Goal: Transaction & Acquisition: Purchase product/service

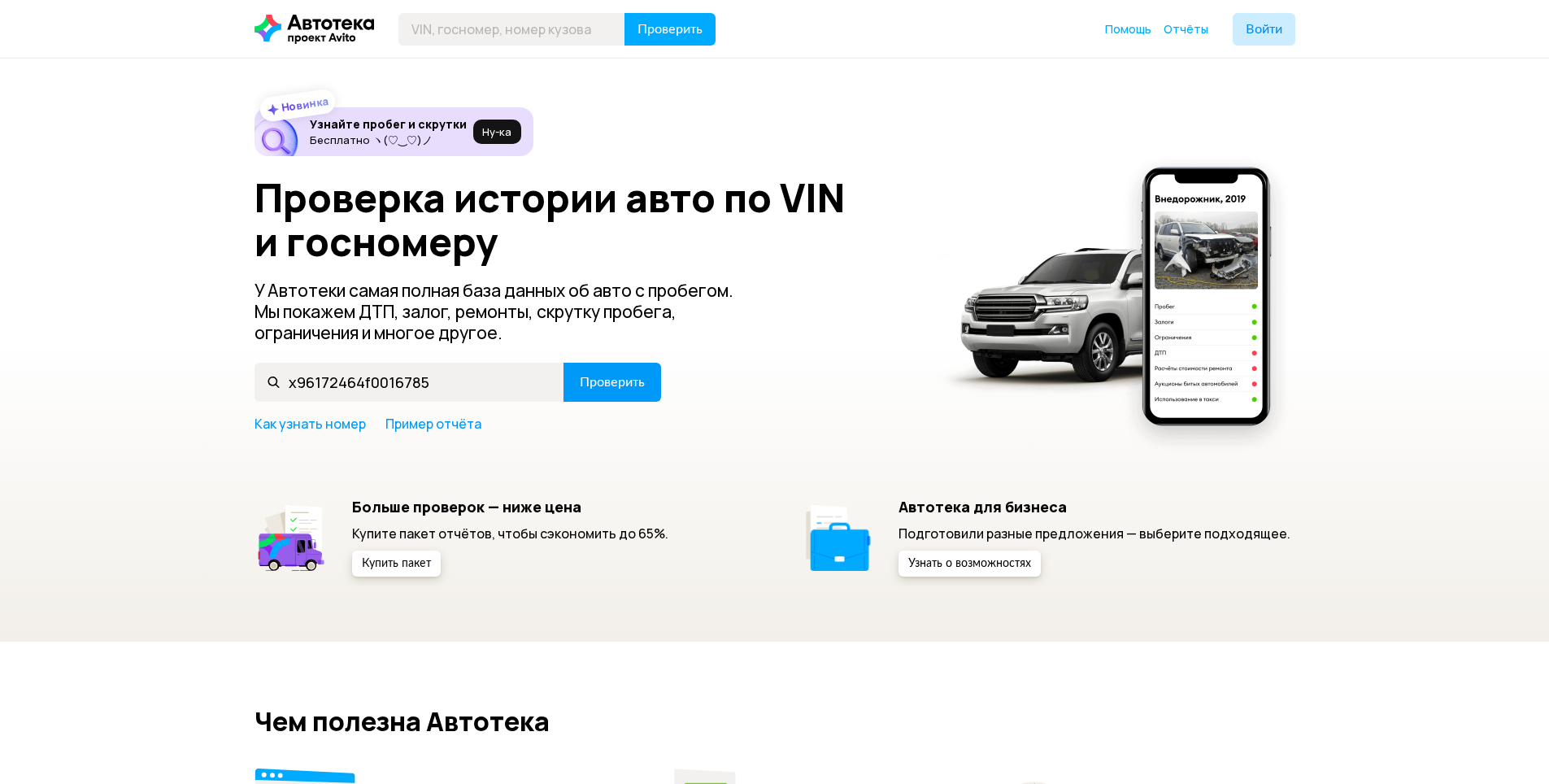
type input "x96172464f0016785"
click at [628, 385] on span "Проверить" at bounding box center [612, 381] width 65 height 13
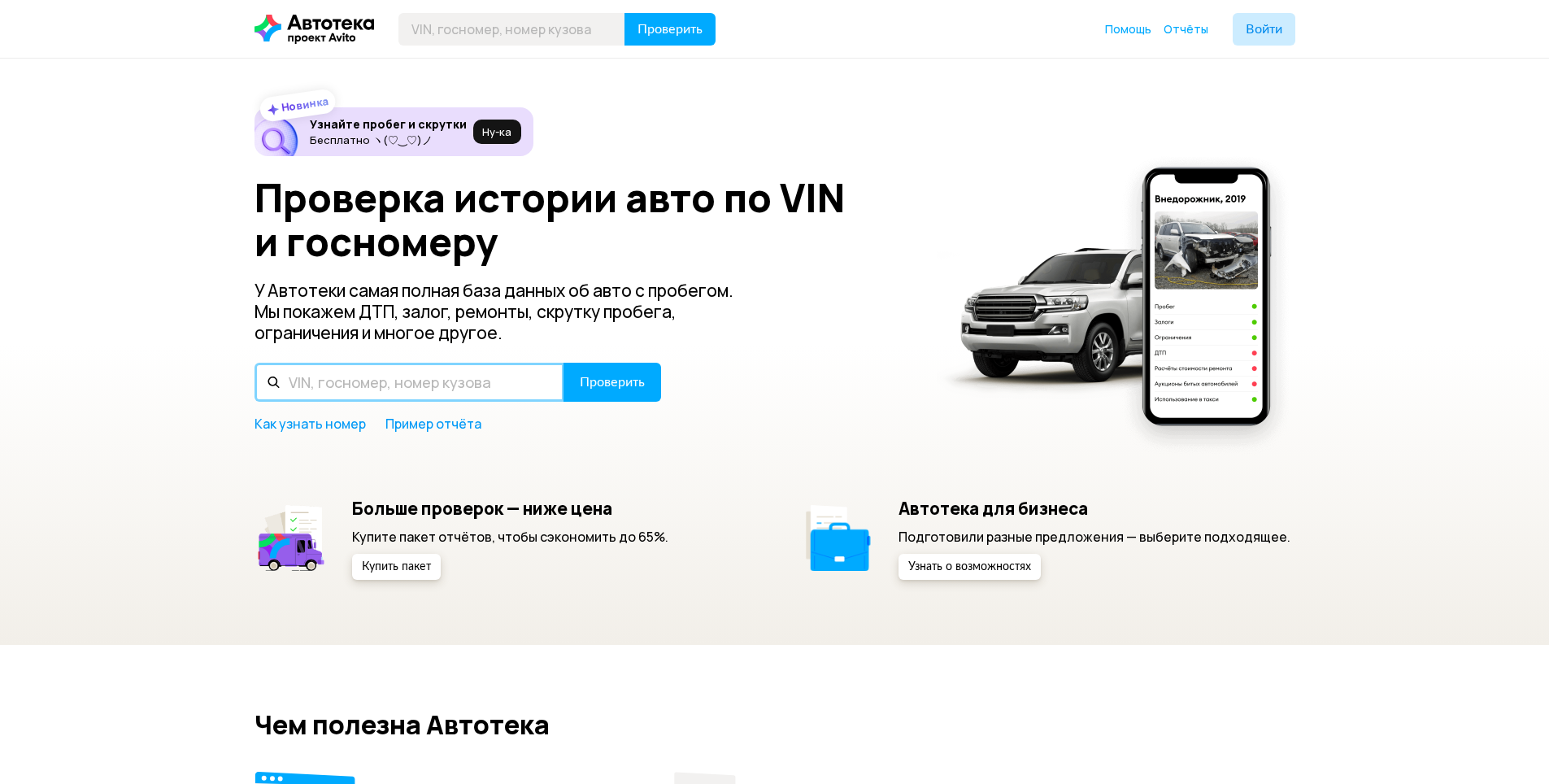
click at [467, 379] on input "text" at bounding box center [409, 382] width 310 height 39
paste input "[US_VEHICLE_IDENTIFICATION_NUMBER]"
type input "[US_VEHICLE_IDENTIFICATION_NUMBER]"
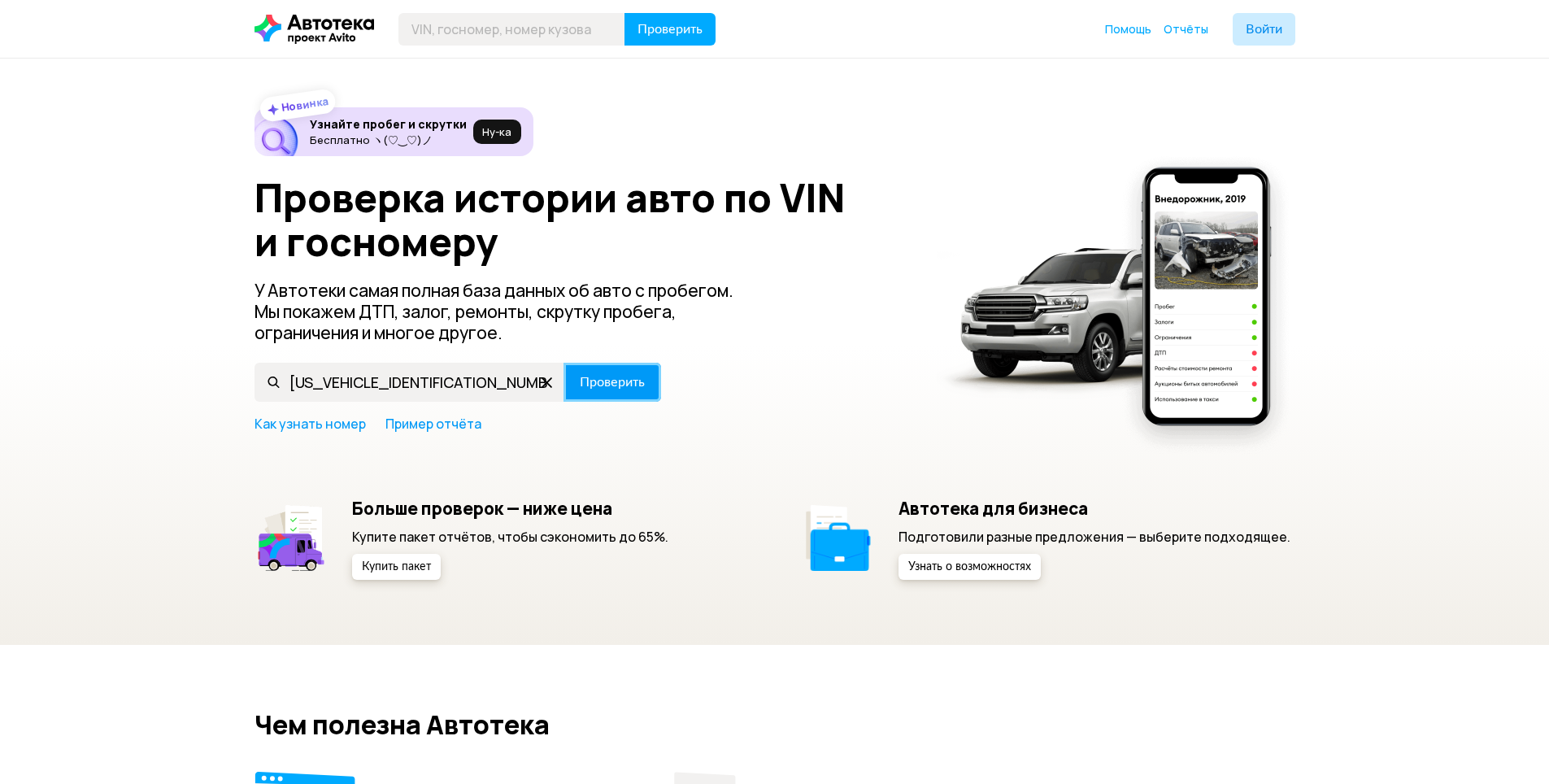
click at [593, 387] on span "Проверить" at bounding box center [612, 381] width 65 height 13
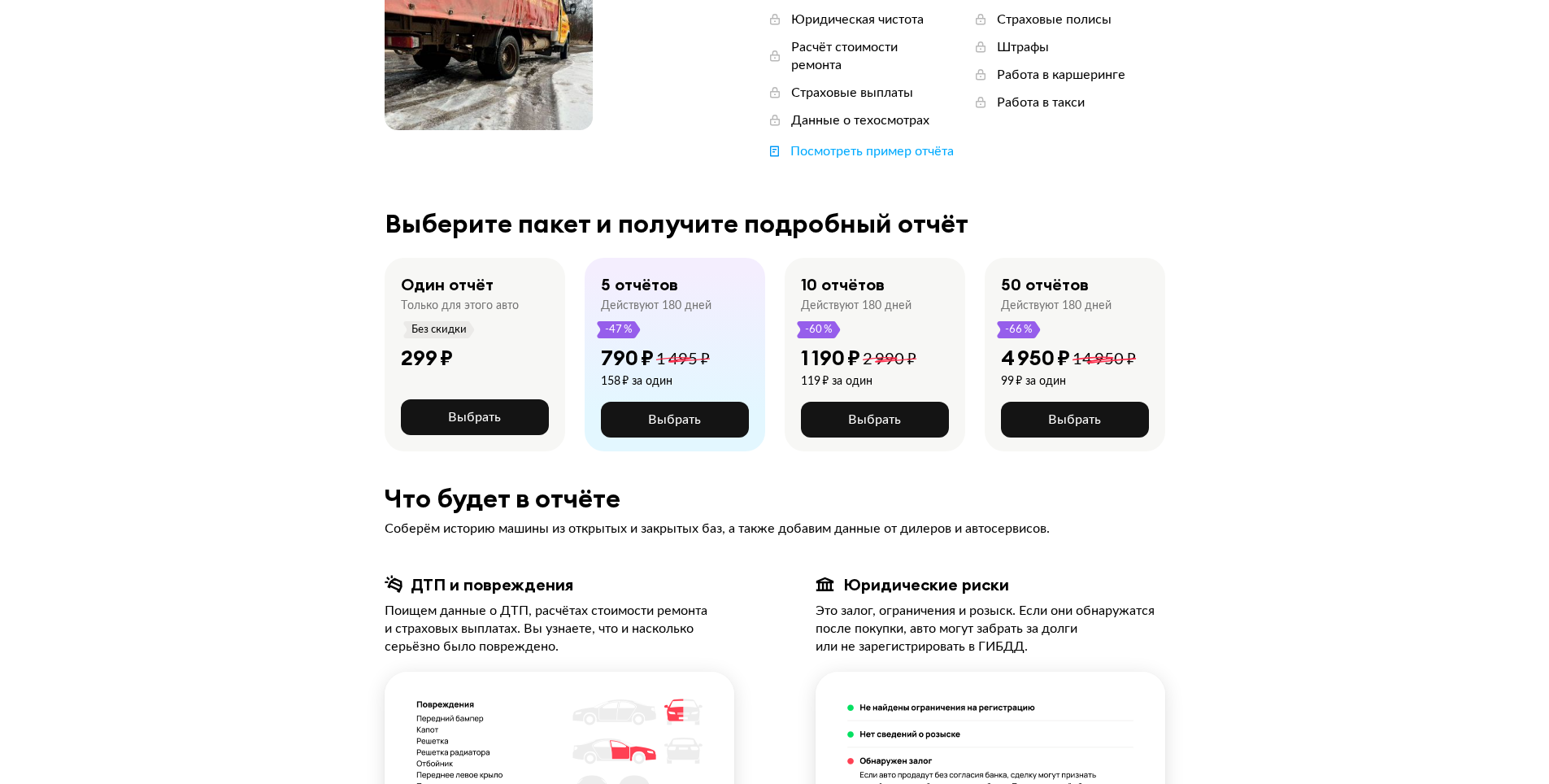
scroll to position [244, 0]
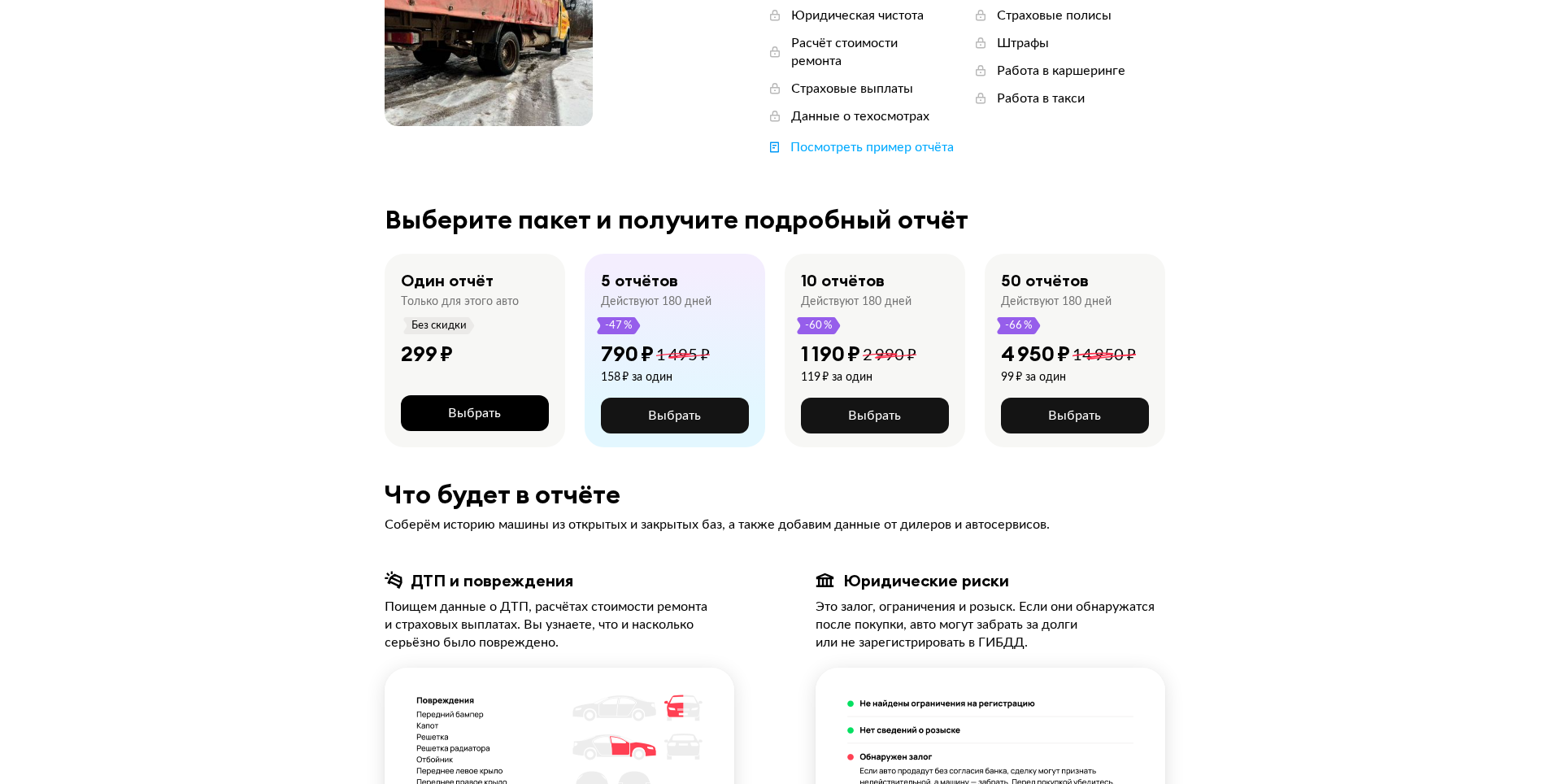
click at [493, 406] on span "Выбрать" at bounding box center [474, 412] width 53 height 13
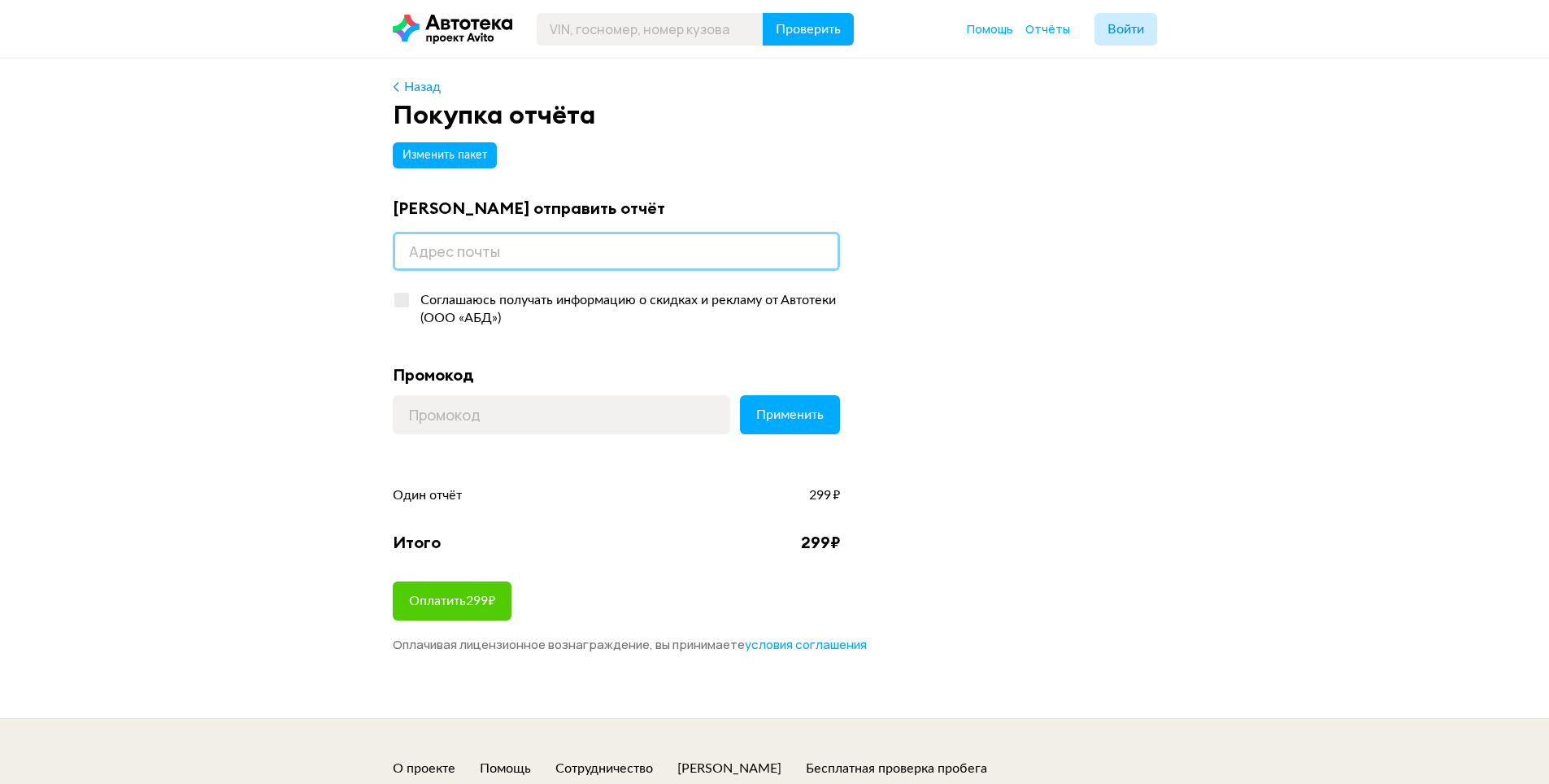
click at [579, 253] on input "email" at bounding box center [616, 251] width 447 height 39
type input "[EMAIL_ADDRESS][DOMAIN_NAME]"
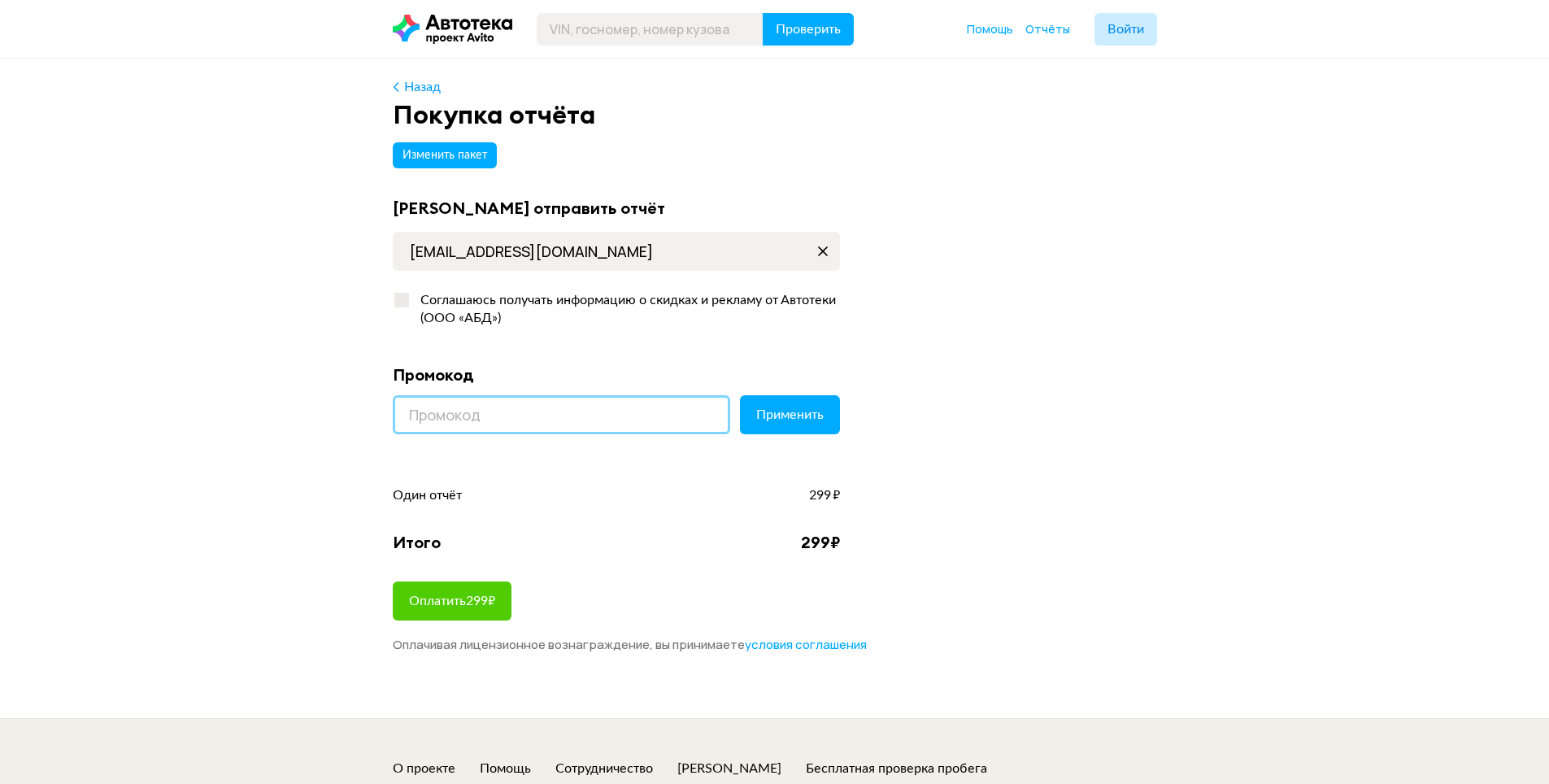
click at [468, 412] on input at bounding box center [562, 415] width 338 height 39
paste input "LETSGO"
type input "LETSGO"
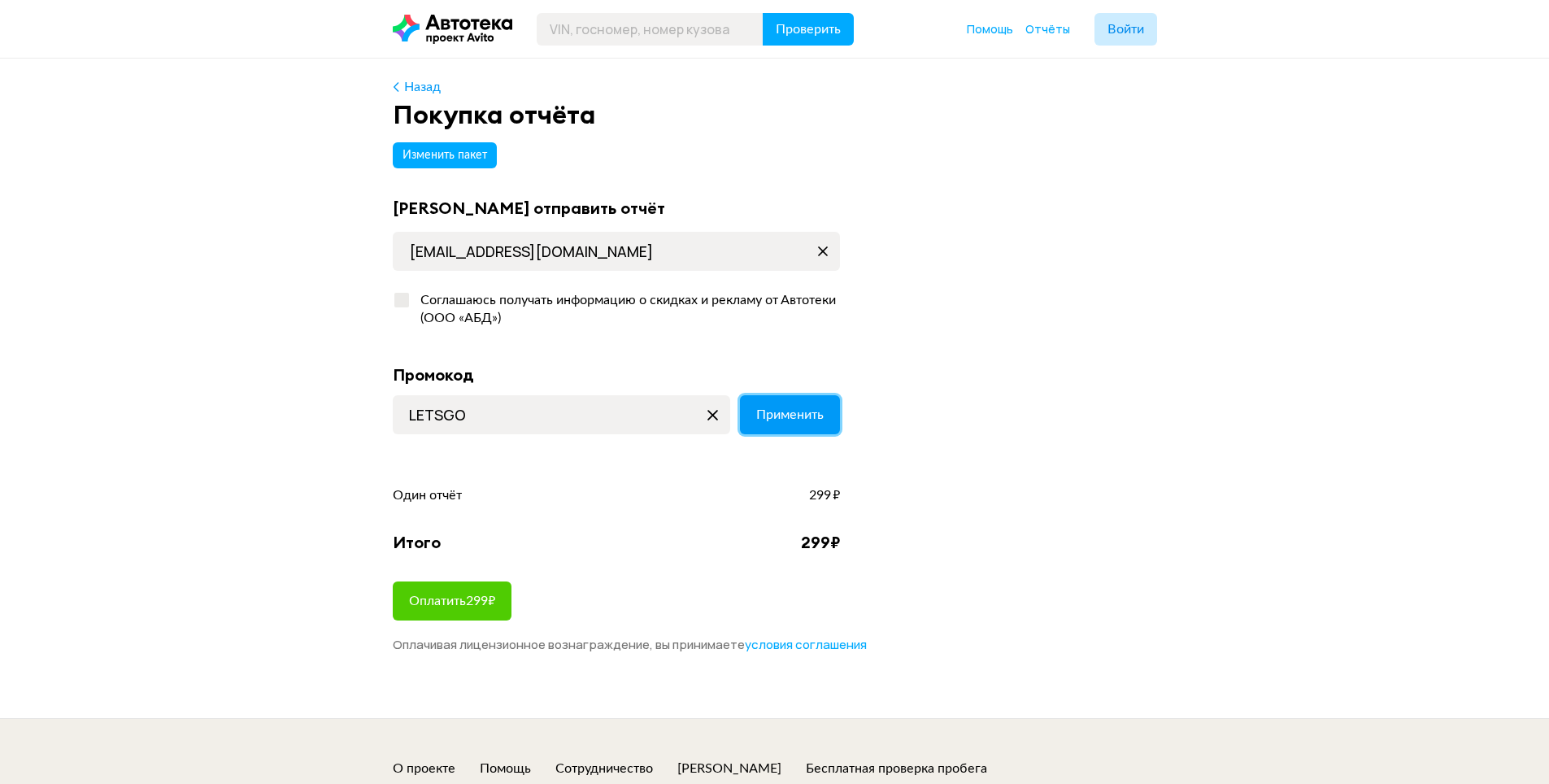
click at [772, 411] on span "Применить" at bounding box center [790, 414] width 67 height 13
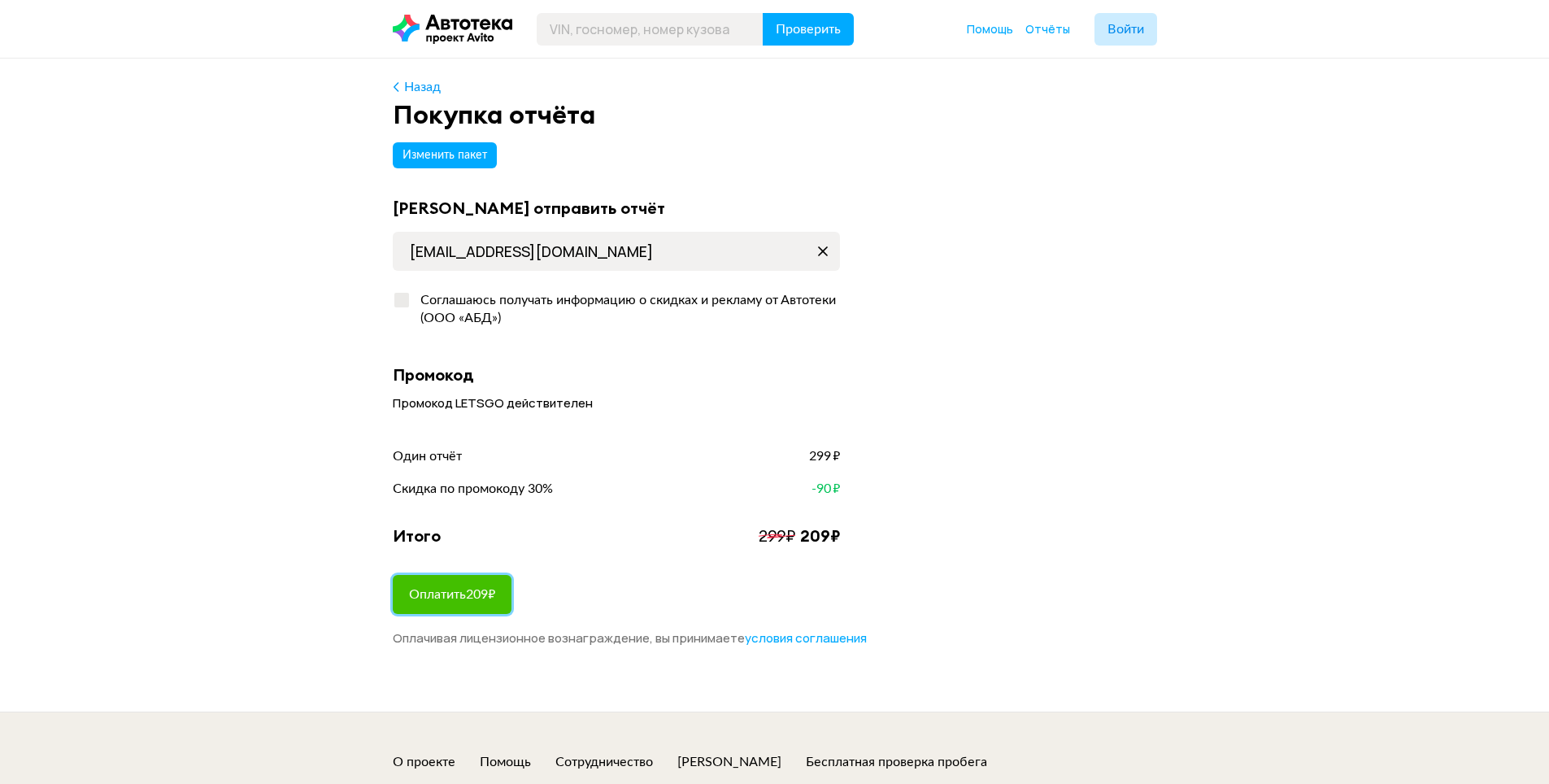
click at [479, 598] on span "Оплатить 209 ₽" at bounding box center [452, 593] width 86 height 13
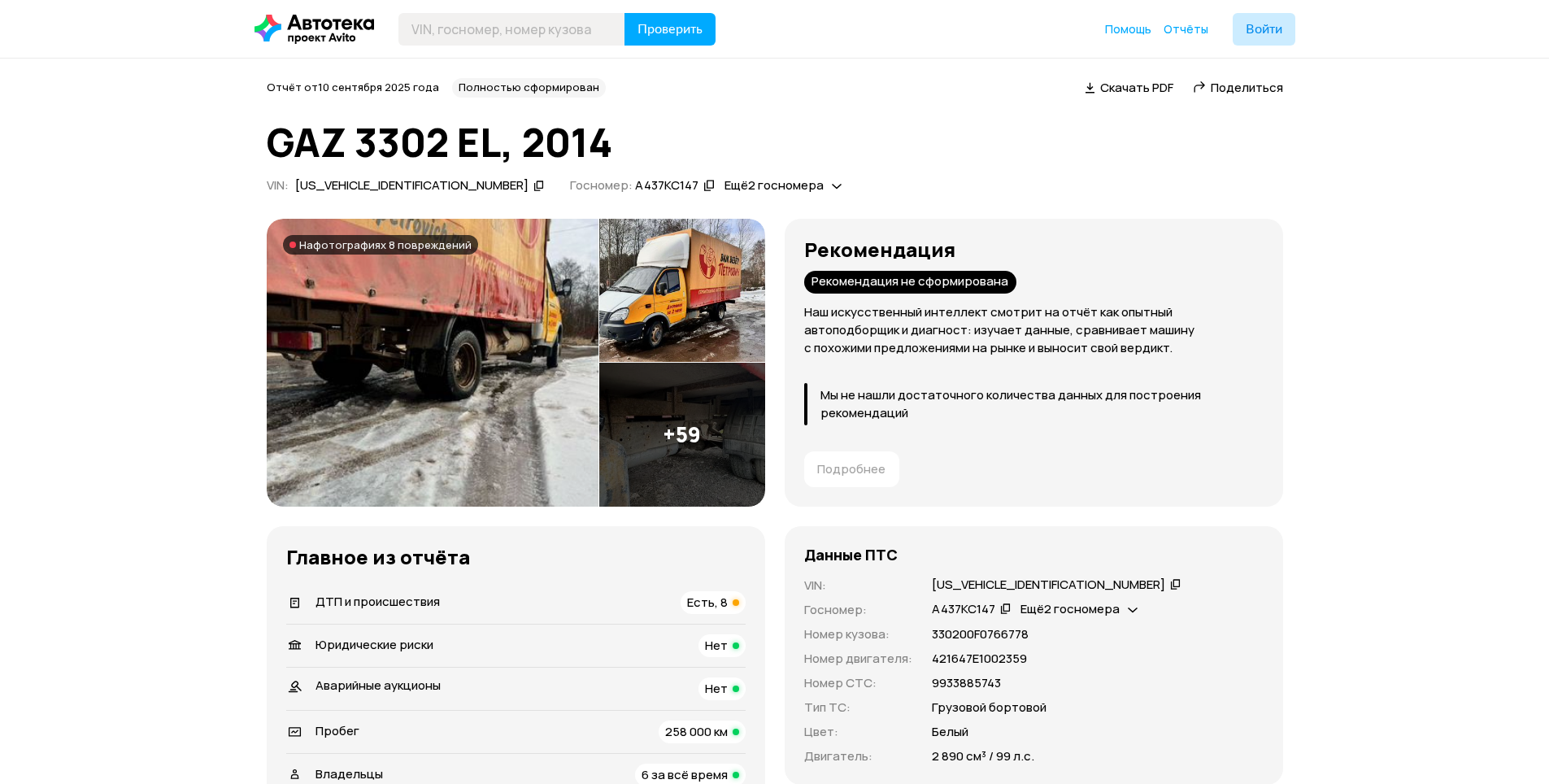
click at [871, 285] on div "Рекомендация не сформирована" at bounding box center [910, 282] width 212 height 23
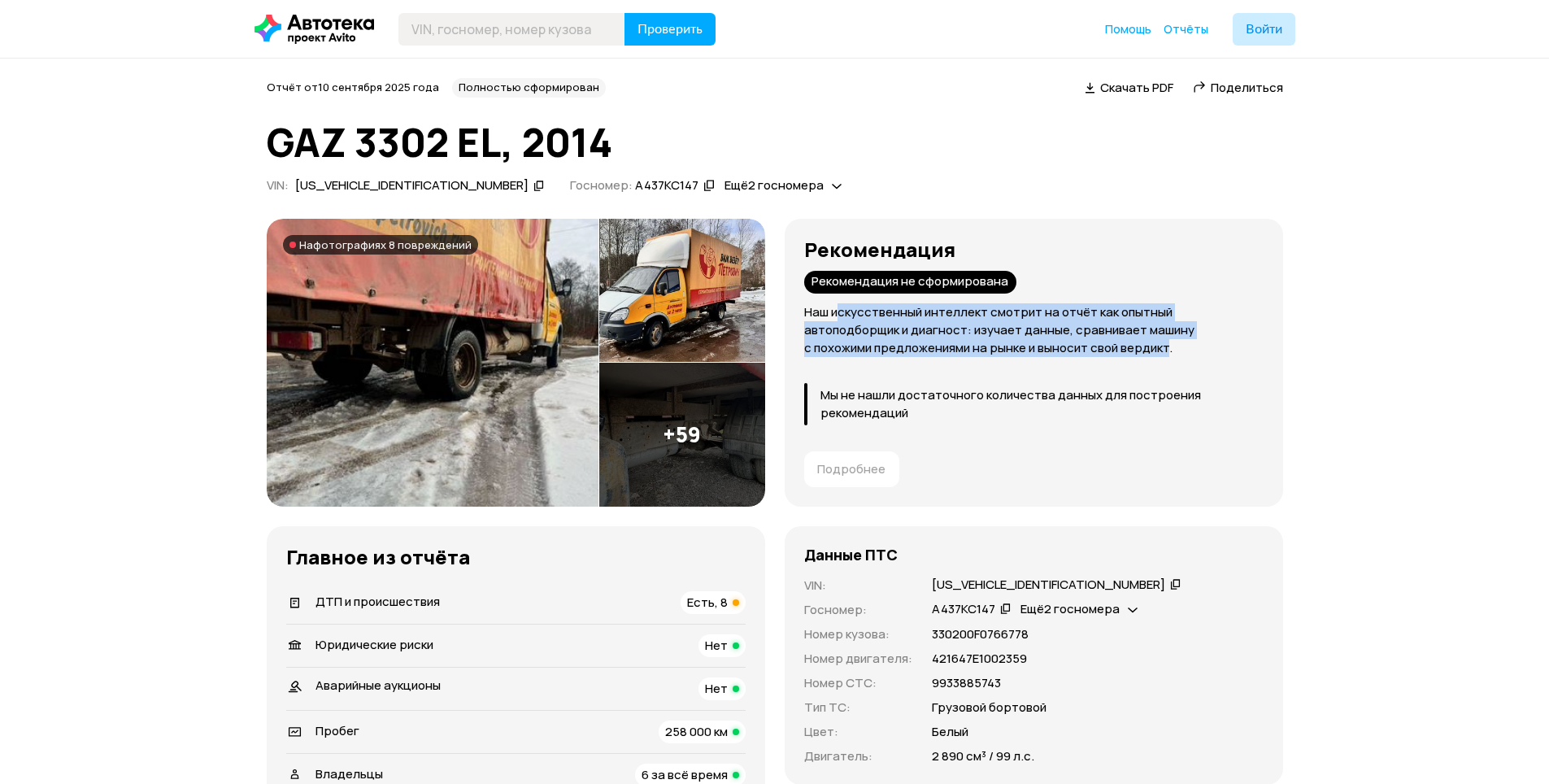
drag, startPoint x: 835, startPoint y: 308, endPoint x: 998, endPoint y: 345, distance: 167.1
click at [998, 345] on p "Наш искусственный интеллект смотрит на отчёт как опытный автоподборщик и диагно…" at bounding box center [1034, 330] width 459 height 54
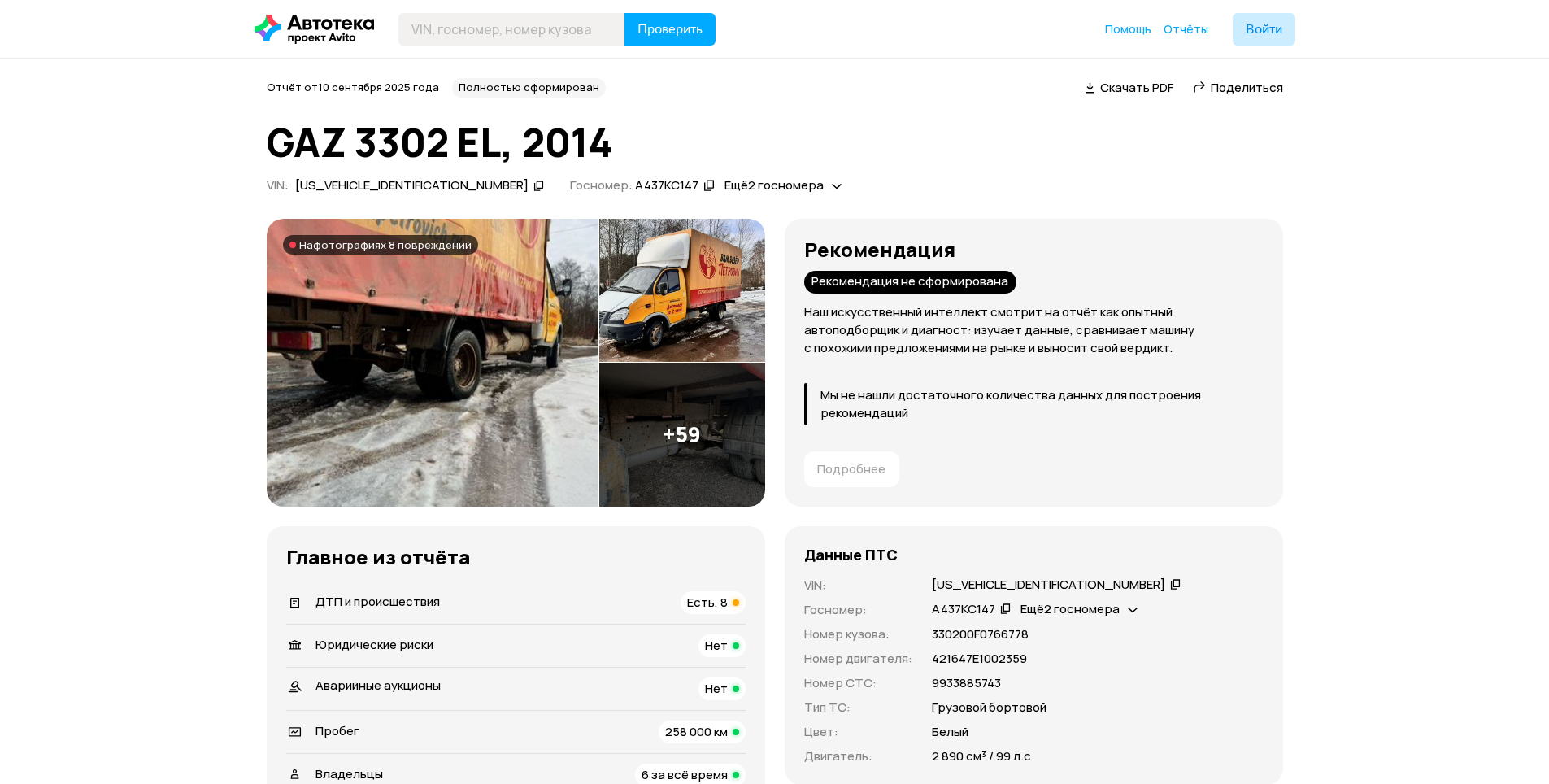
click at [883, 389] on p "Мы не нашли достаточного количества данных для построения рекомендаций" at bounding box center [1042, 404] width 443 height 36
drag, startPoint x: 883, startPoint y: 389, endPoint x: 905, endPoint y: 409, distance: 29.7
click at [905, 409] on p "Мы не нашли достаточного количества данных для построения рекомендаций" at bounding box center [1042, 404] width 443 height 36
click at [451, 331] on img at bounding box center [432, 363] width 332 height 288
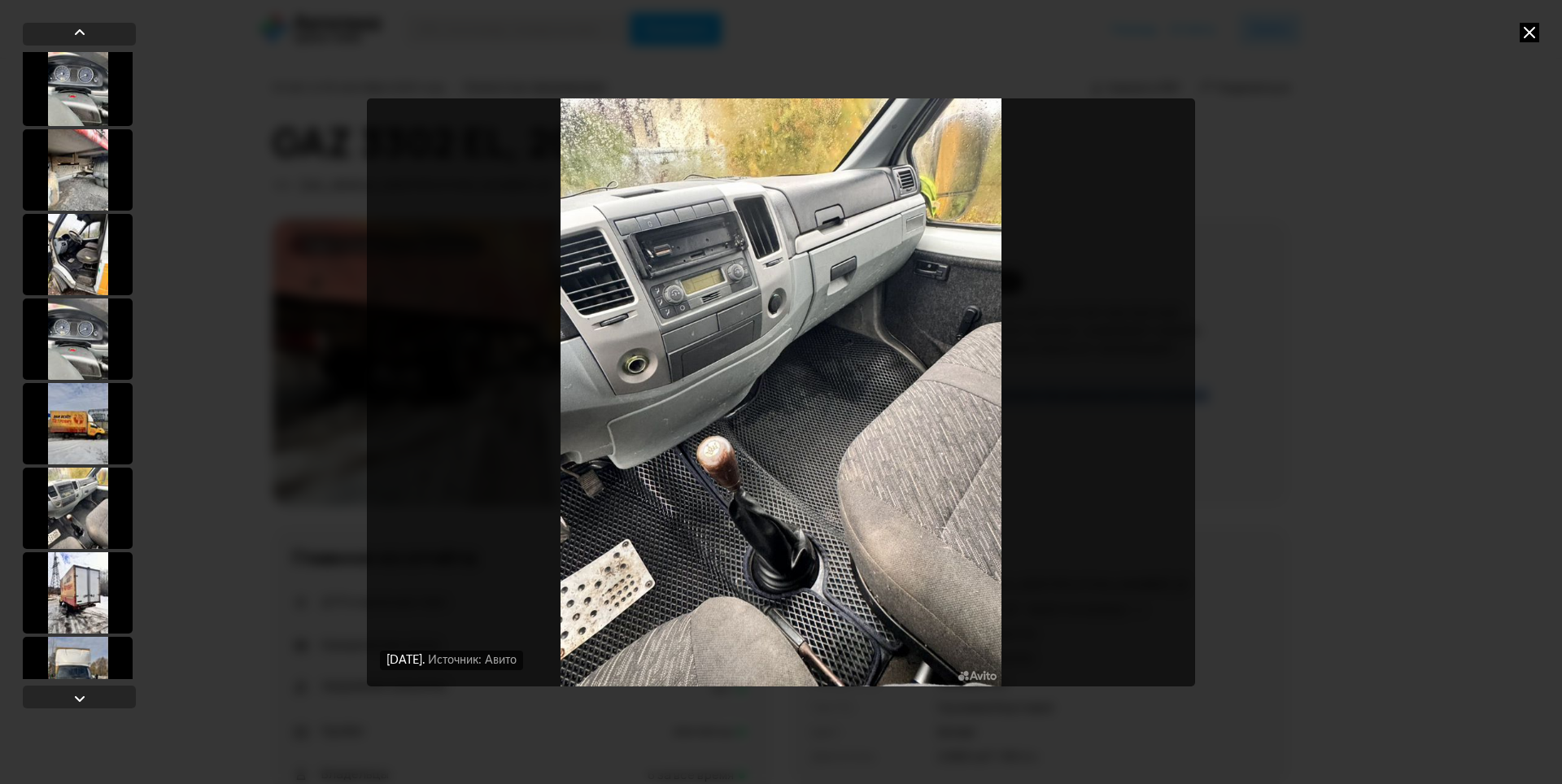
scroll to position [1544, 0]
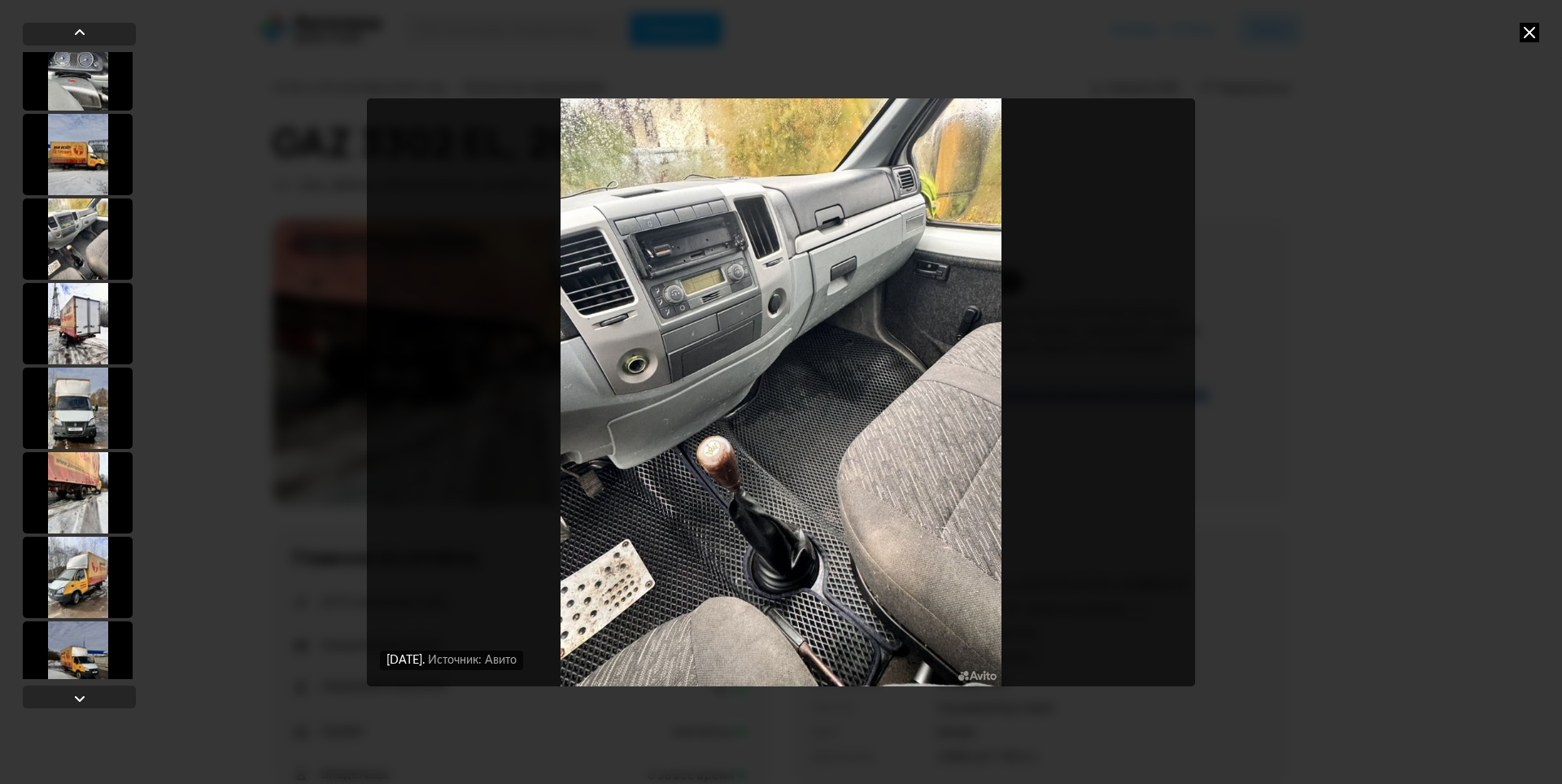
click at [55, 229] on div at bounding box center [77, 238] width 110 height 81
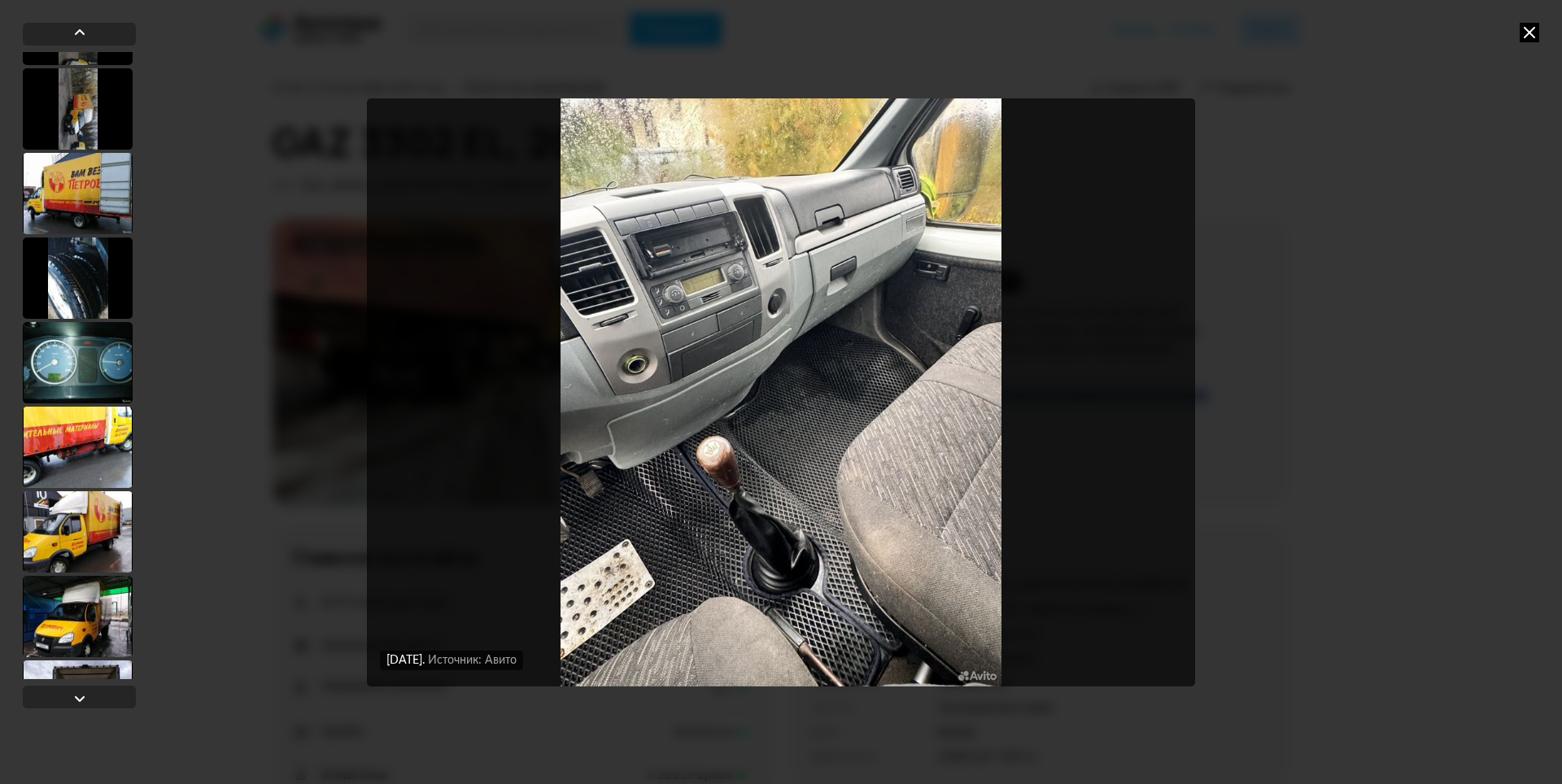
scroll to position [3821, 0]
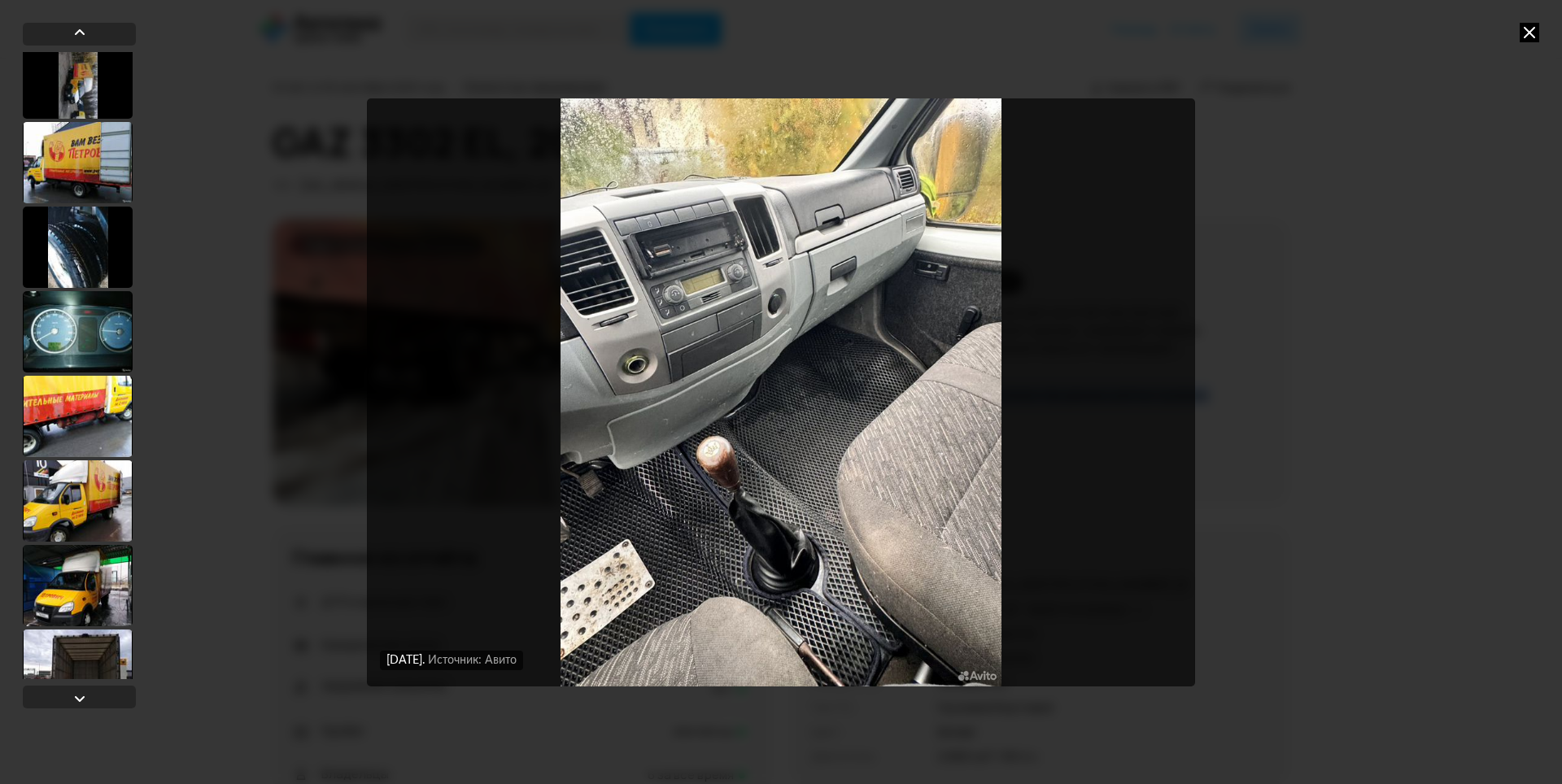
click at [68, 292] on div at bounding box center [77, 332] width 110 height 81
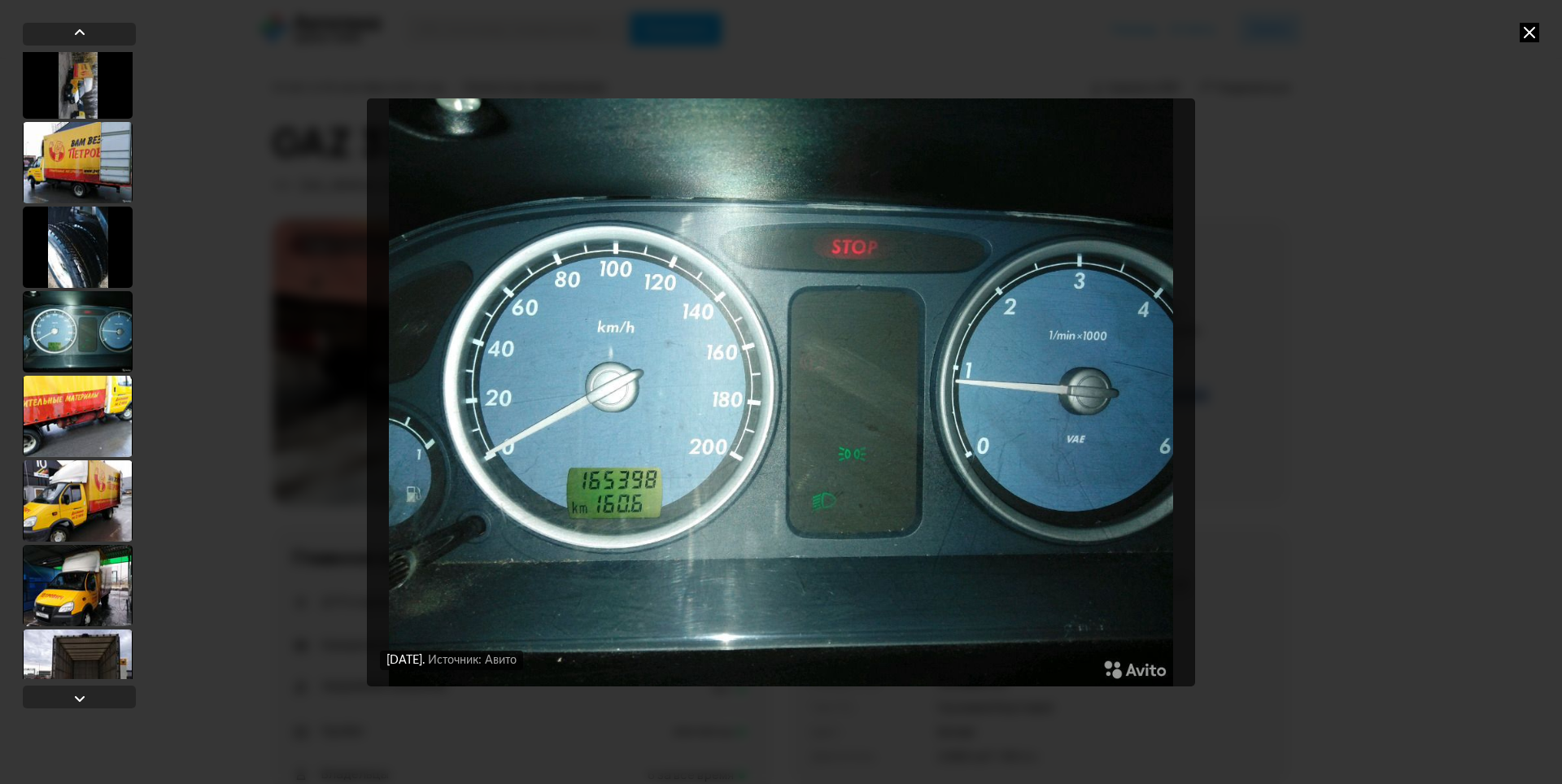
scroll to position [3819, 0]
click at [75, 257] on div at bounding box center [77, 247] width 110 height 81
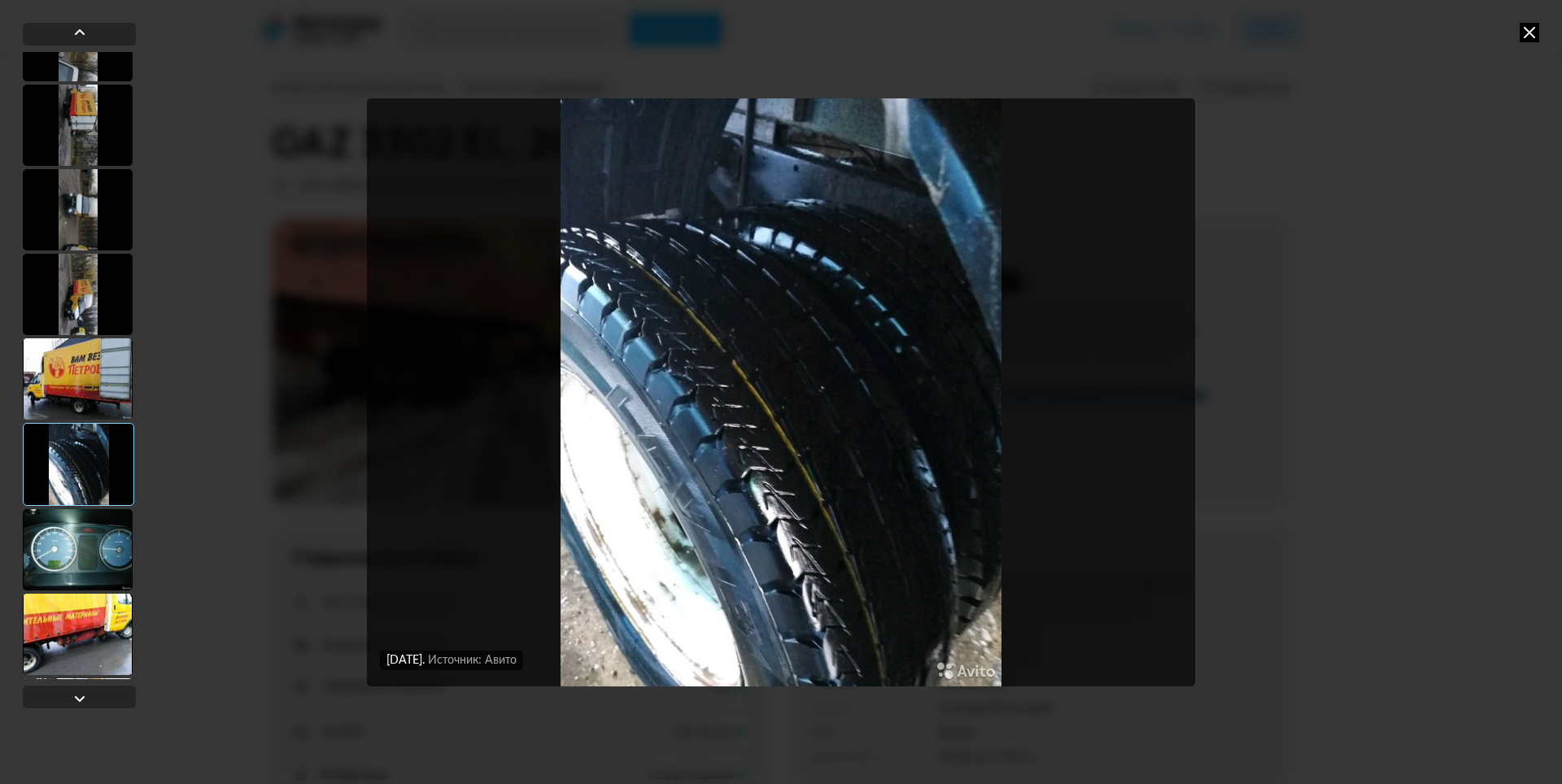
scroll to position [3576, 0]
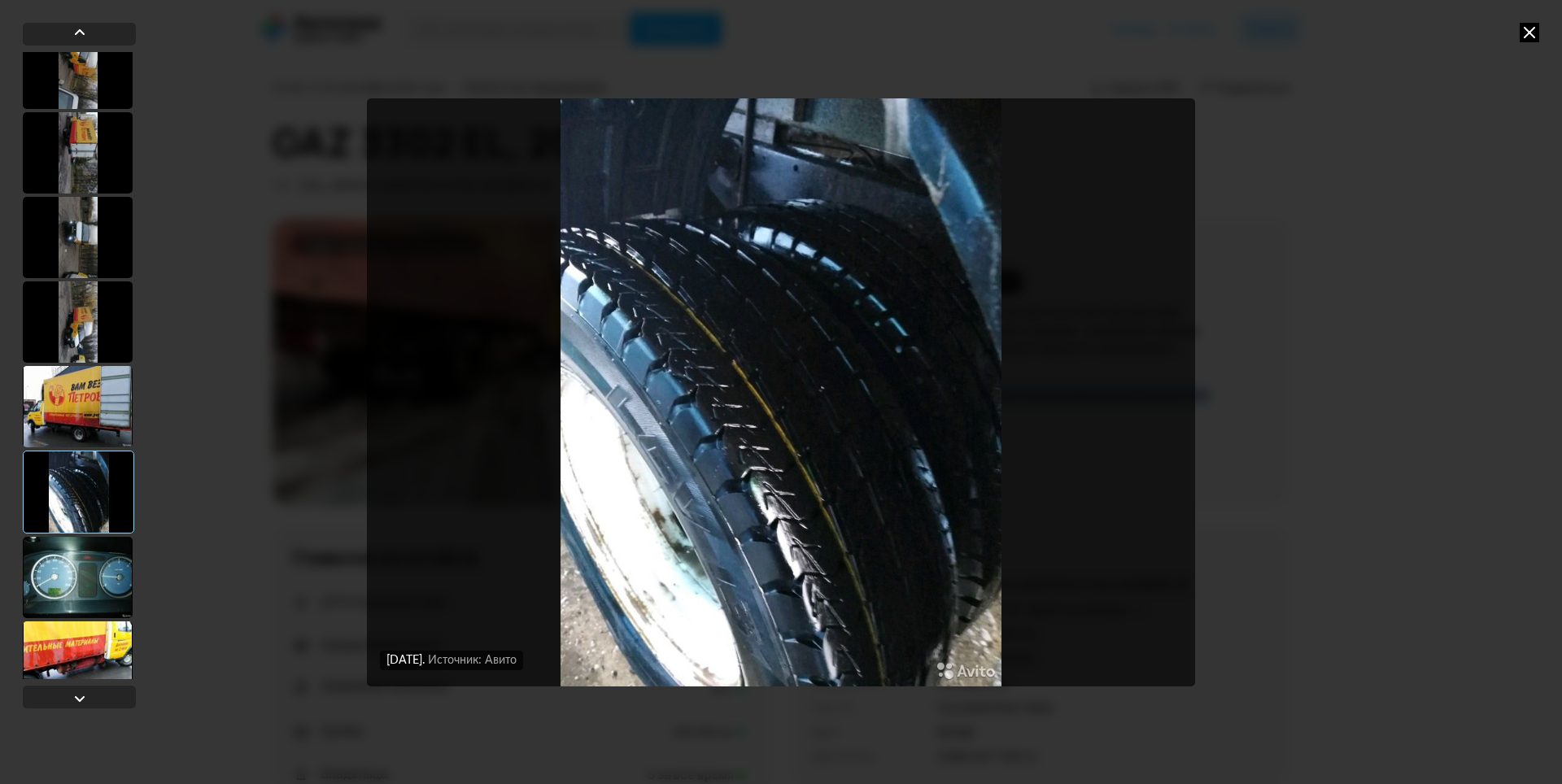
click at [71, 335] on div at bounding box center [77, 321] width 110 height 81
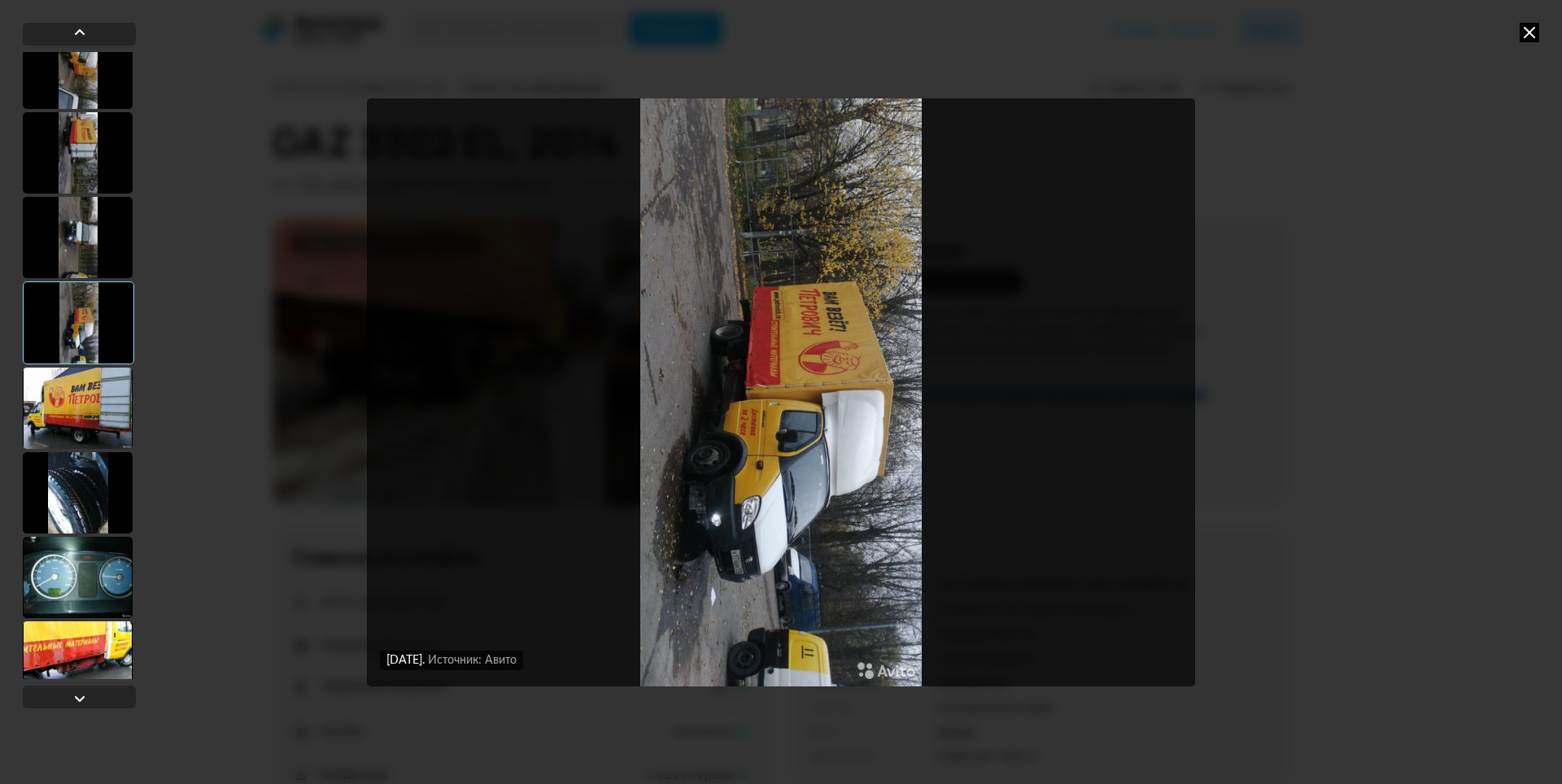
click at [66, 262] on div at bounding box center [77, 237] width 110 height 81
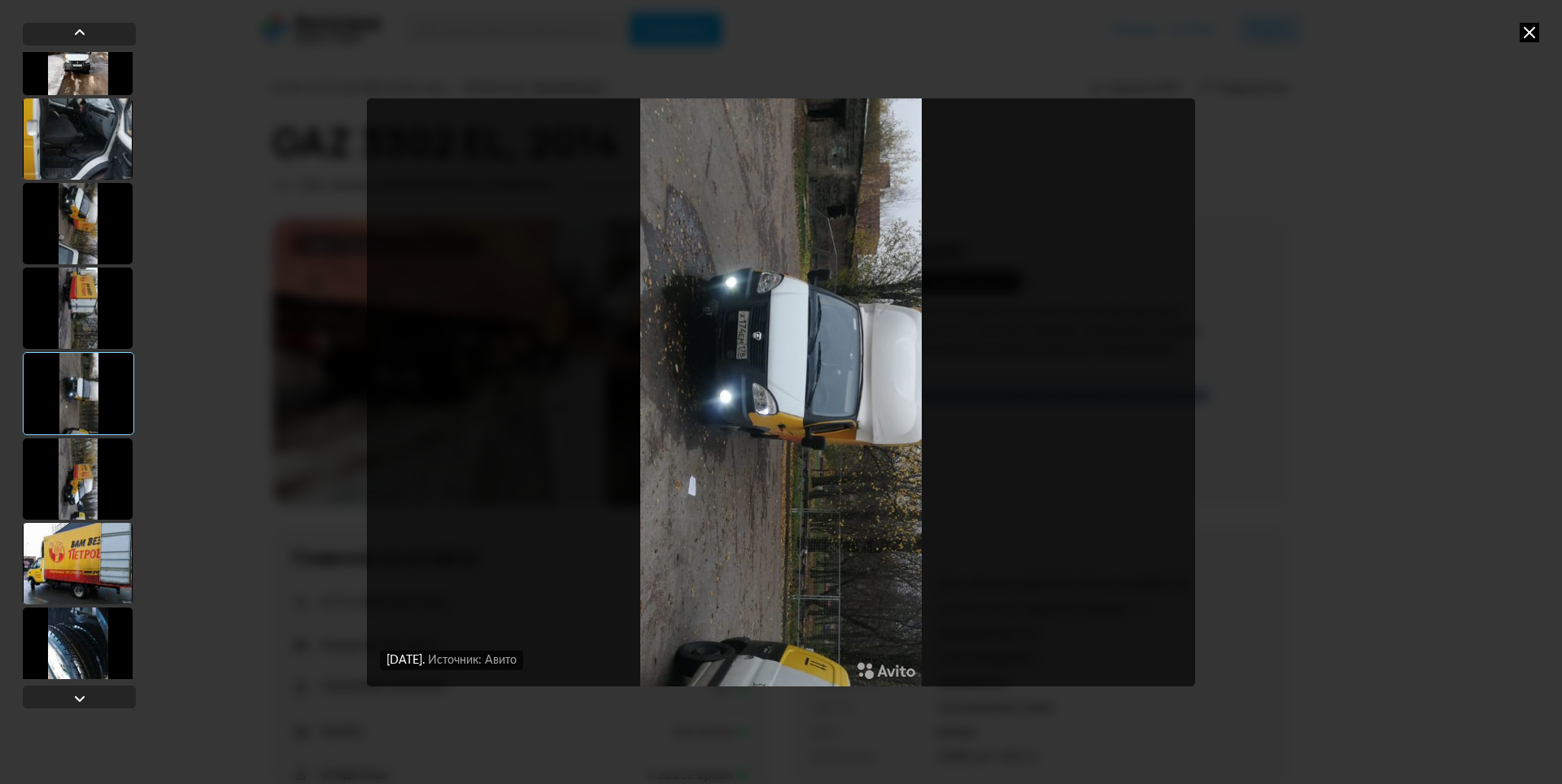
scroll to position [3413, 0]
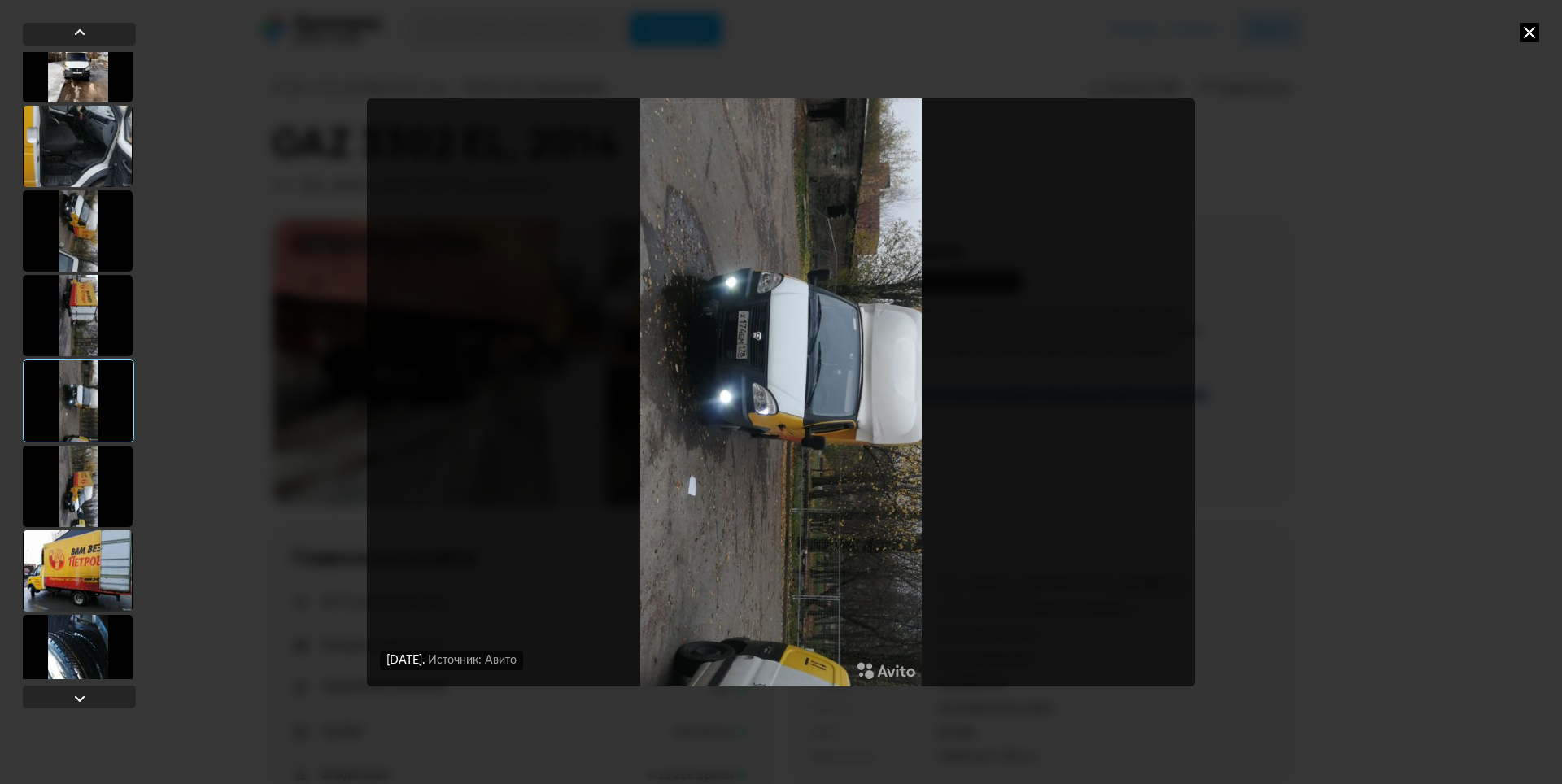
click at [68, 260] on div at bounding box center [77, 231] width 110 height 81
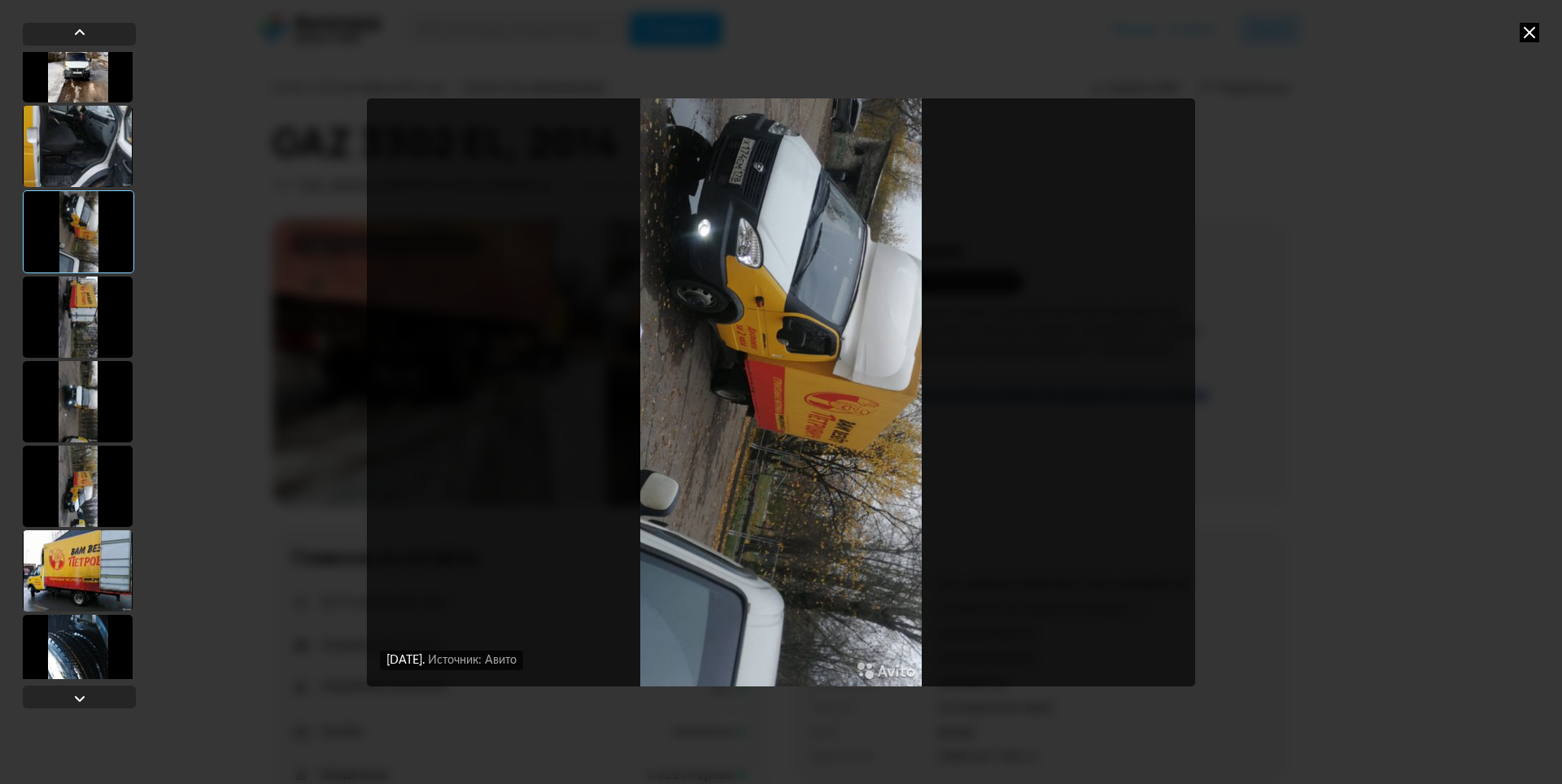
click at [128, 175] on div at bounding box center [77, 146] width 110 height 81
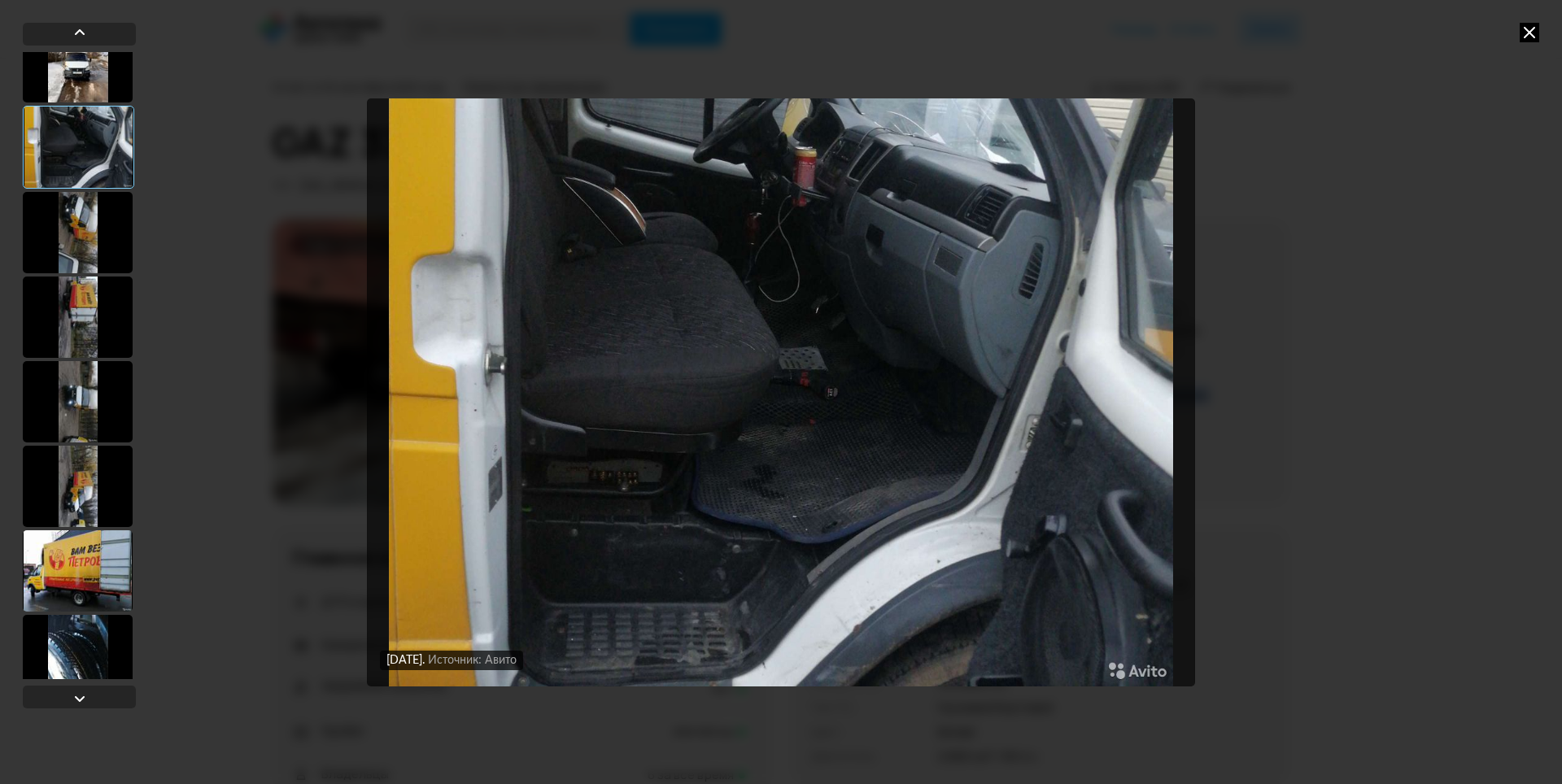
click at [89, 479] on div at bounding box center [77, 486] width 110 height 81
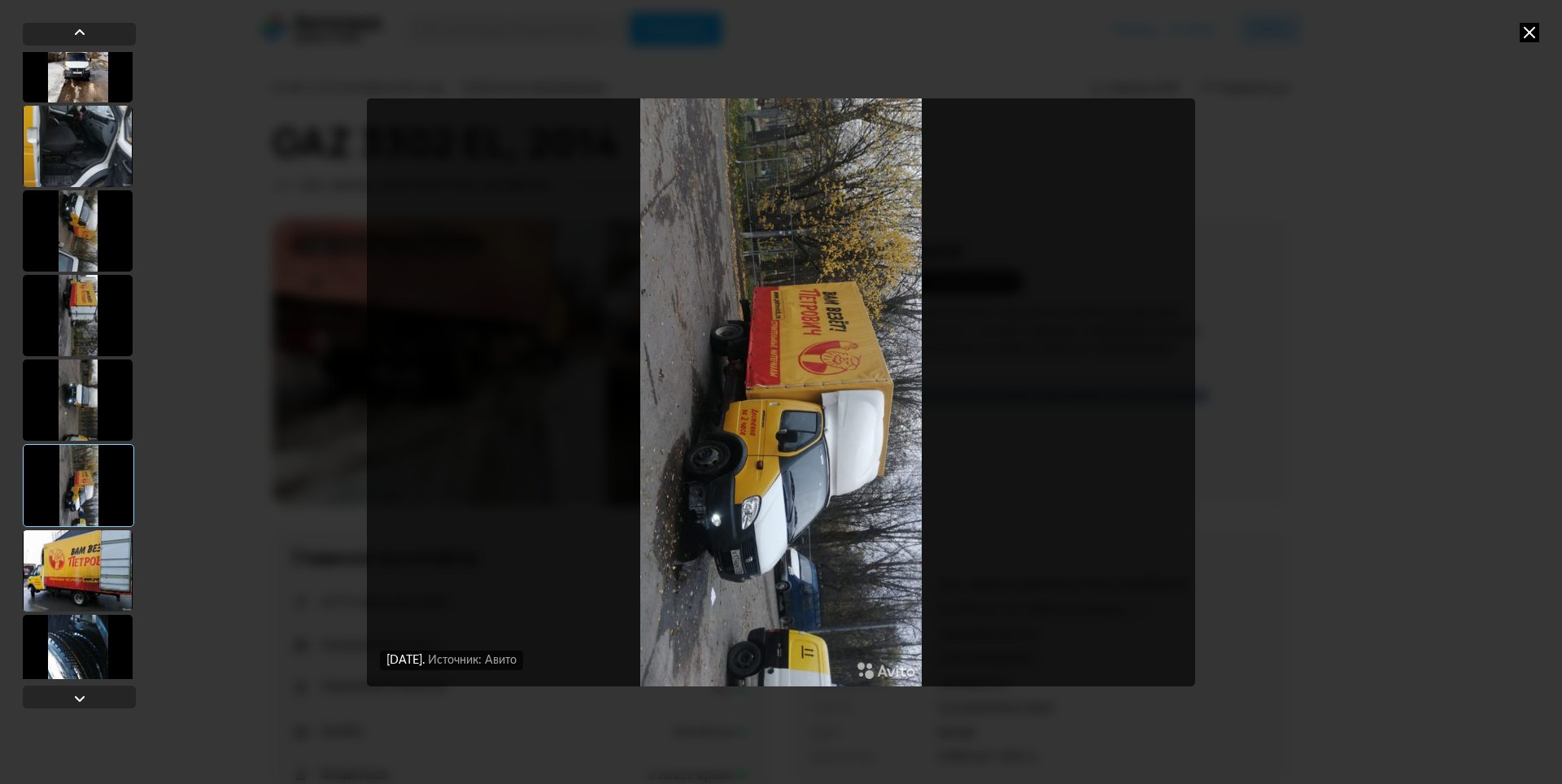
click at [92, 558] on div at bounding box center [77, 571] width 110 height 81
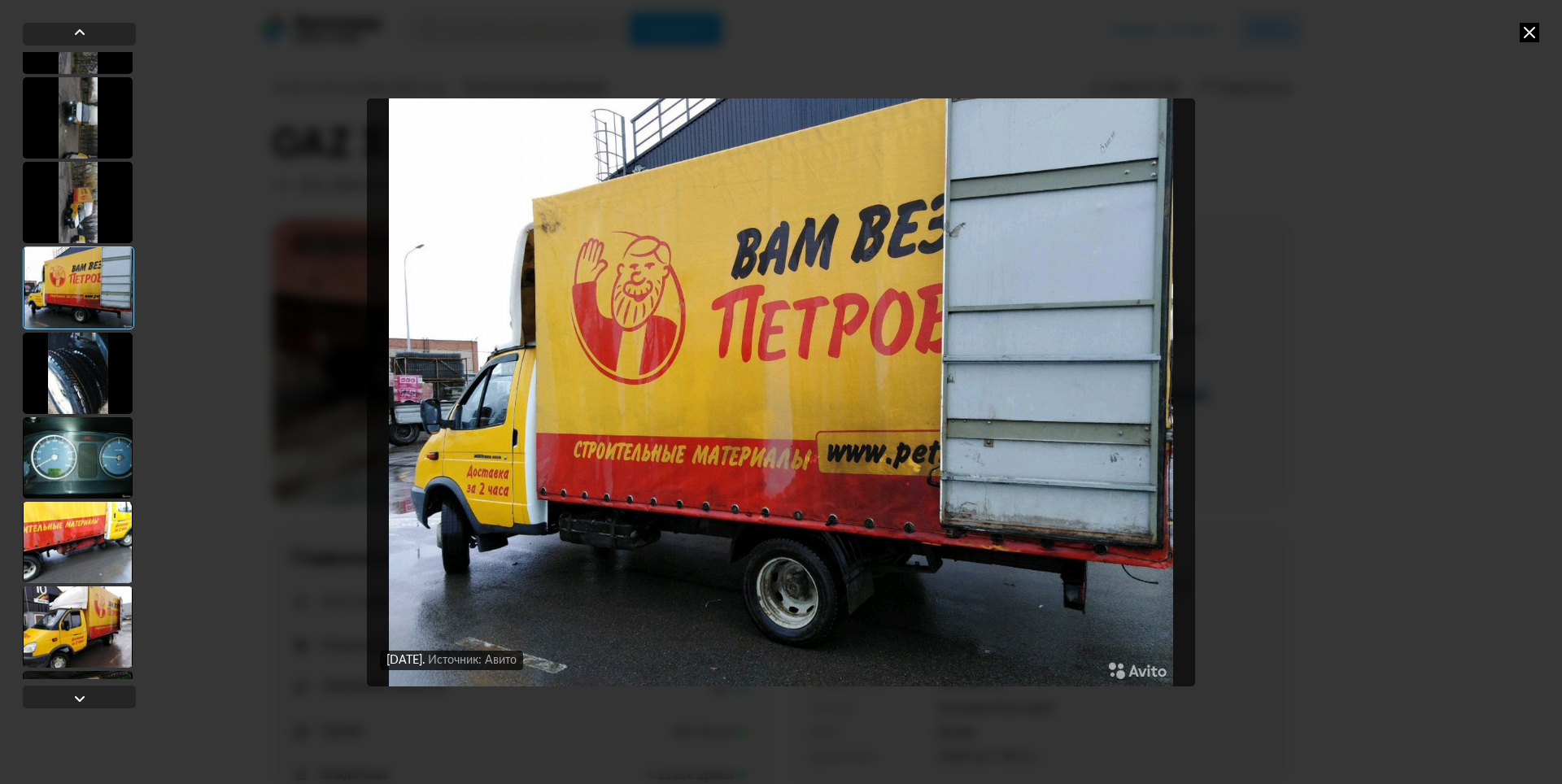
scroll to position [3739, 0]
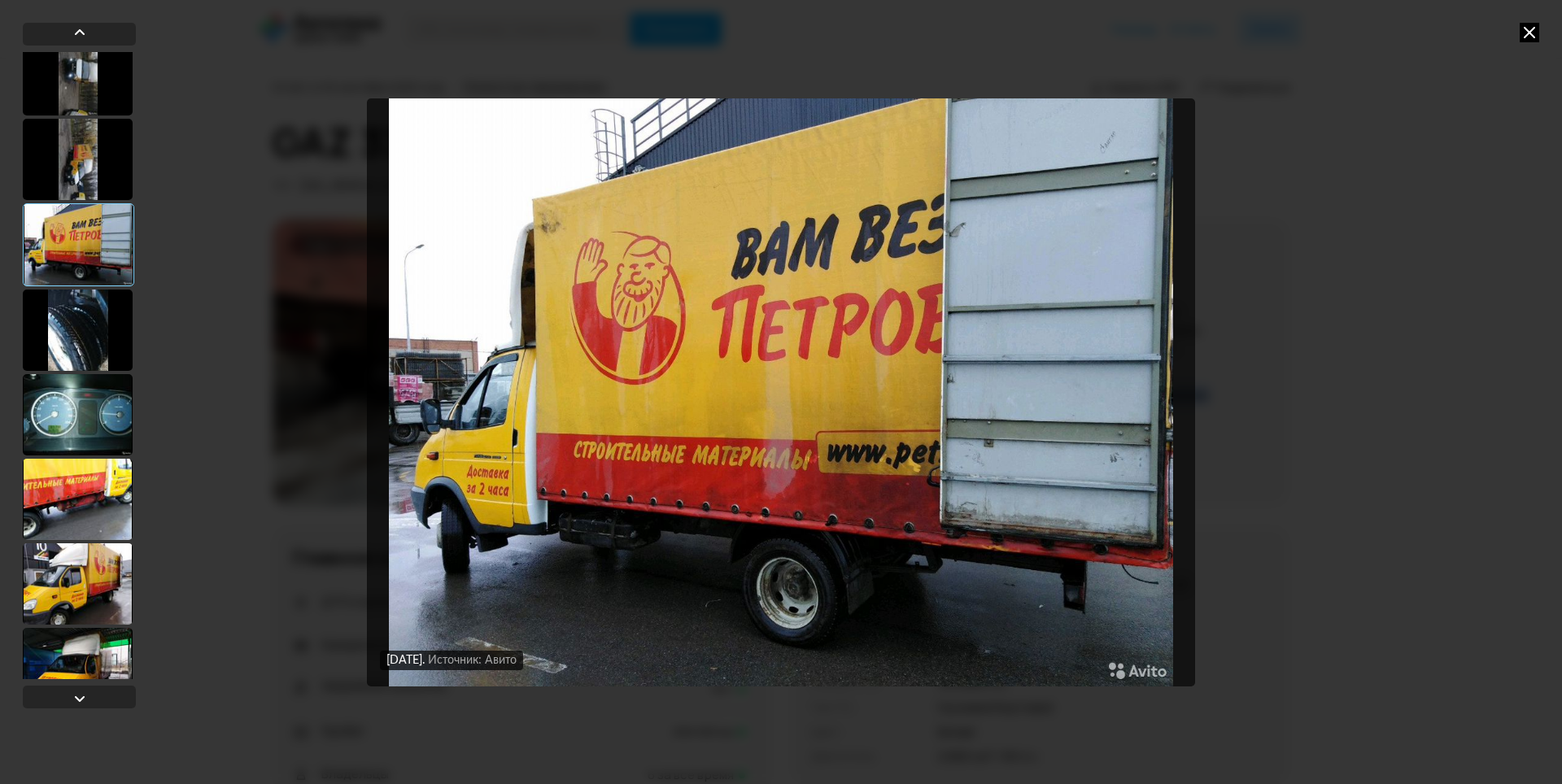
click at [61, 408] on div at bounding box center [77, 415] width 110 height 81
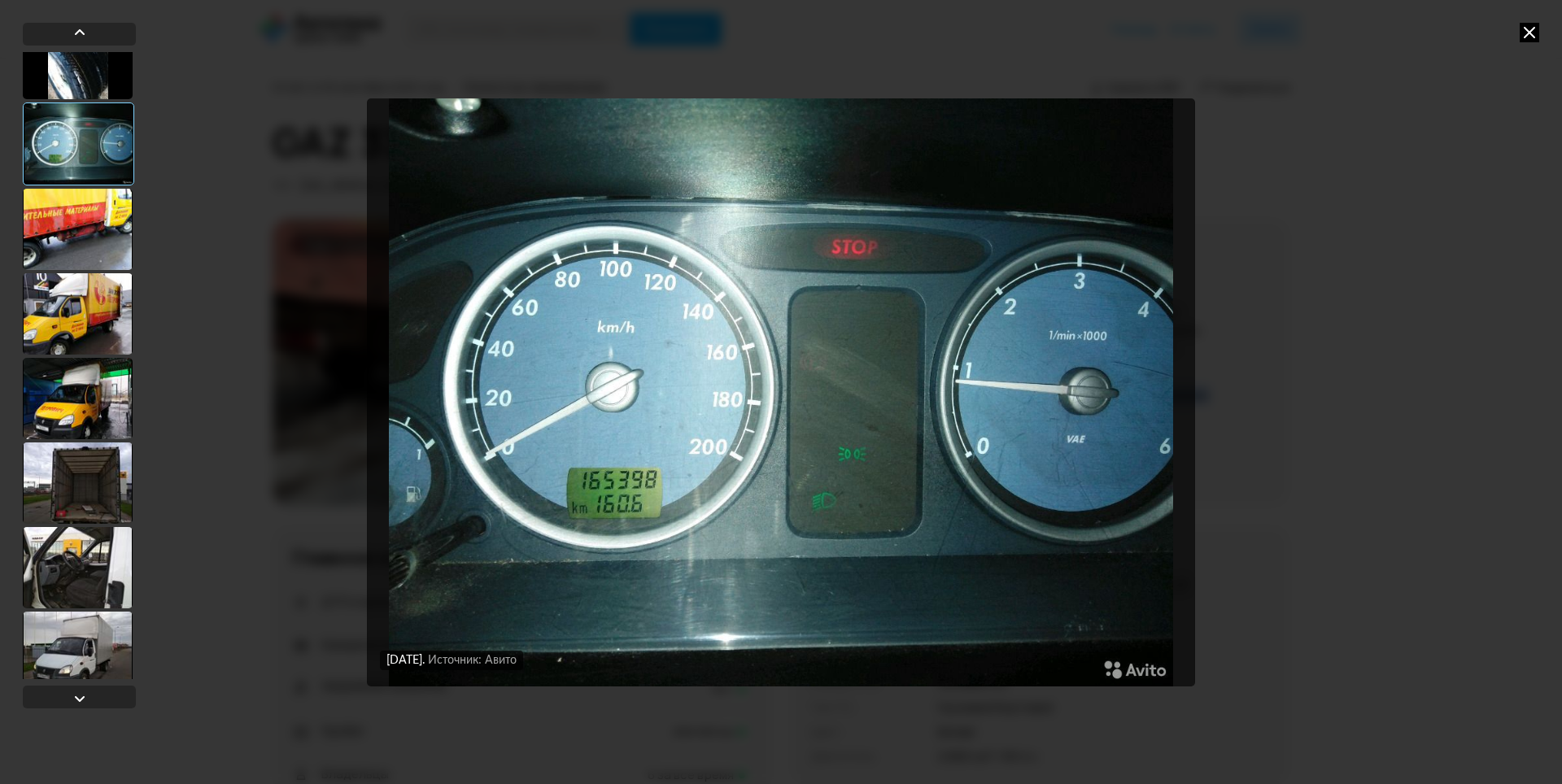
scroll to position [4064, 0]
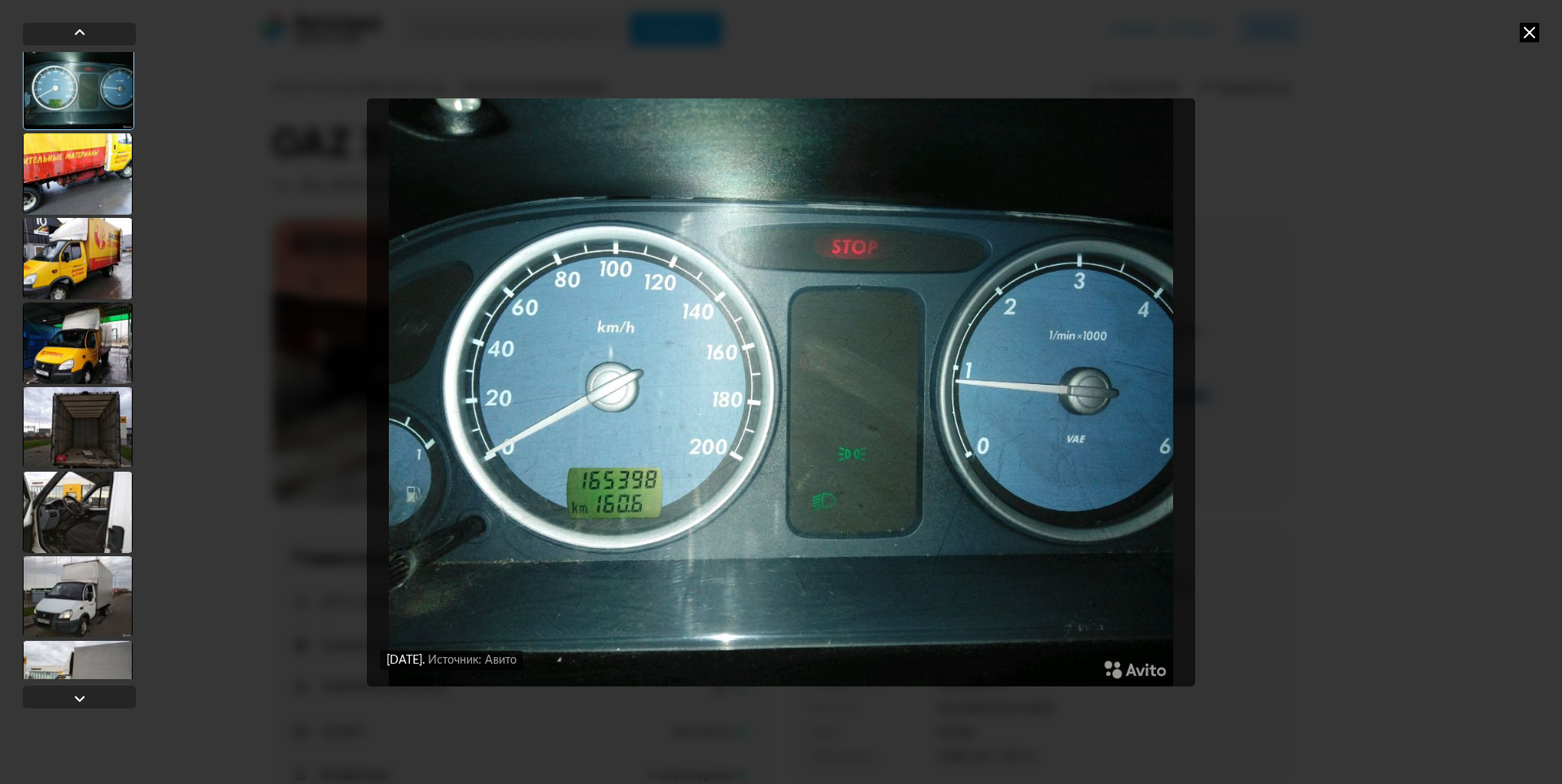
click at [66, 510] on div at bounding box center [77, 512] width 110 height 81
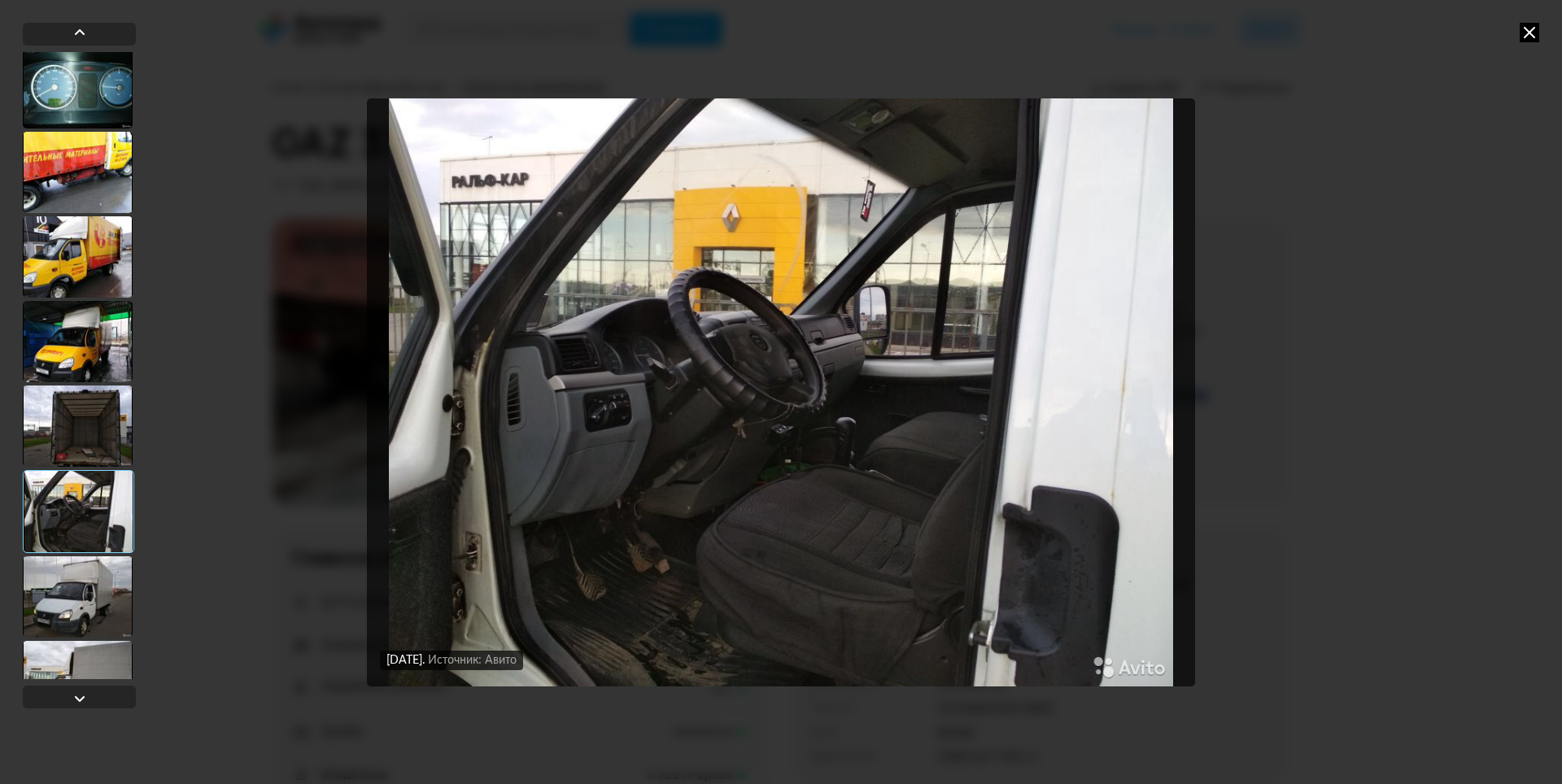
click at [64, 565] on div at bounding box center [77, 597] width 110 height 81
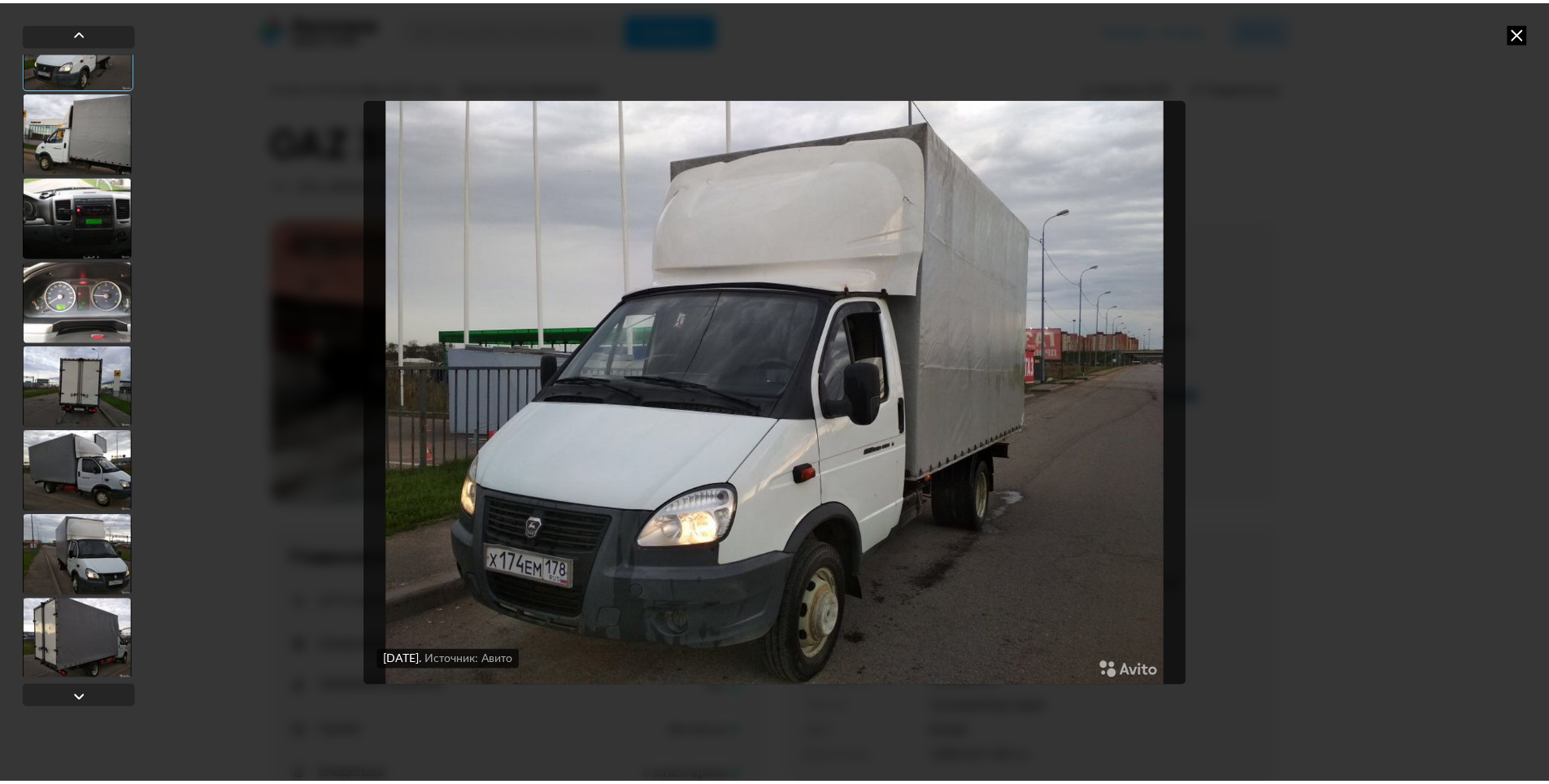
scroll to position [4618, 0]
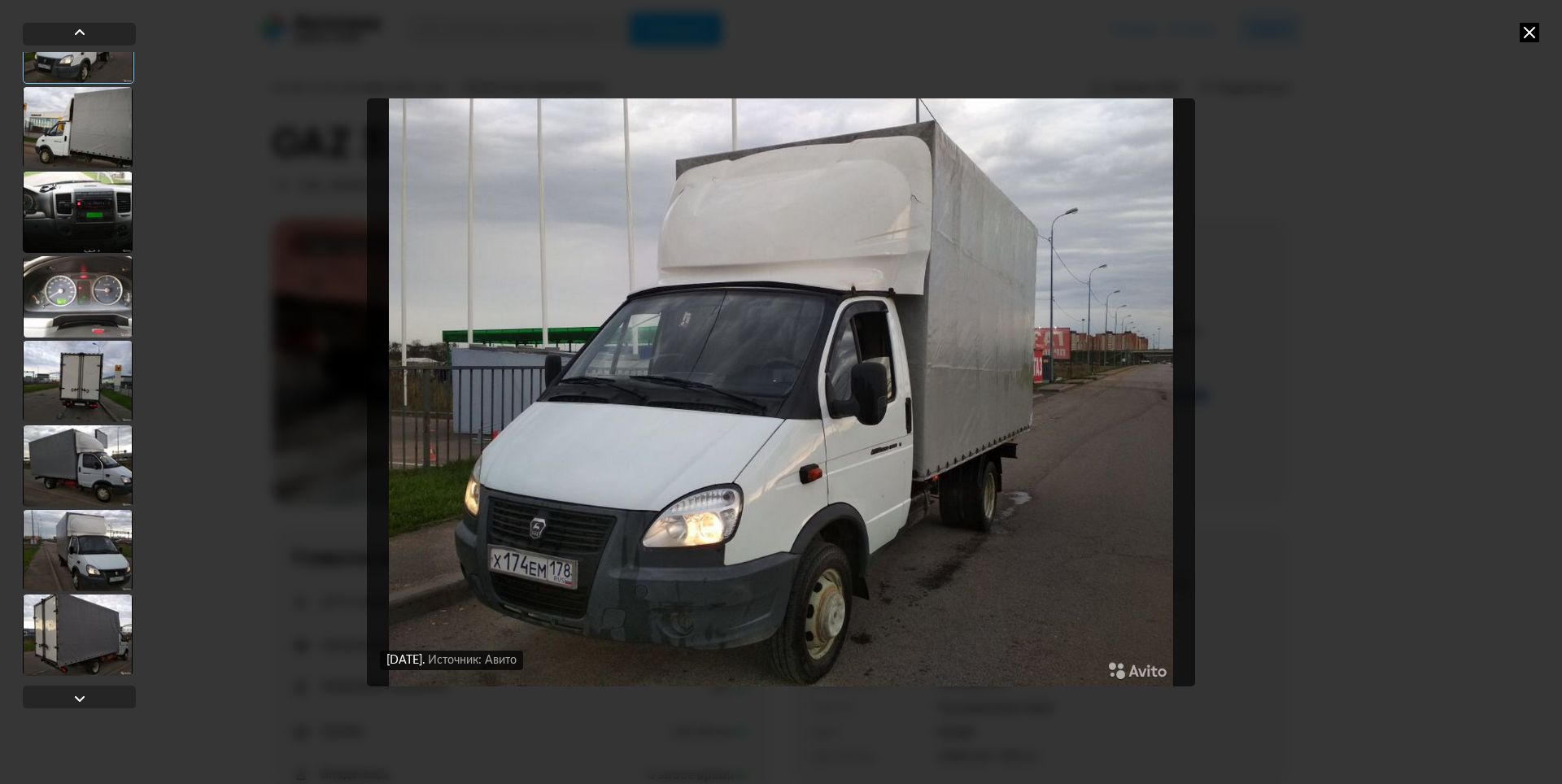
click at [67, 557] on div at bounding box center [77, 550] width 110 height 81
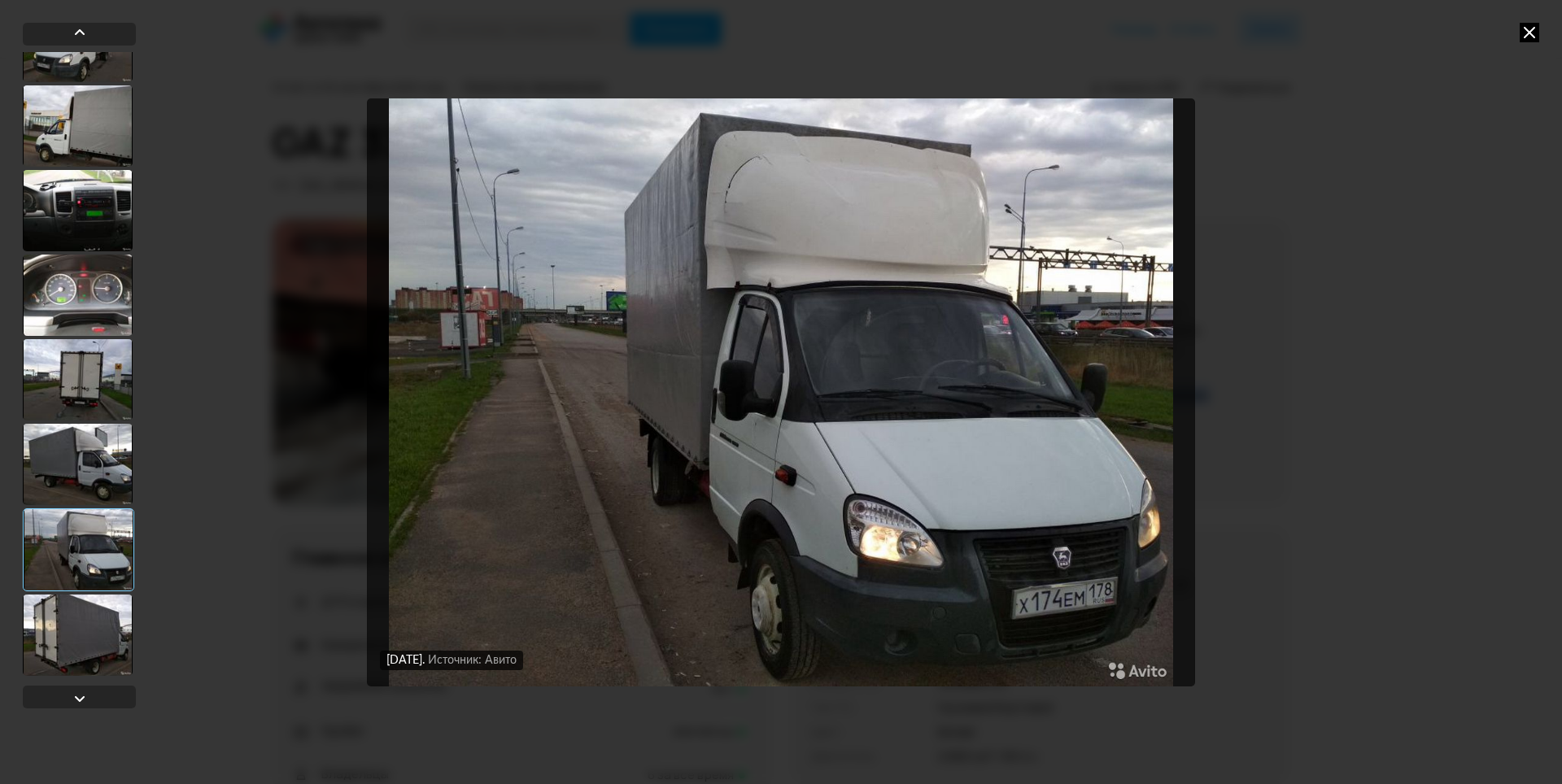
click at [72, 646] on div at bounding box center [77, 635] width 110 height 81
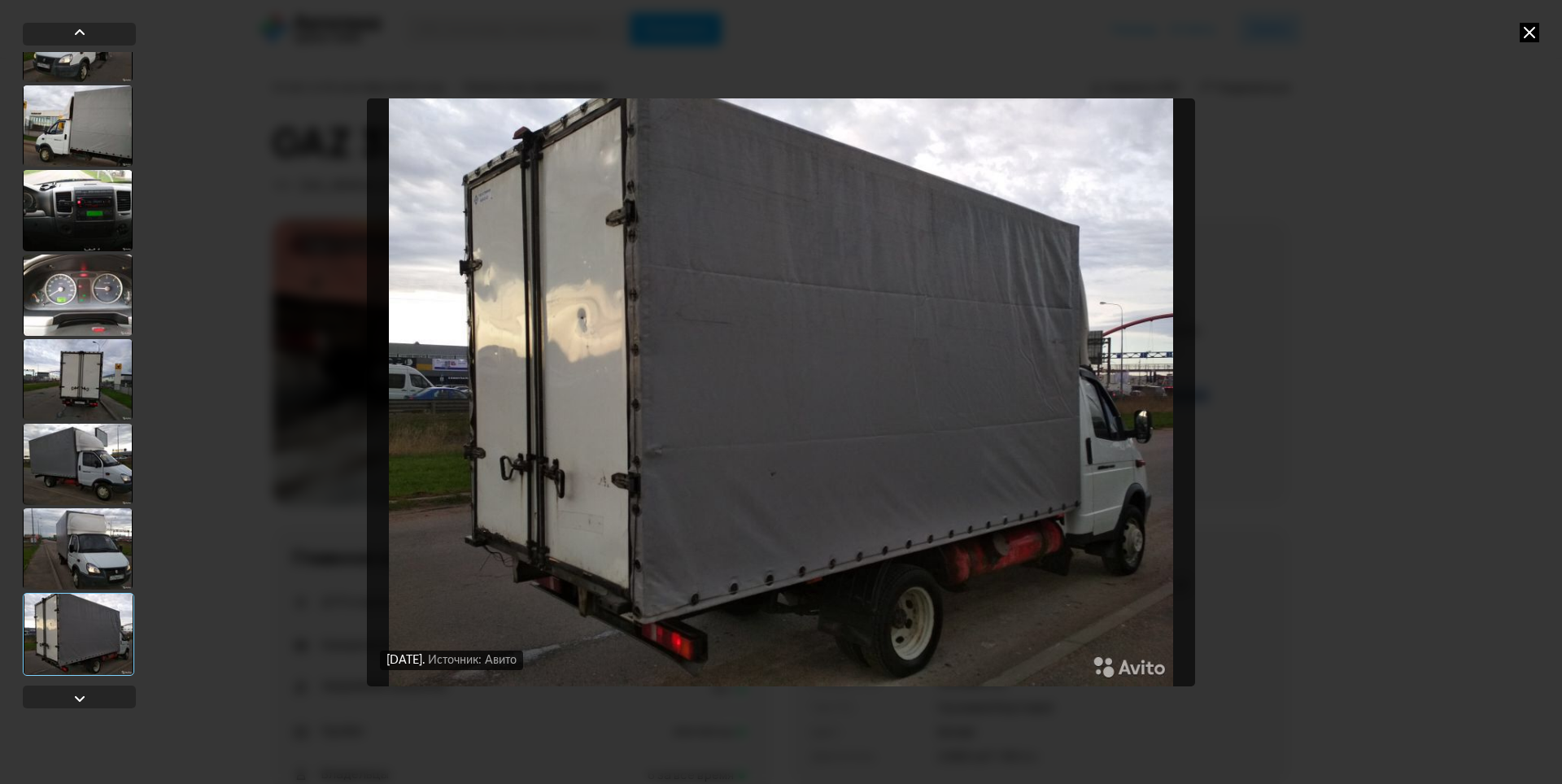
click at [1524, 24] on icon at bounding box center [1528, 32] width 19 height 19
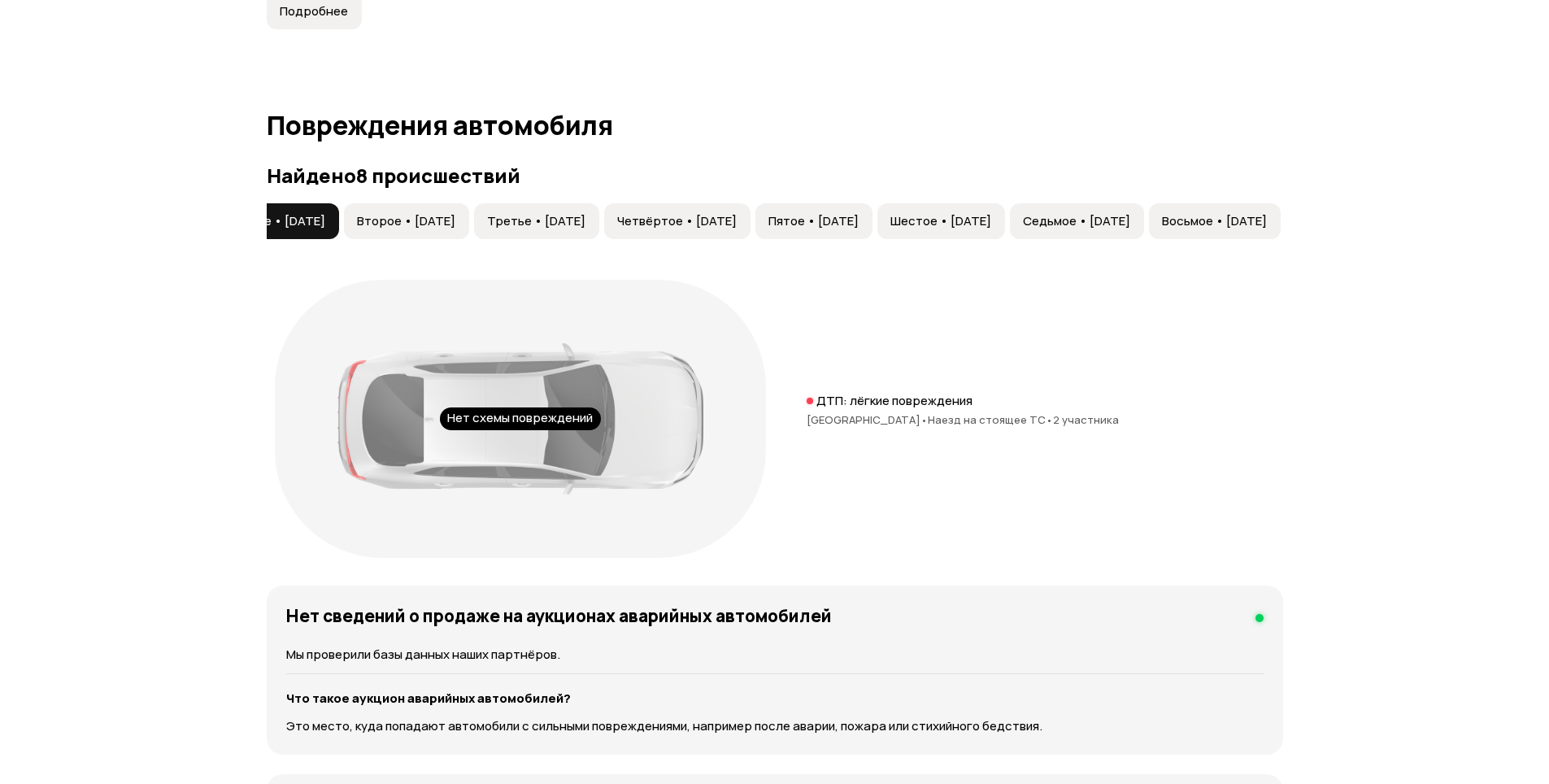
scroll to position [0, 0]
click at [443, 206] on button "Второе • 31 авг 2016" at bounding box center [459, 221] width 125 height 36
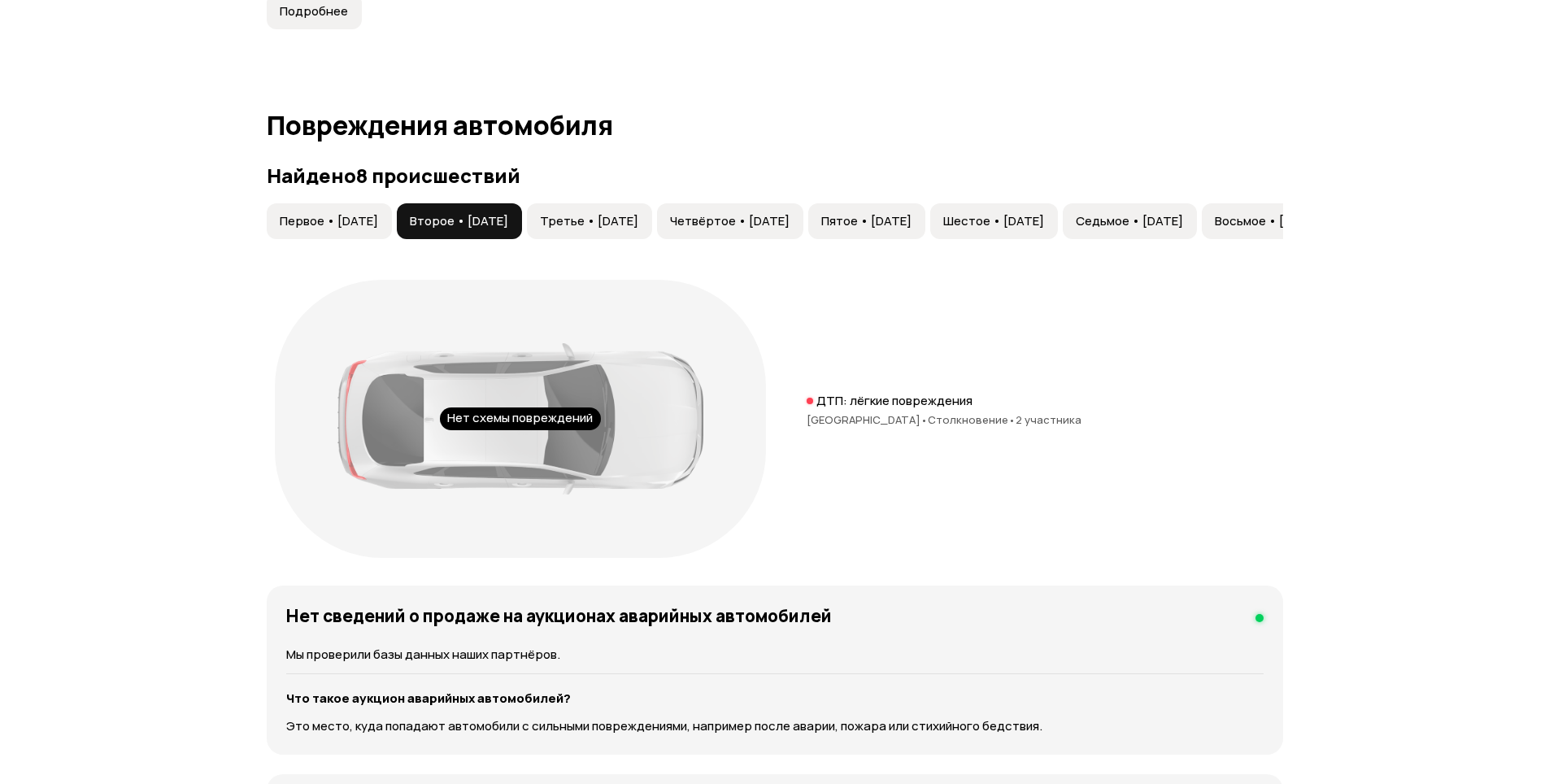
click at [620, 220] on span "Третье • 30 сен 2016" at bounding box center [589, 221] width 98 height 16
click at [803, 208] on button "Четвёртое • 17 май 2017" at bounding box center [730, 221] width 146 height 36
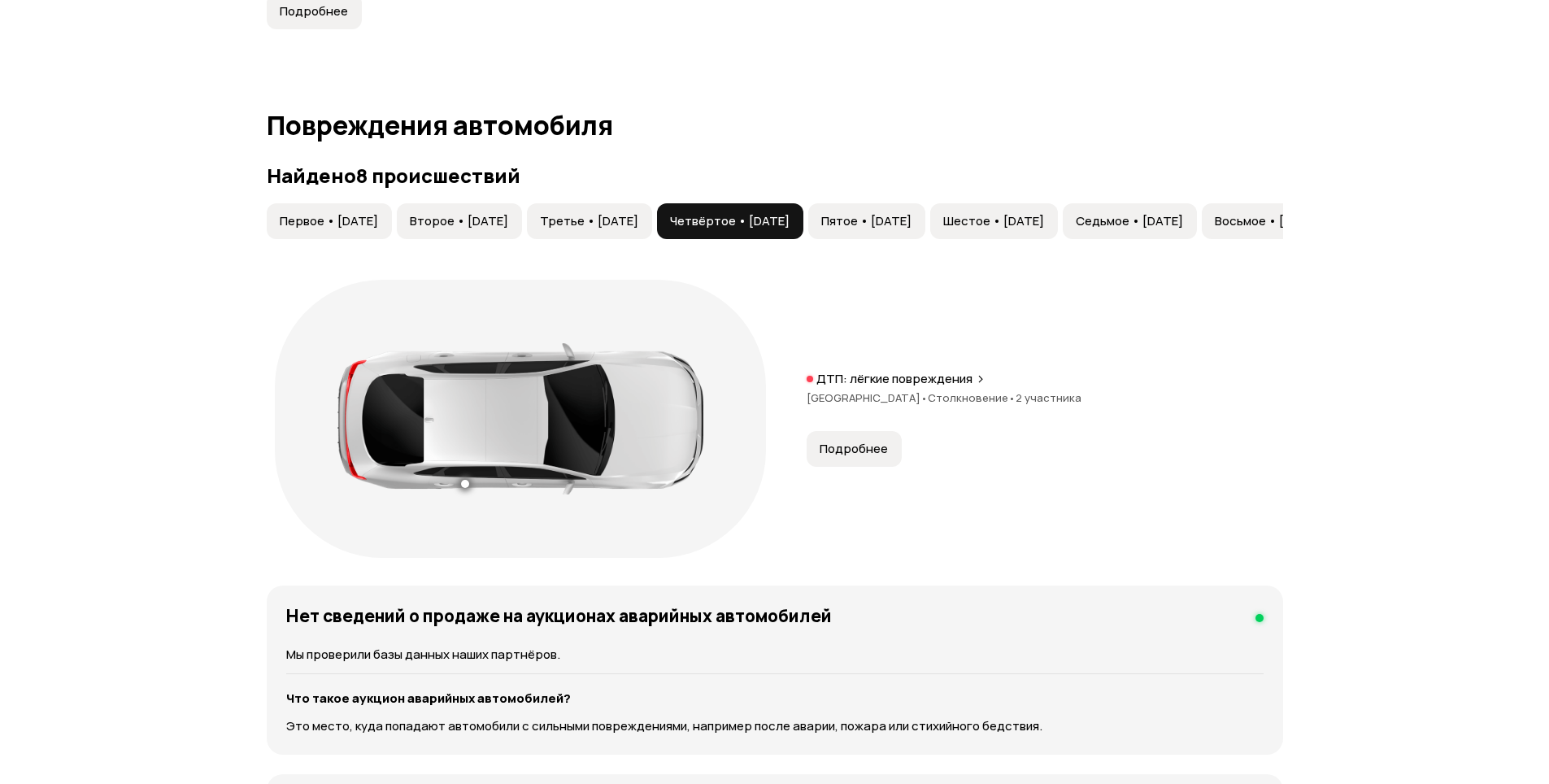
click at [925, 208] on button "Пятое • 29 июн 2019" at bounding box center [866, 221] width 117 height 36
click at [774, 209] on button "Четвёртое • 17 май 2017" at bounding box center [730, 221] width 146 height 36
click at [904, 210] on button "Пятое • 29 июн 2019" at bounding box center [866, 221] width 117 height 36
click at [786, 215] on span "Четвёртое • 17 май 2017" at bounding box center [730, 221] width 119 height 16
click at [470, 476] on div at bounding box center [521, 419] width 366 height 151
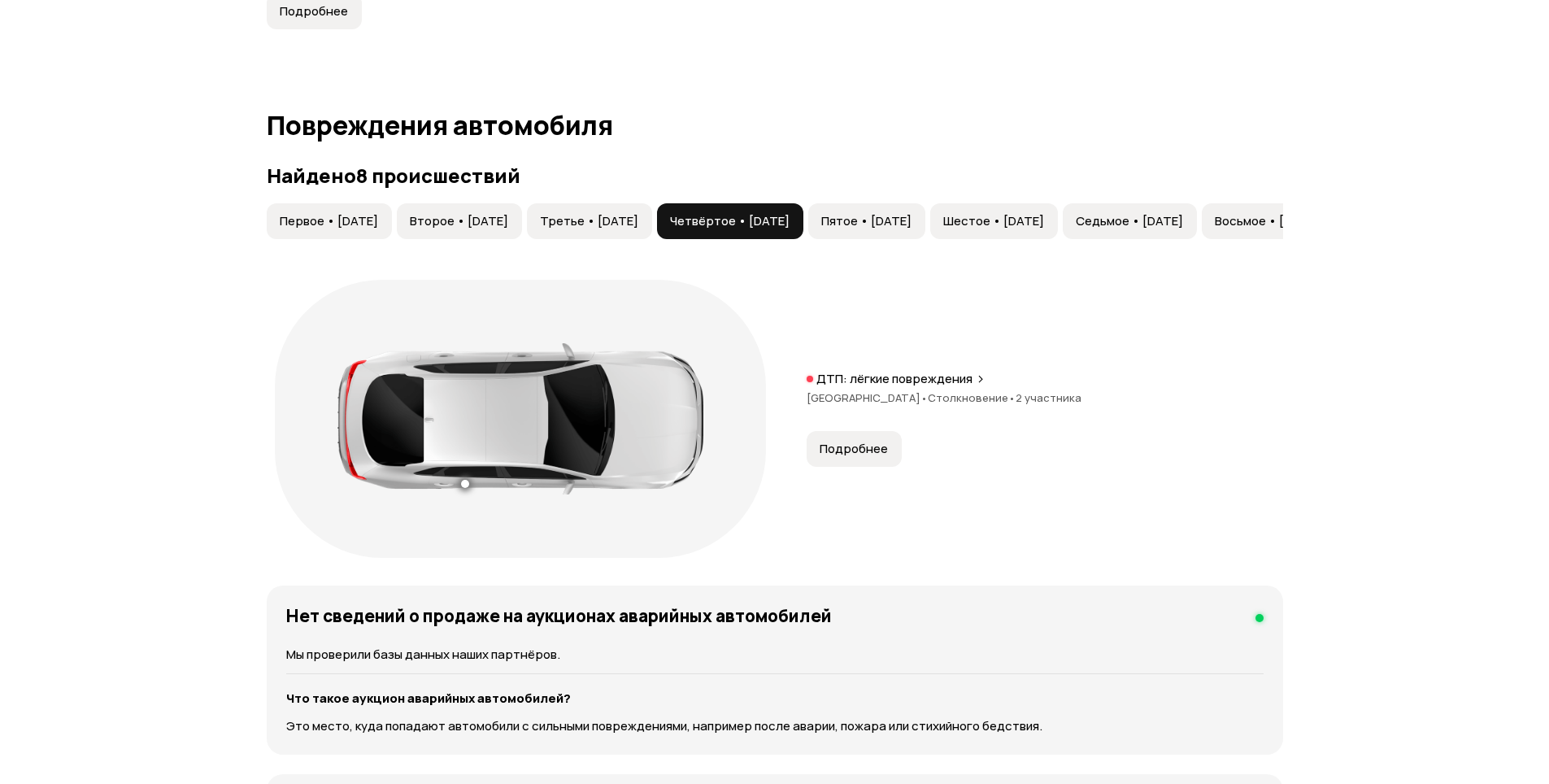
click at [464, 482] on div at bounding box center [465, 483] width 8 height 8
click at [925, 206] on button "Пятое • 29 июн 2019" at bounding box center [866, 221] width 117 height 36
drag, startPoint x: 1101, startPoint y: 210, endPoint x: 1126, endPoint y: 211, distance: 25.0
click at [1058, 210] on button "Шестое • 08 окт 2019" at bounding box center [994, 221] width 128 height 36
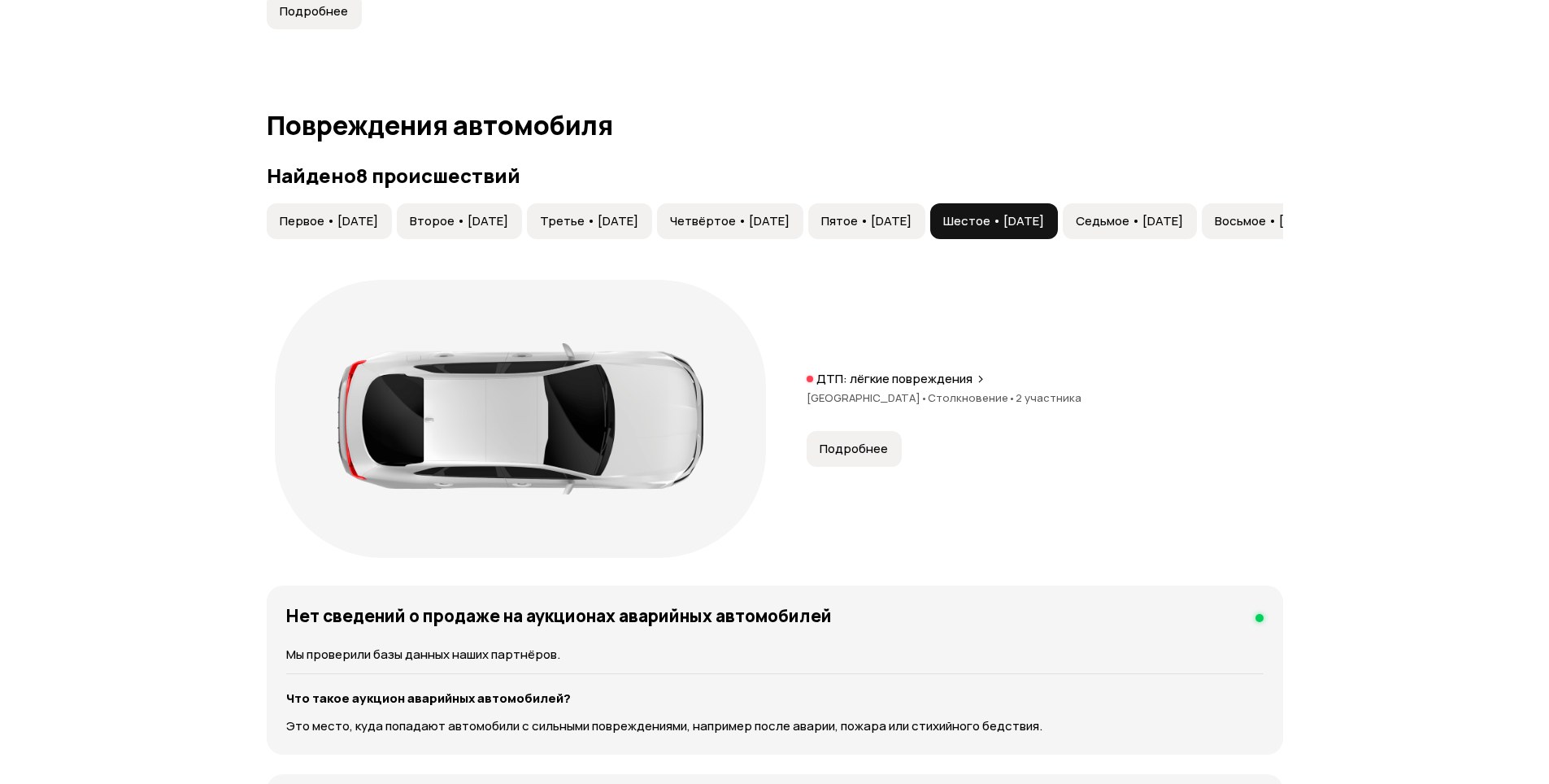
click at [1197, 213] on button "Седьмое • 10 янв 2020" at bounding box center [1130, 221] width 134 height 36
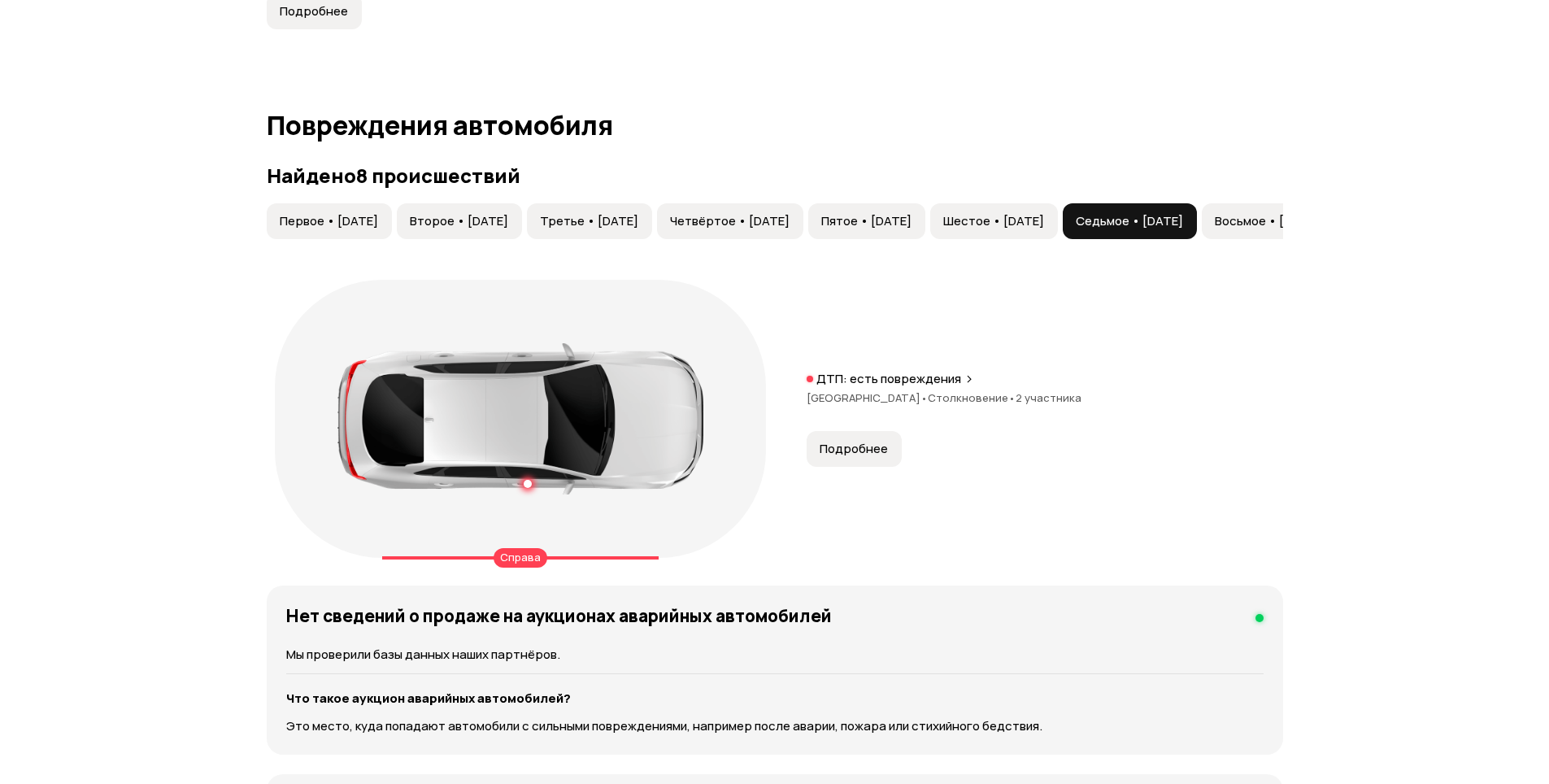
click at [531, 484] on div at bounding box center [521, 419] width 366 height 151
click at [526, 484] on div at bounding box center [528, 483] width 8 height 8
click at [683, 494] on div at bounding box center [521, 419] width 366 height 151
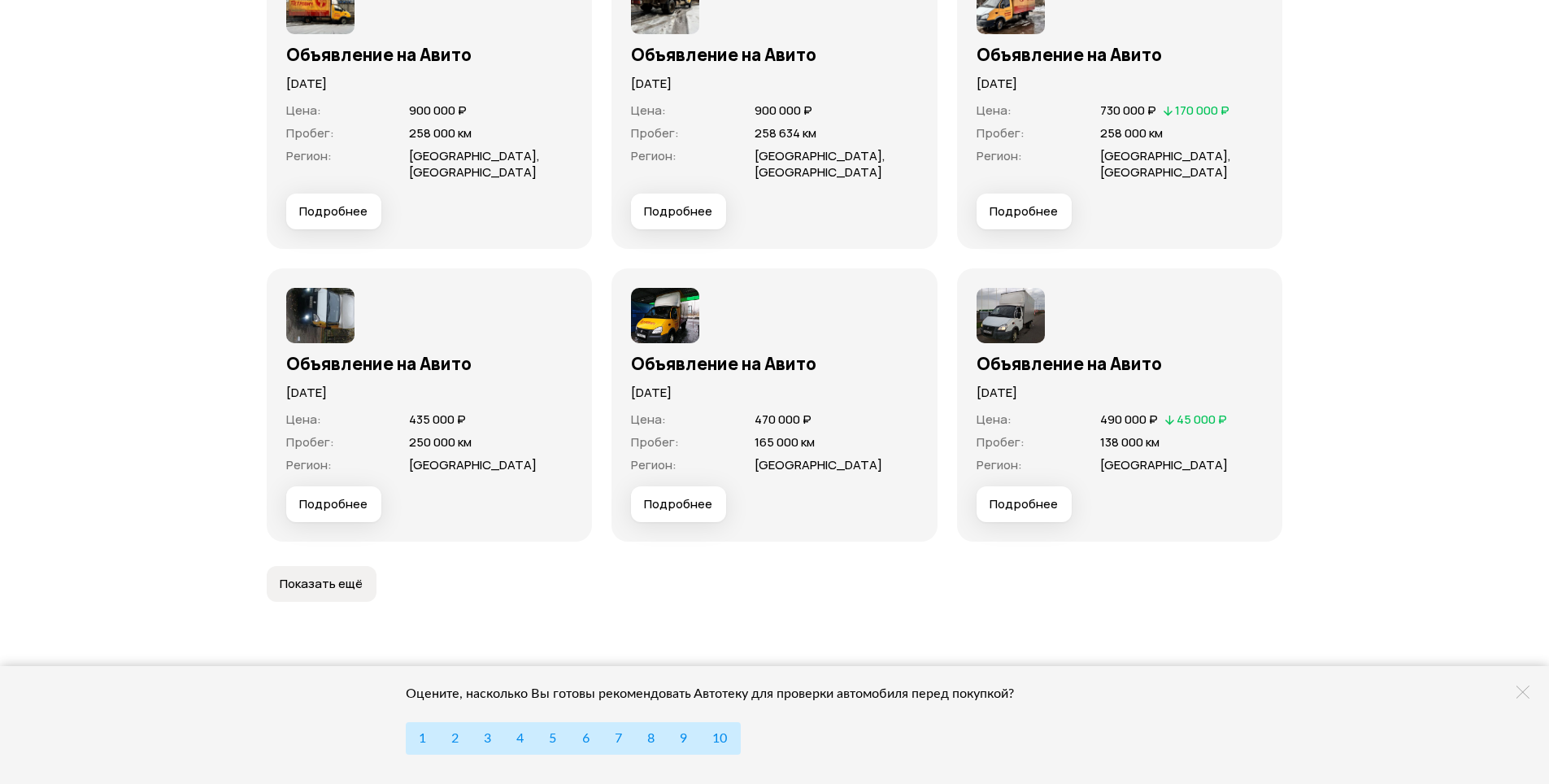
scroll to position [5041, 0]
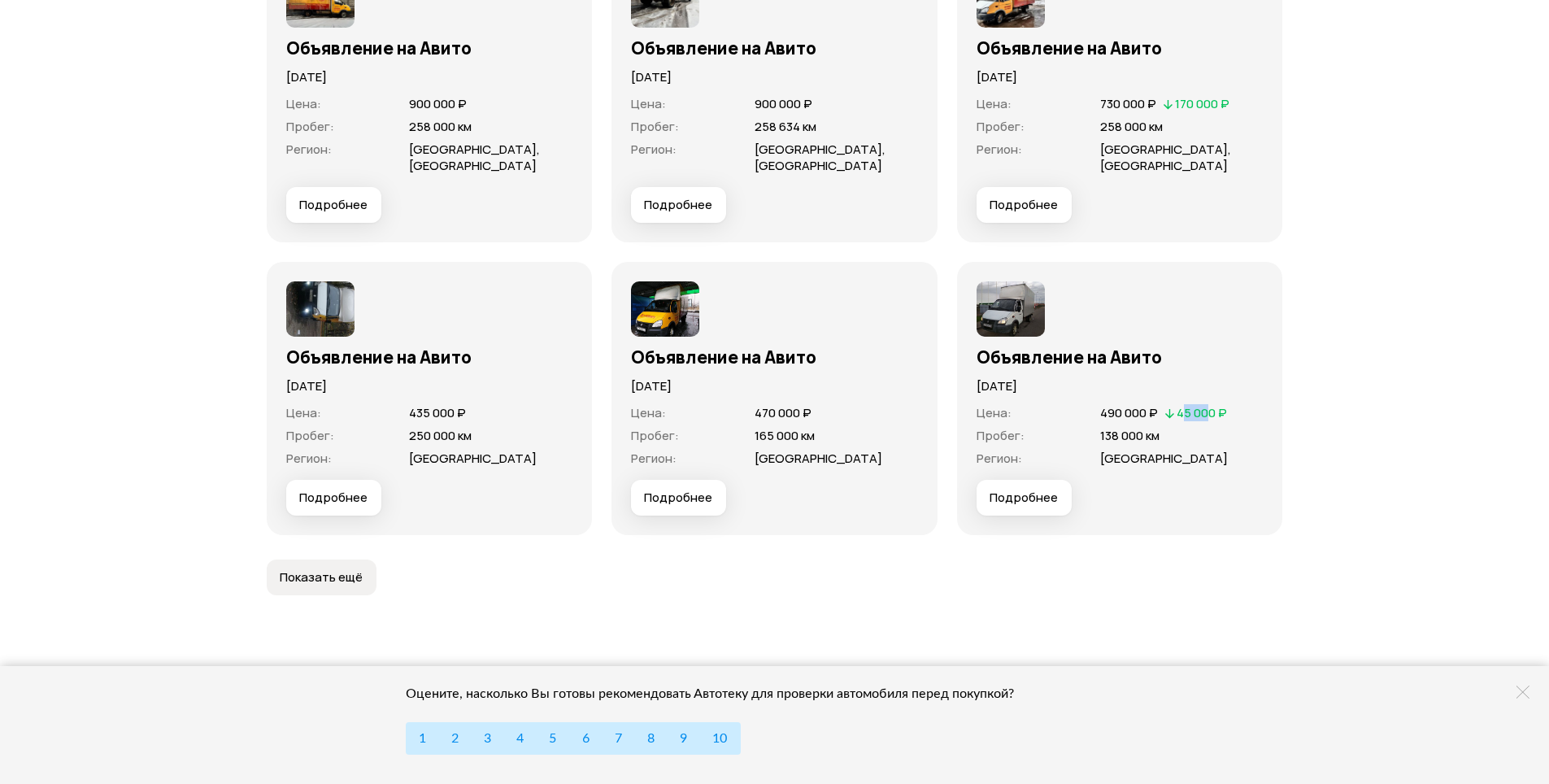
drag, startPoint x: 1180, startPoint y: 412, endPoint x: 1206, endPoint y: 417, distance: 26.5
click at [1206, 417] on span "45 000 ₽" at bounding box center [1202, 412] width 50 height 17
click at [1132, 417] on span "490 000 ₽" at bounding box center [1128, 412] width 58 height 17
drag, startPoint x: 1132, startPoint y: 417, endPoint x: 1117, endPoint y: 417, distance: 15.0
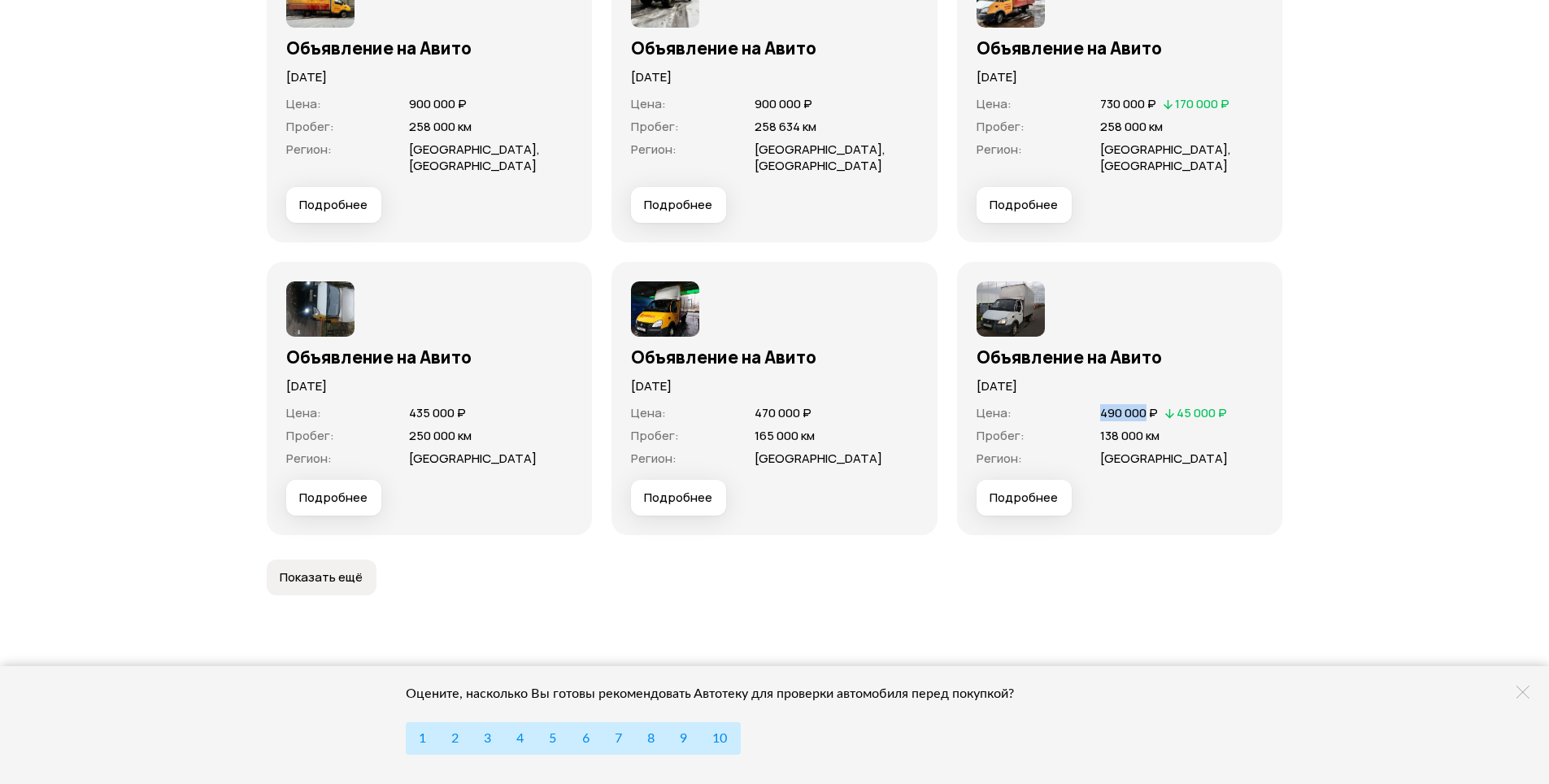
click at [1117, 417] on span "490 000 ₽" at bounding box center [1128, 412] width 58 height 17
drag, startPoint x: 770, startPoint y: 410, endPoint x: 749, endPoint y: 419, distance: 22.8
click at [749, 419] on div "Цена : 470 000 ₽" at bounding box center [775, 412] width 287 height 16
click at [298, 413] on span "Цена :" at bounding box center [304, 412] width 35 height 17
click at [331, 385] on p "3 ноября 2020 года" at bounding box center [430, 385] width 287 height 18
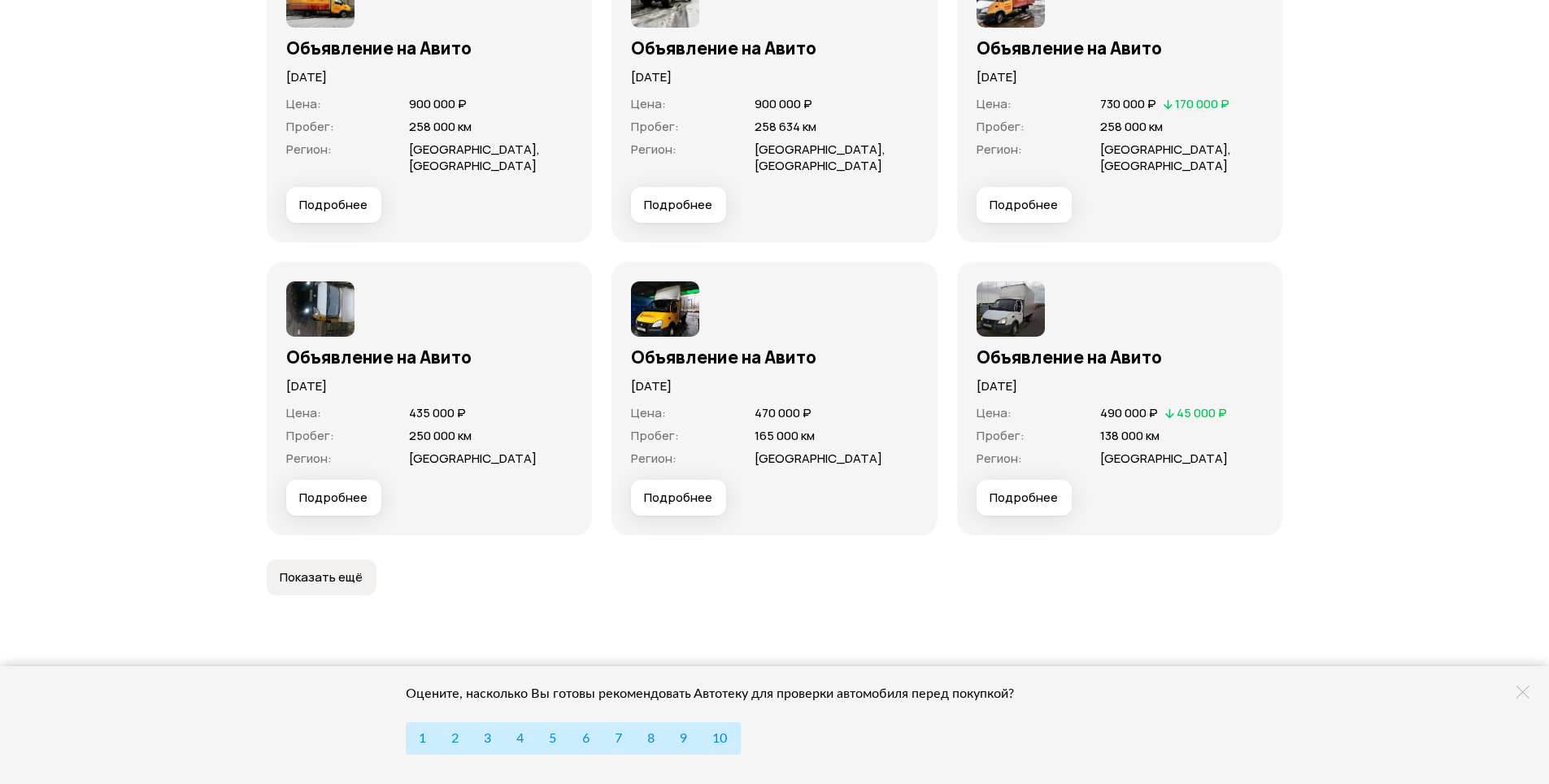
drag, startPoint x: 331, startPoint y: 385, endPoint x: 371, endPoint y: 389, distance: 40.2
click at [371, 389] on p "3 ноября 2020 года" at bounding box center [430, 385] width 287 height 18
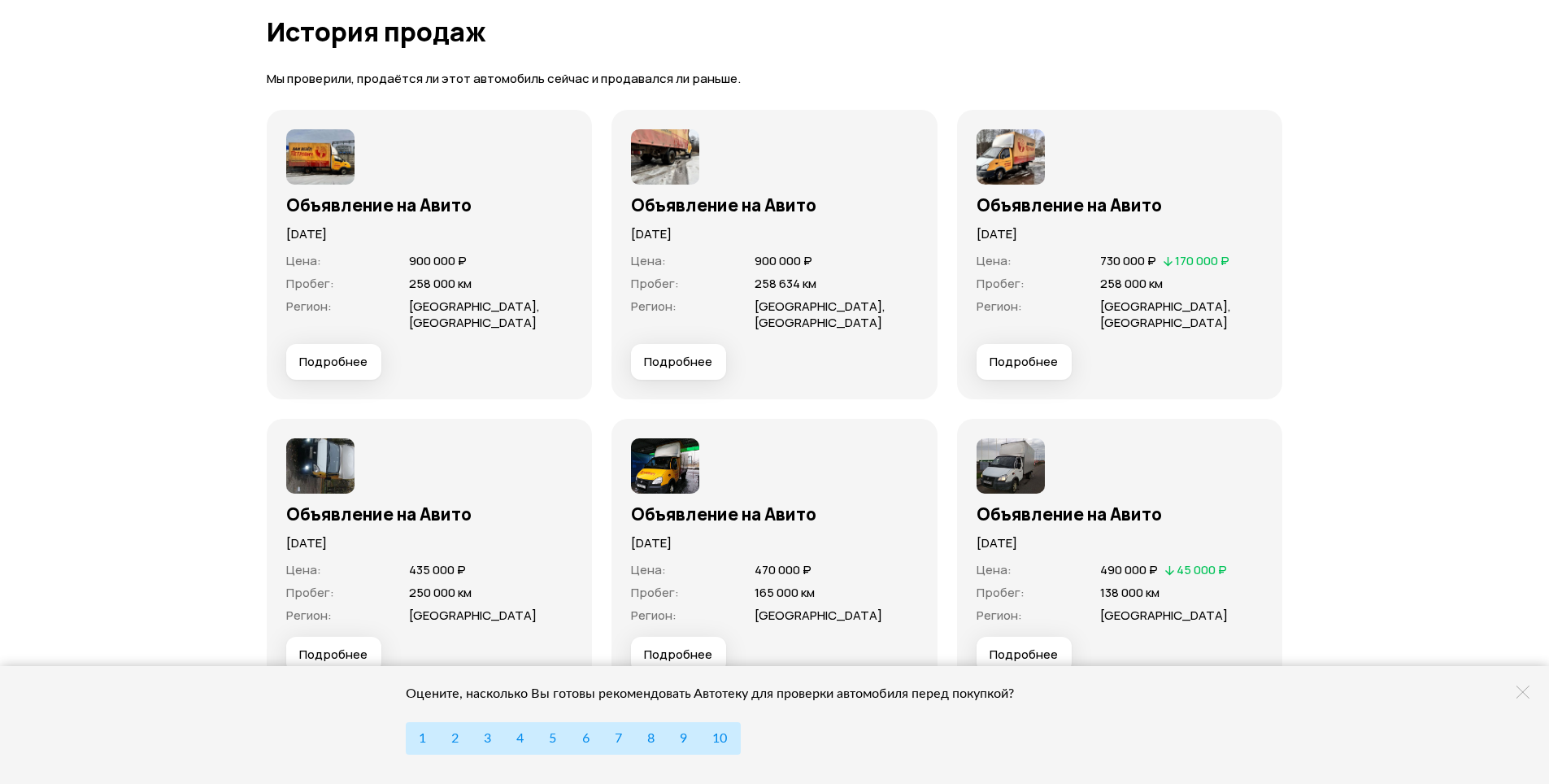
scroll to position [4878, 0]
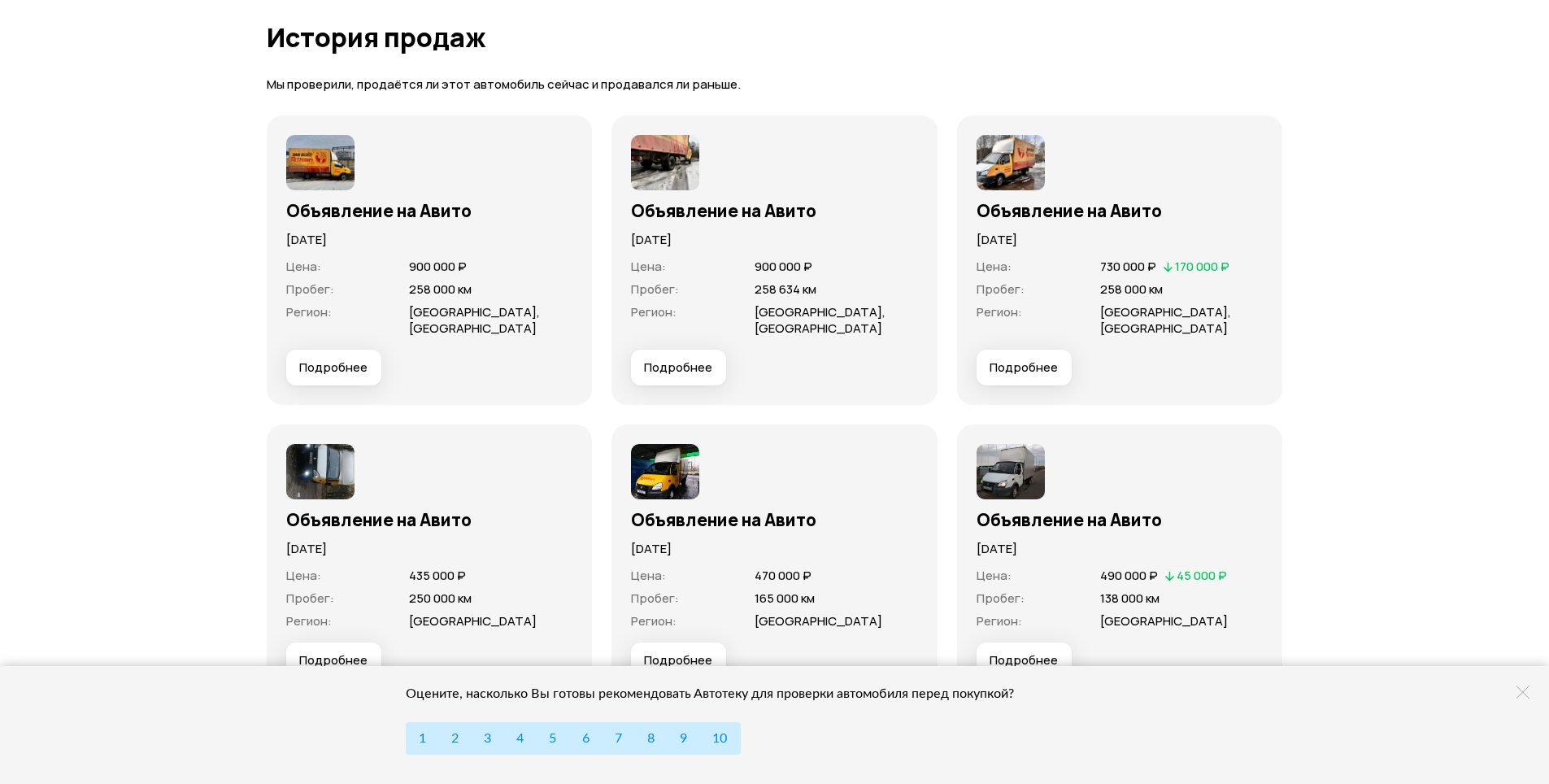
click at [1048, 232] on p "20 марта 2025 года" at bounding box center [1120, 239] width 287 height 18
drag, startPoint x: 1048, startPoint y: 232, endPoint x: 1074, endPoint y: 239, distance: 26.9
click at [1074, 239] on p "20 марта 2025 года" at bounding box center [1120, 239] width 287 height 18
drag, startPoint x: 1142, startPoint y: 267, endPoint x: 1100, endPoint y: 269, distance: 42.0
click at [1100, 269] on span "730 000 ₽" at bounding box center [1128, 266] width 56 height 17
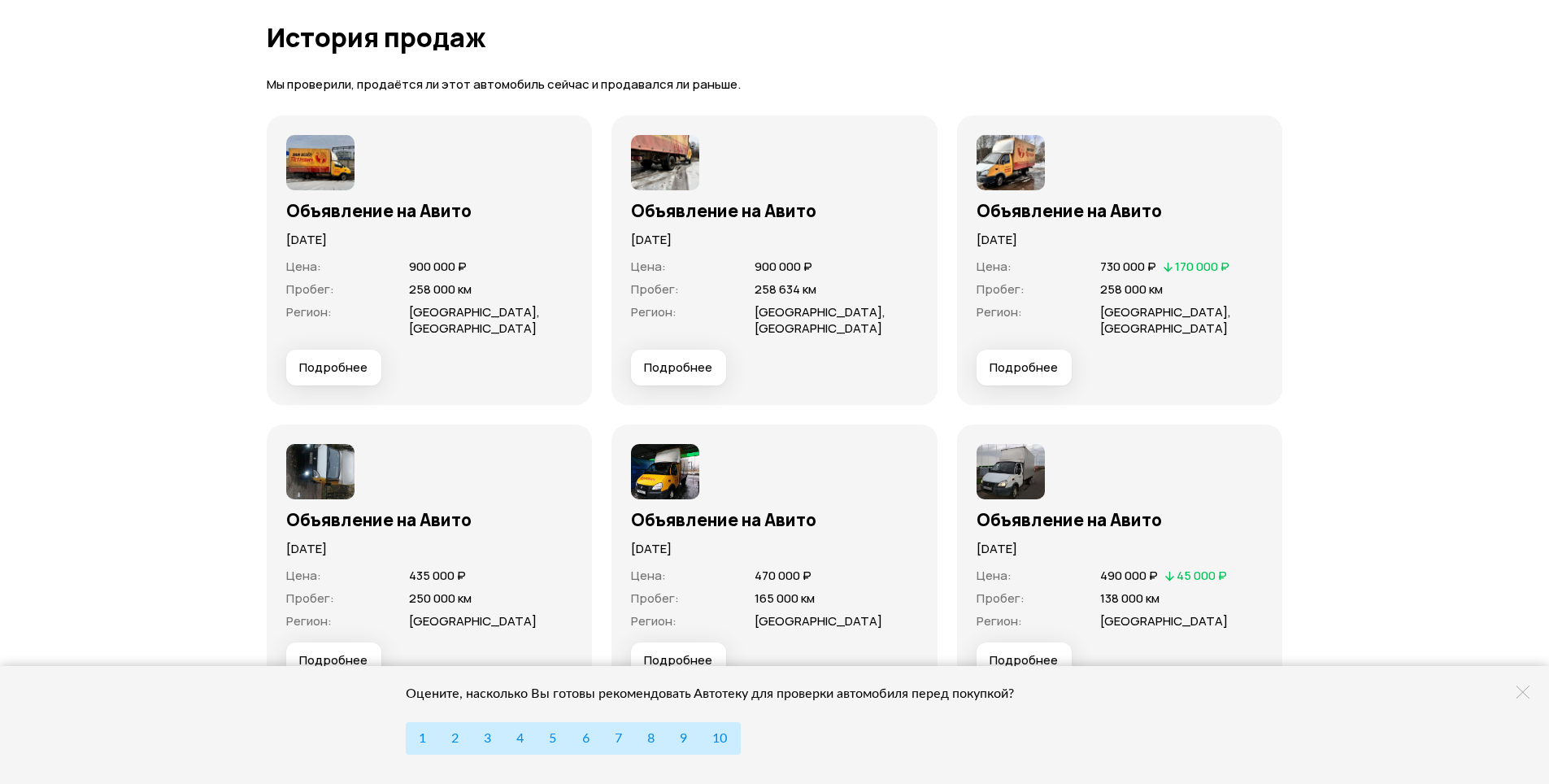
click at [769, 269] on span "900 000 ₽" at bounding box center [783, 266] width 58 height 17
click at [768, 269] on span "900 000 ₽" at bounding box center [783, 266] width 58 height 17
click at [414, 273] on span "900 000 ₽" at bounding box center [437, 266] width 58 height 17
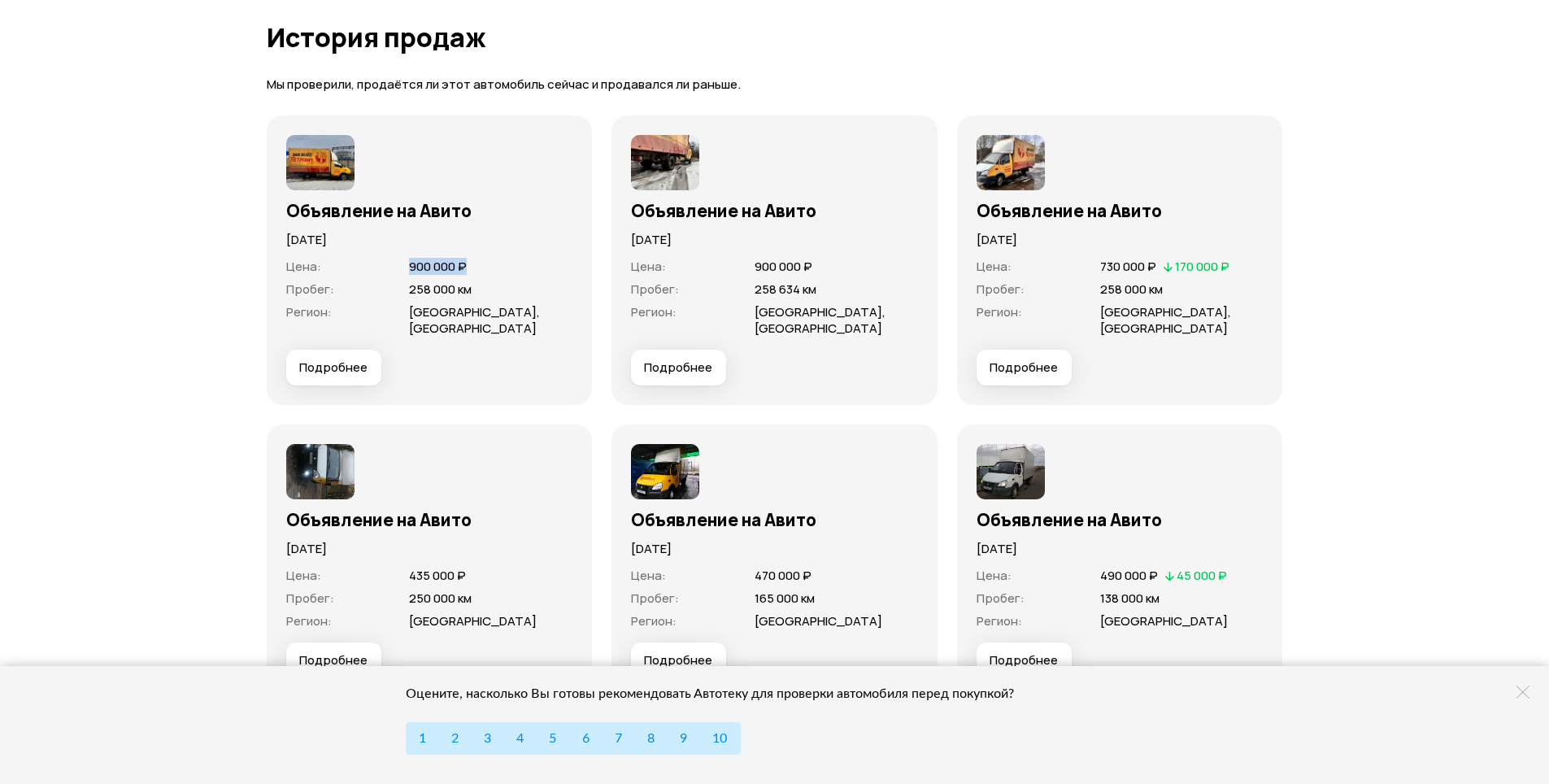
click at [414, 273] on span "900 000 ₽" at bounding box center [437, 266] width 58 height 17
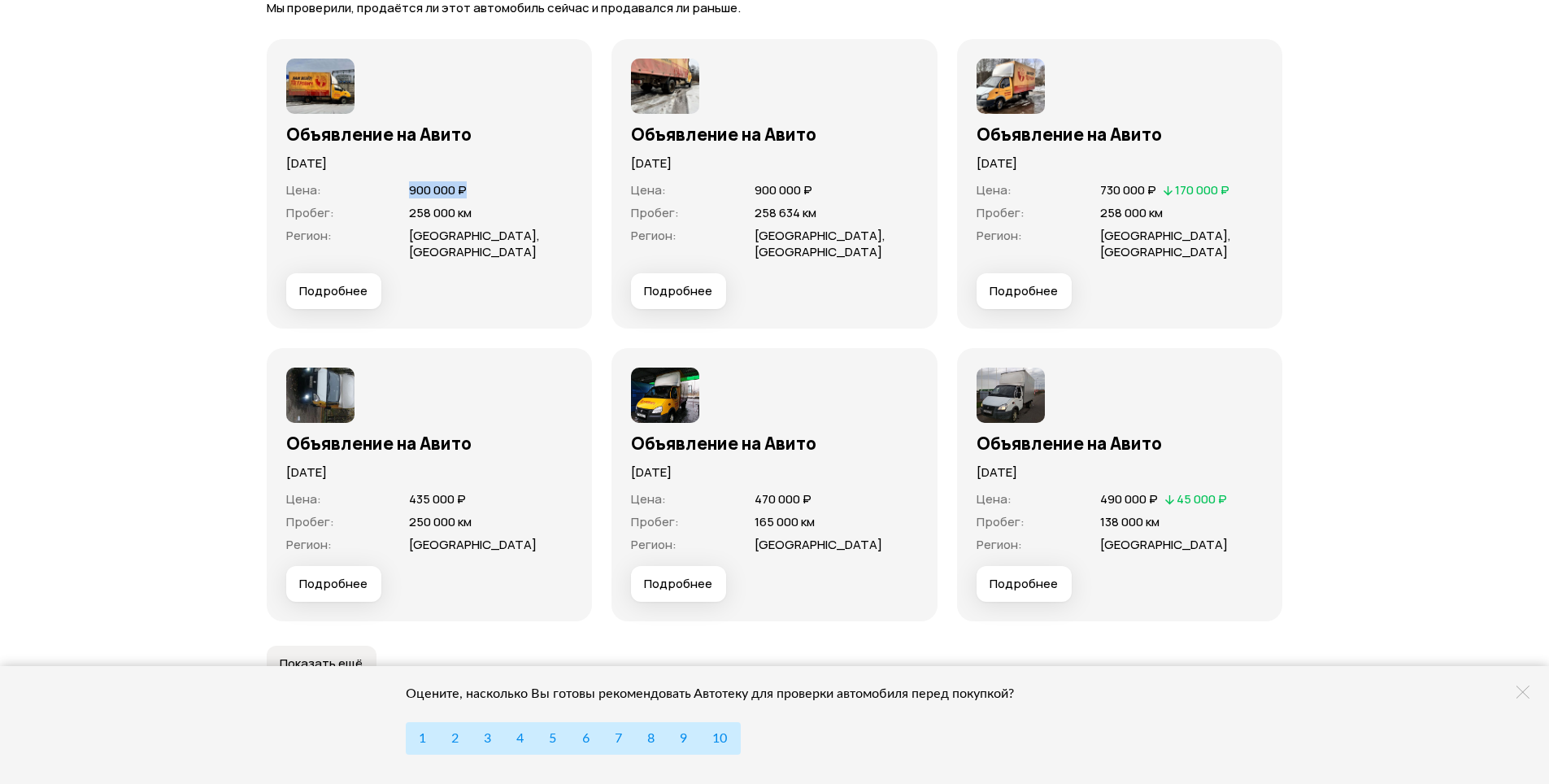
scroll to position [4959, 0]
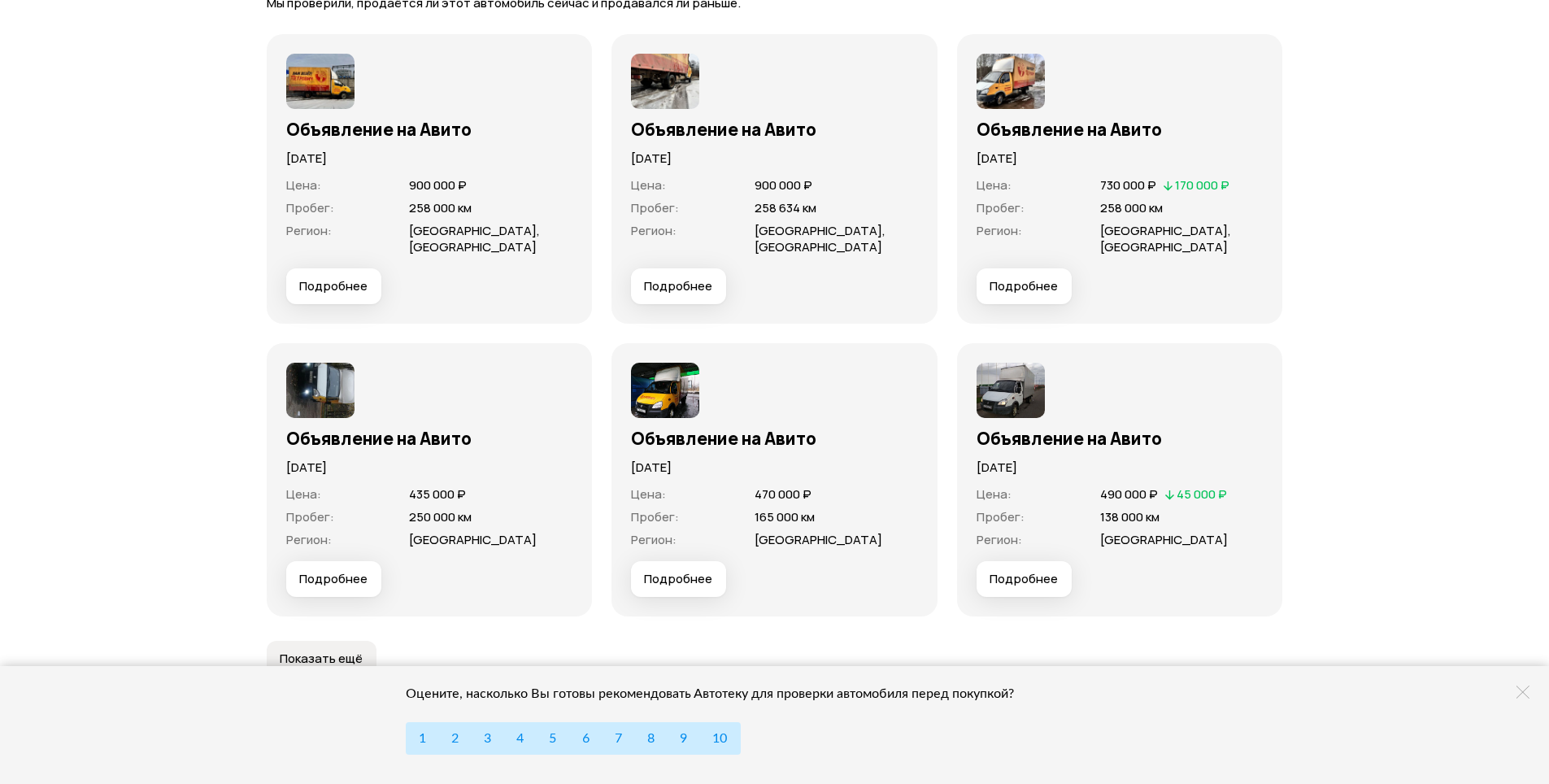
click at [1057, 165] on p "20 марта 2025 года" at bounding box center [1120, 158] width 287 height 18
click at [971, 489] on div "Объявление на Авито 4 мая 2018 года Цена : 490 000 ₽   45 000 ₽ Пробег : 138 00…" at bounding box center [1120, 479] width 326 height 273
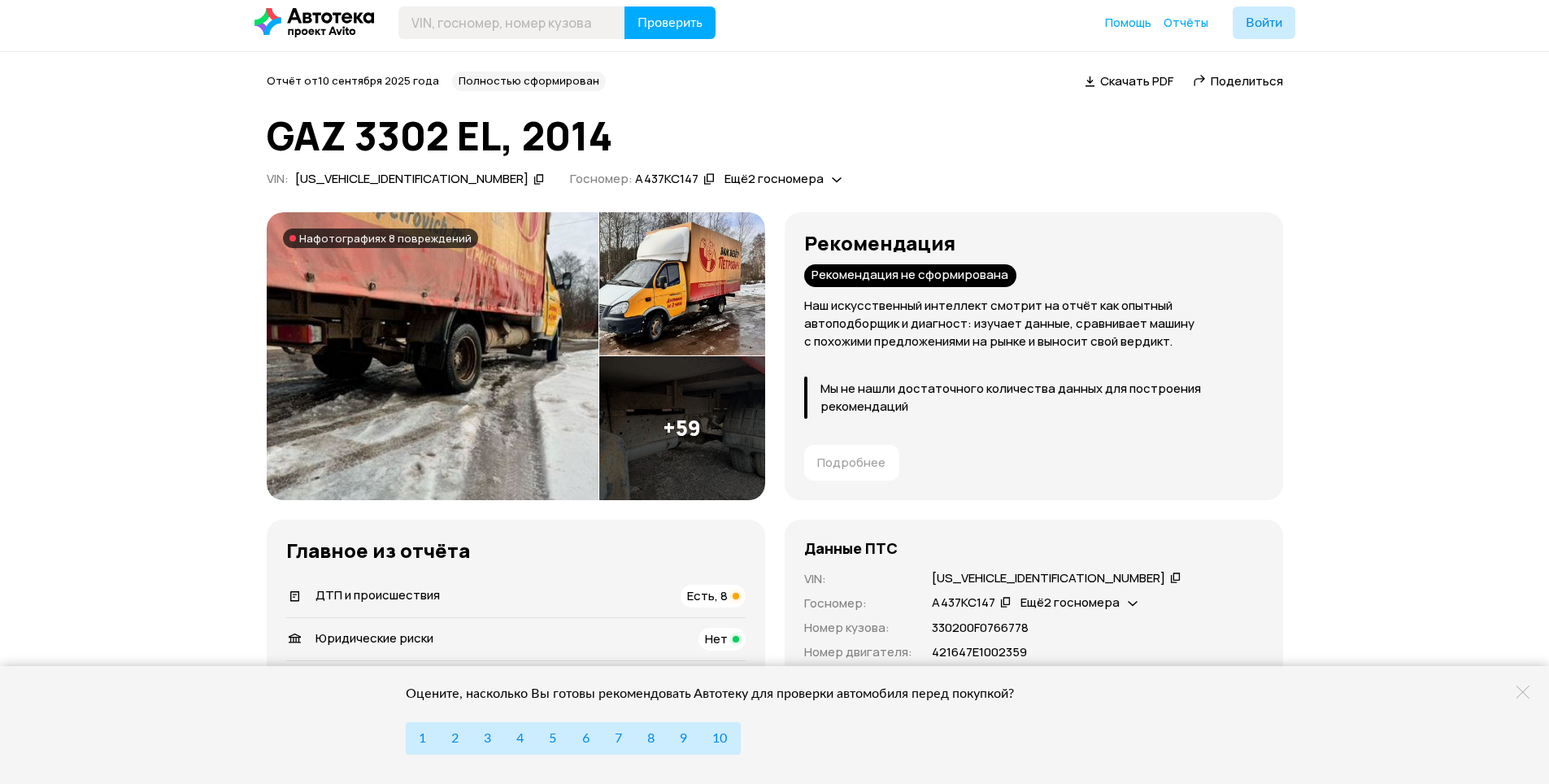
scroll to position [0, 0]
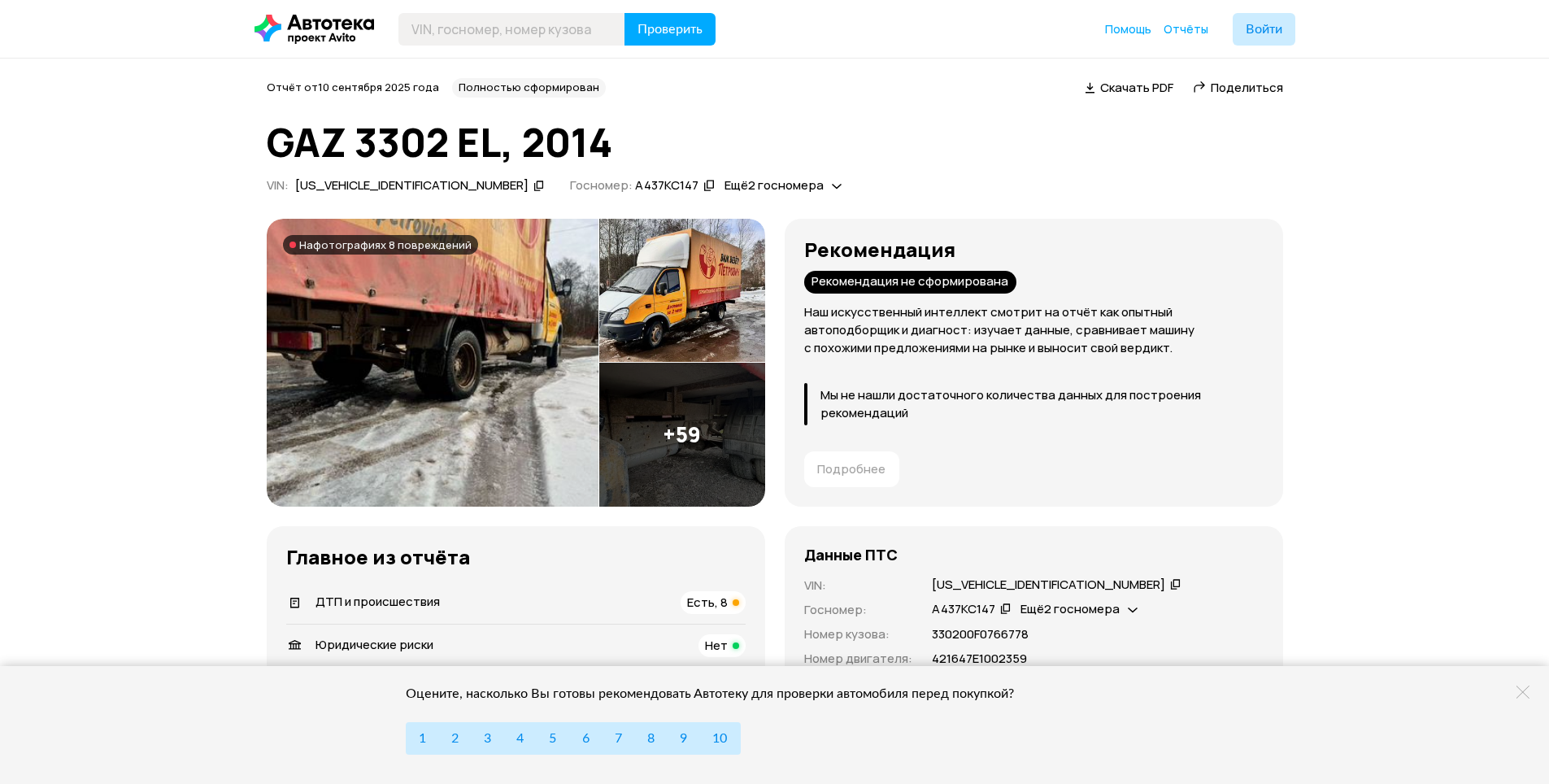
click at [725, 183] on span "Ещё 2 госномера" at bounding box center [774, 185] width 99 height 17
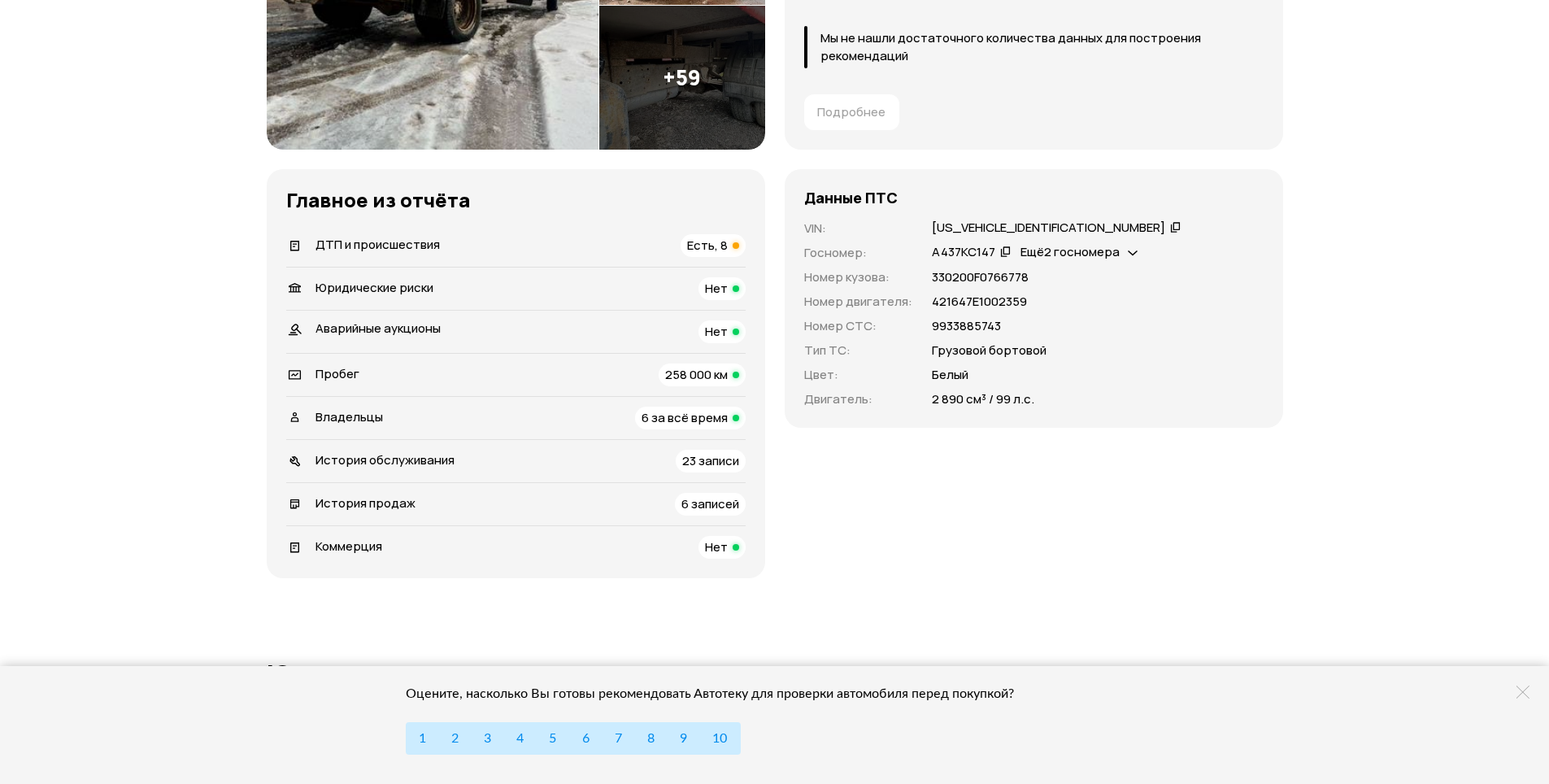
scroll to position [68, 0]
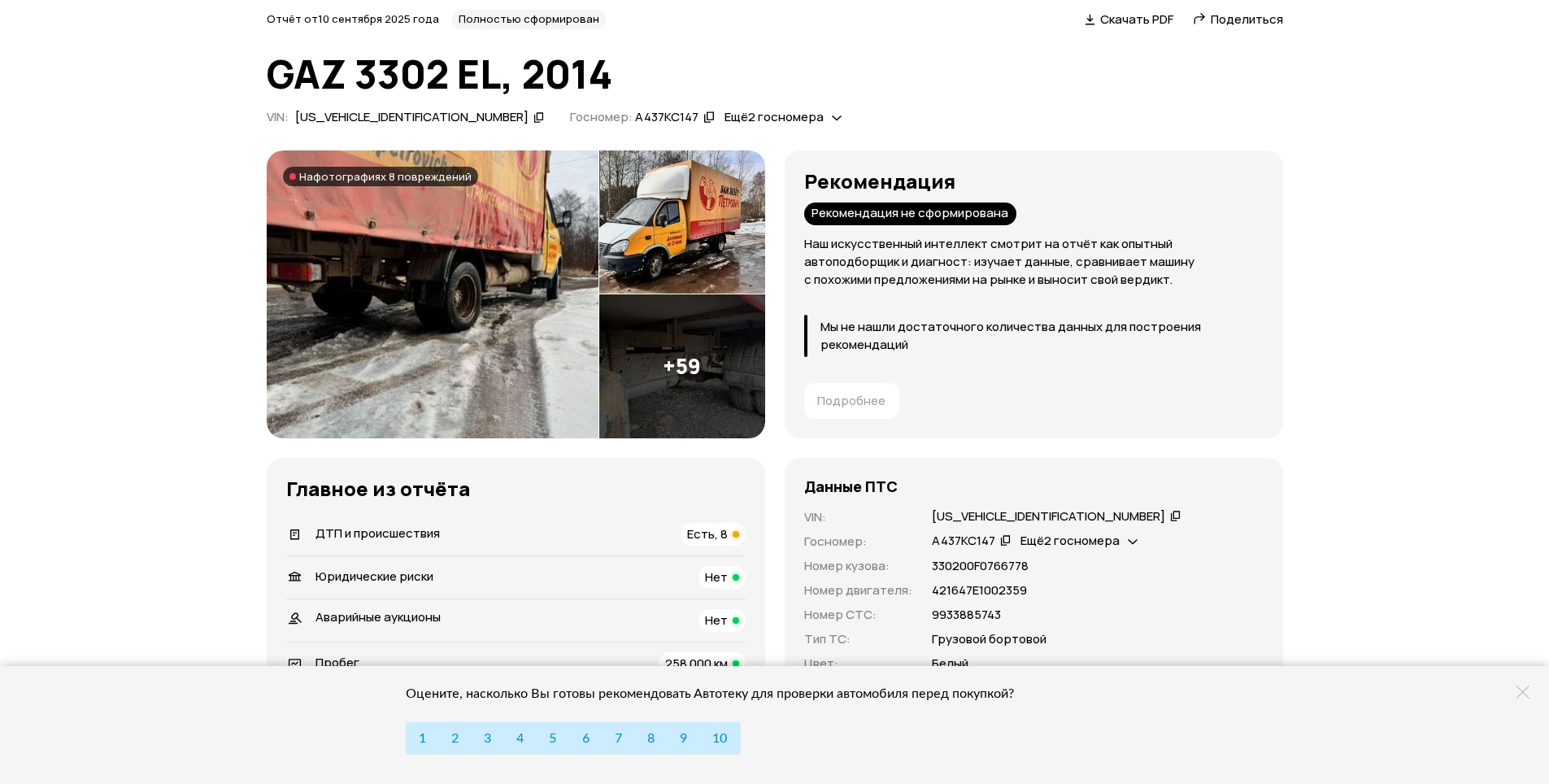
click at [709, 239] on img at bounding box center [683, 222] width 166 height 144
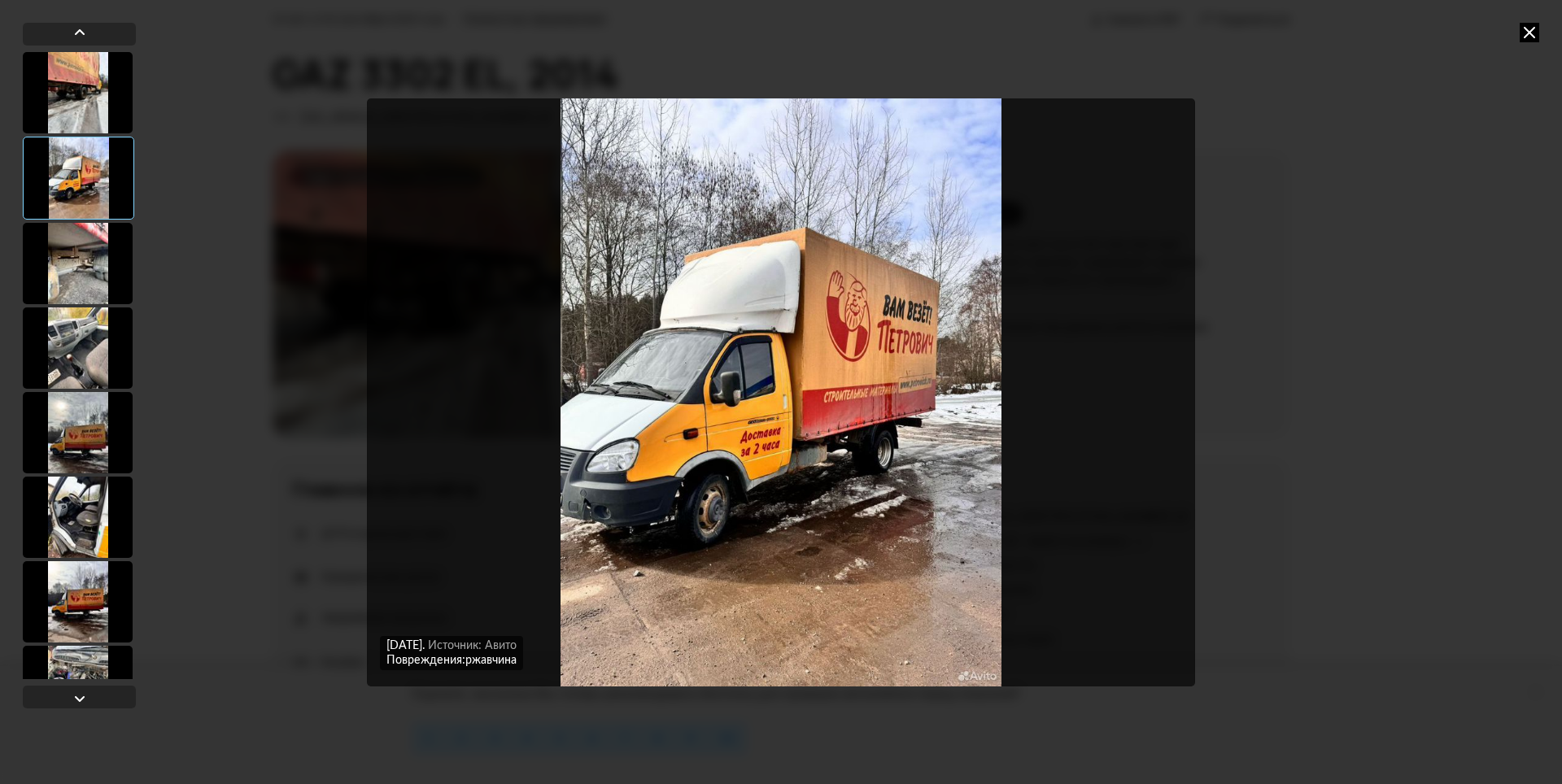
click at [1528, 37] on icon at bounding box center [1528, 32] width 19 height 19
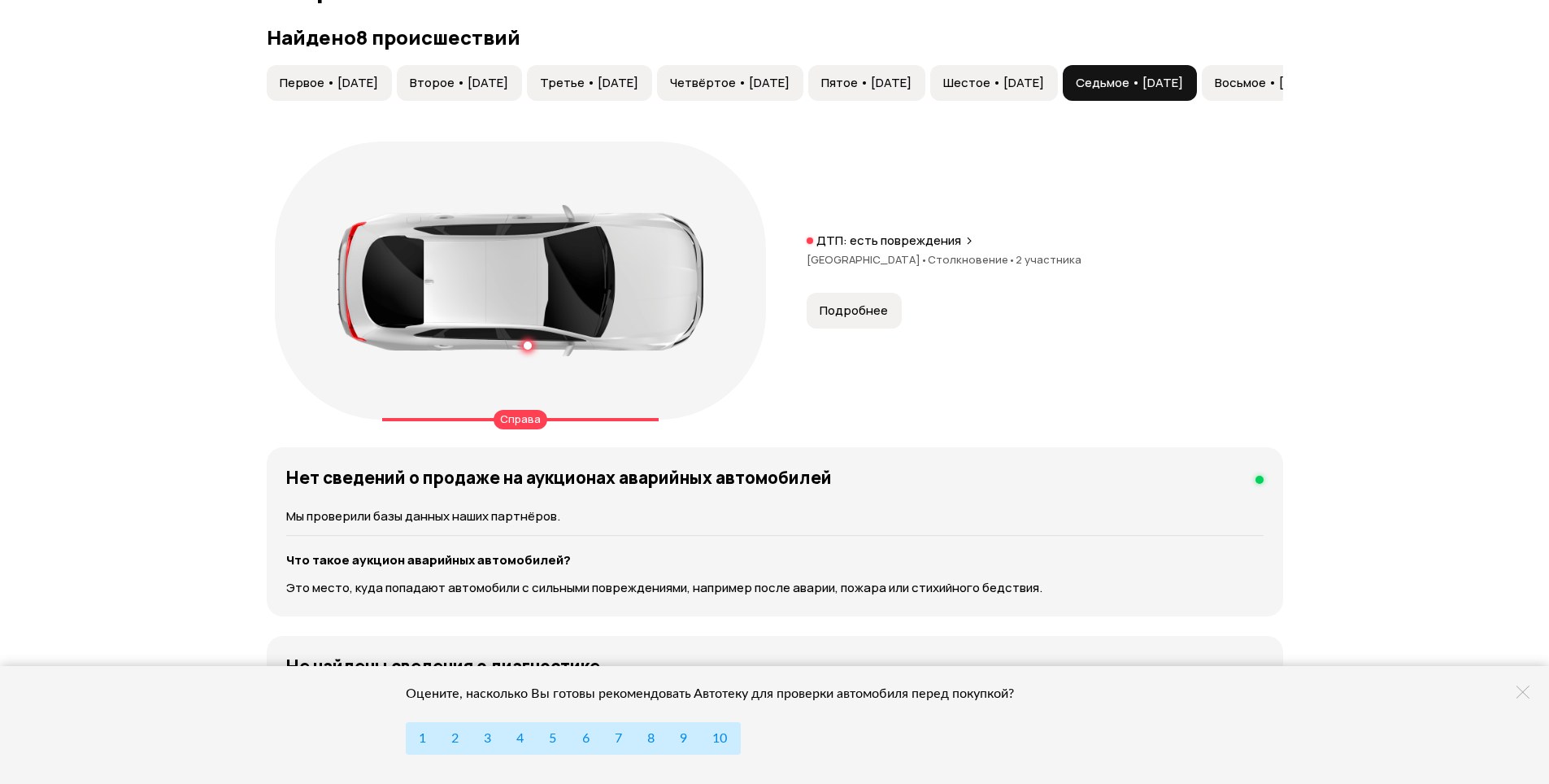
scroll to position [1667, 0]
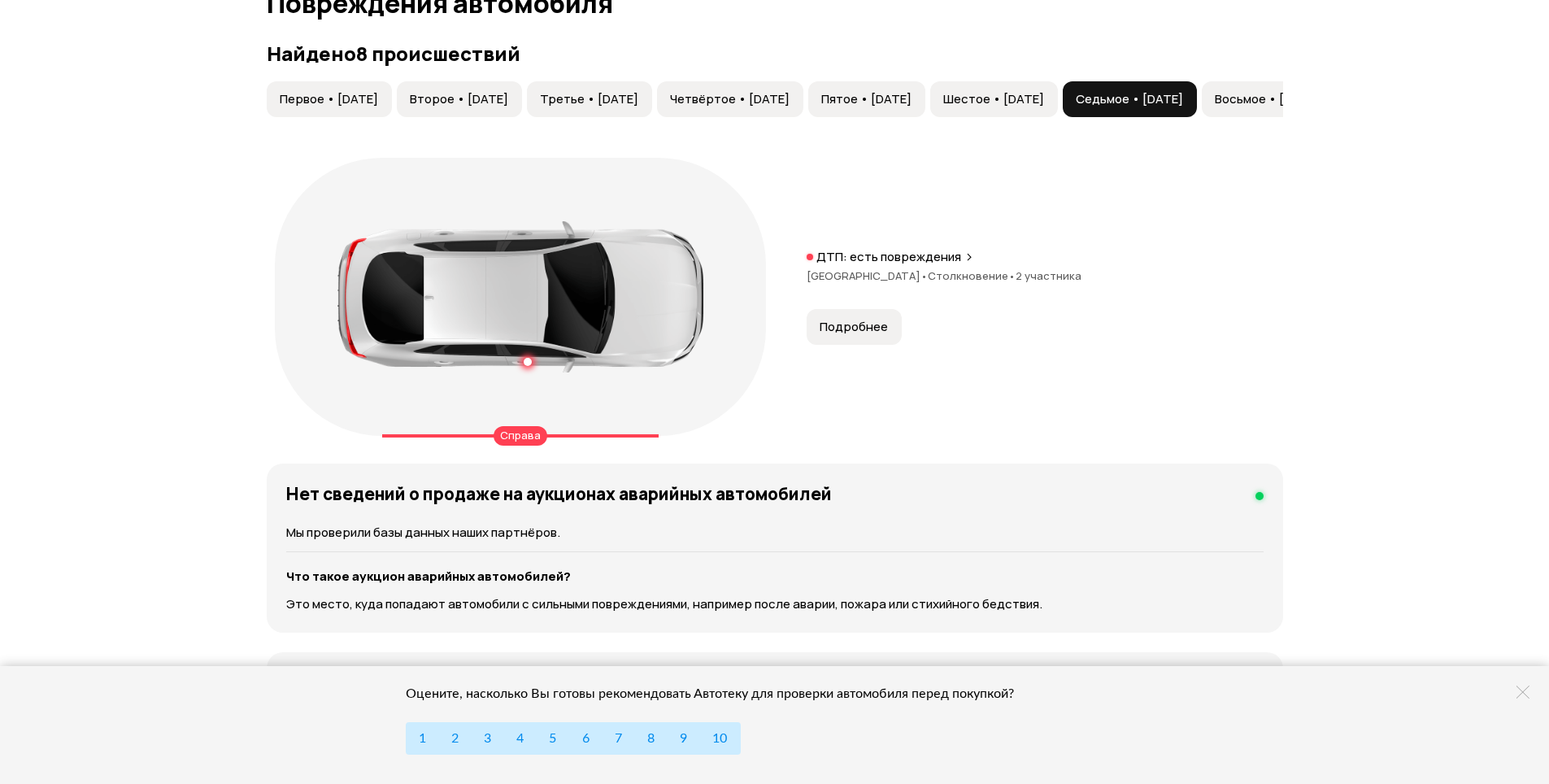
click at [536, 286] on div at bounding box center [521, 296] width 366 height 151
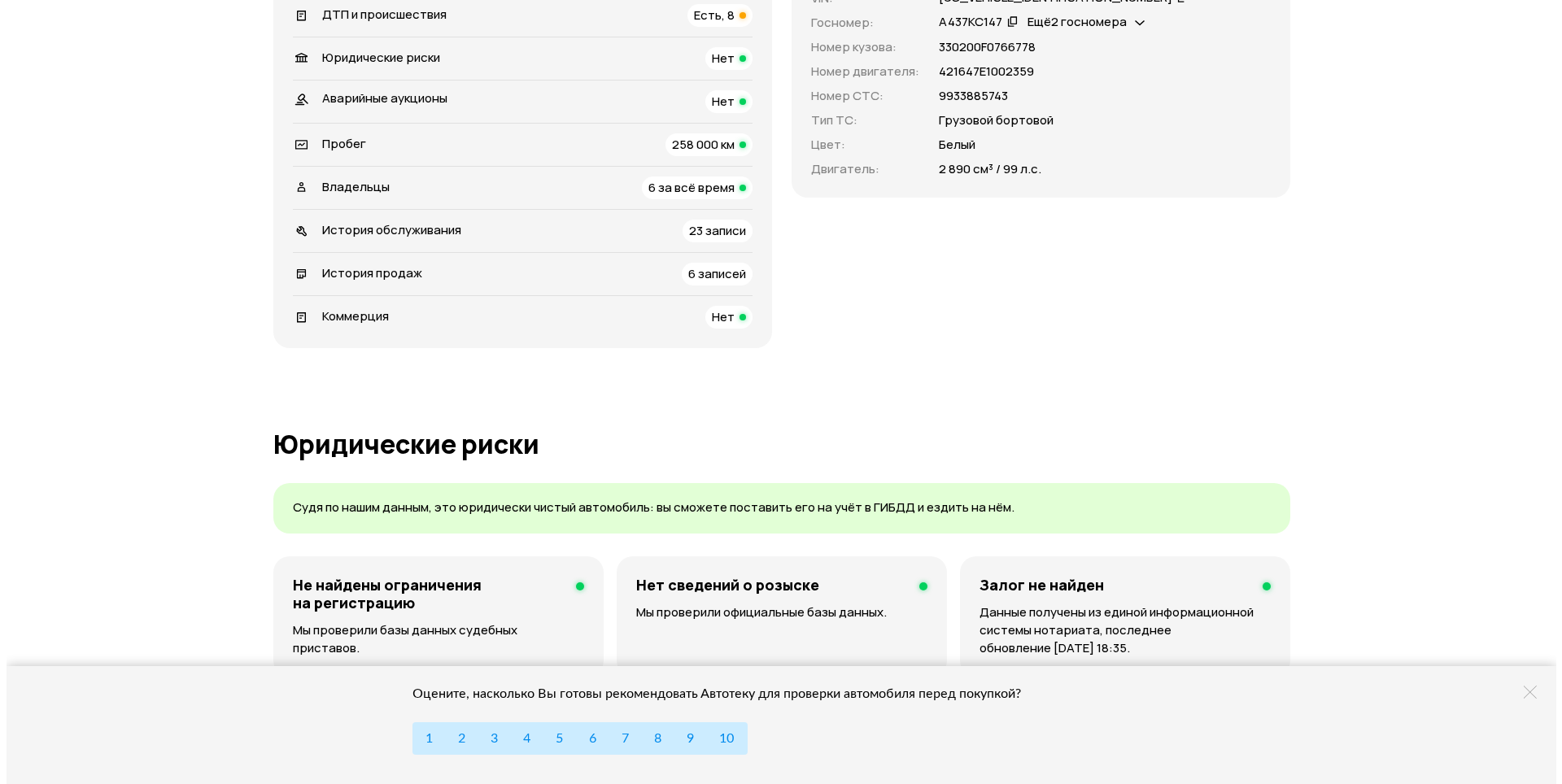
scroll to position [0, 0]
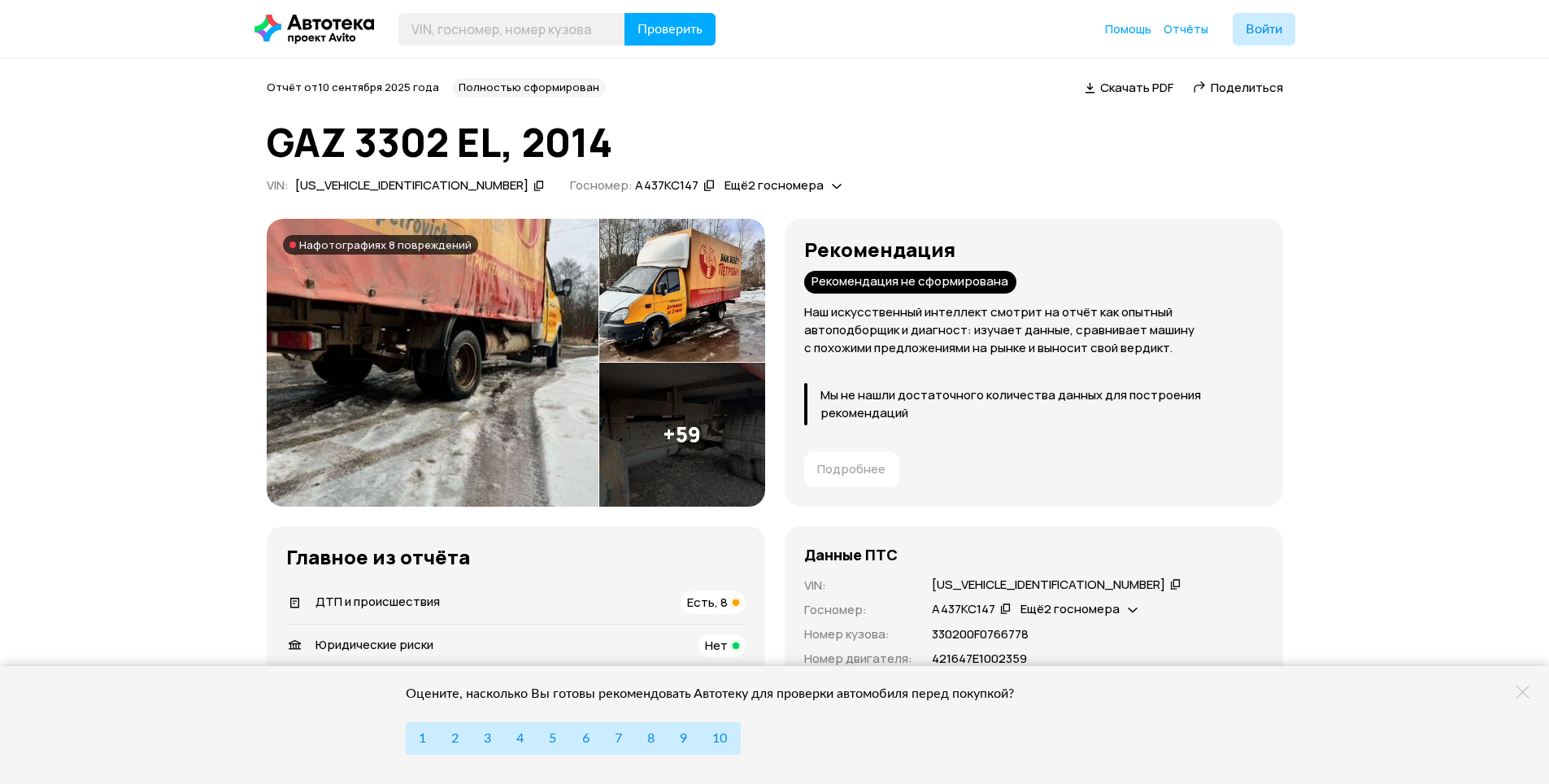
click at [680, 285] on img at bounding box center [683, 290] width 166 height 144
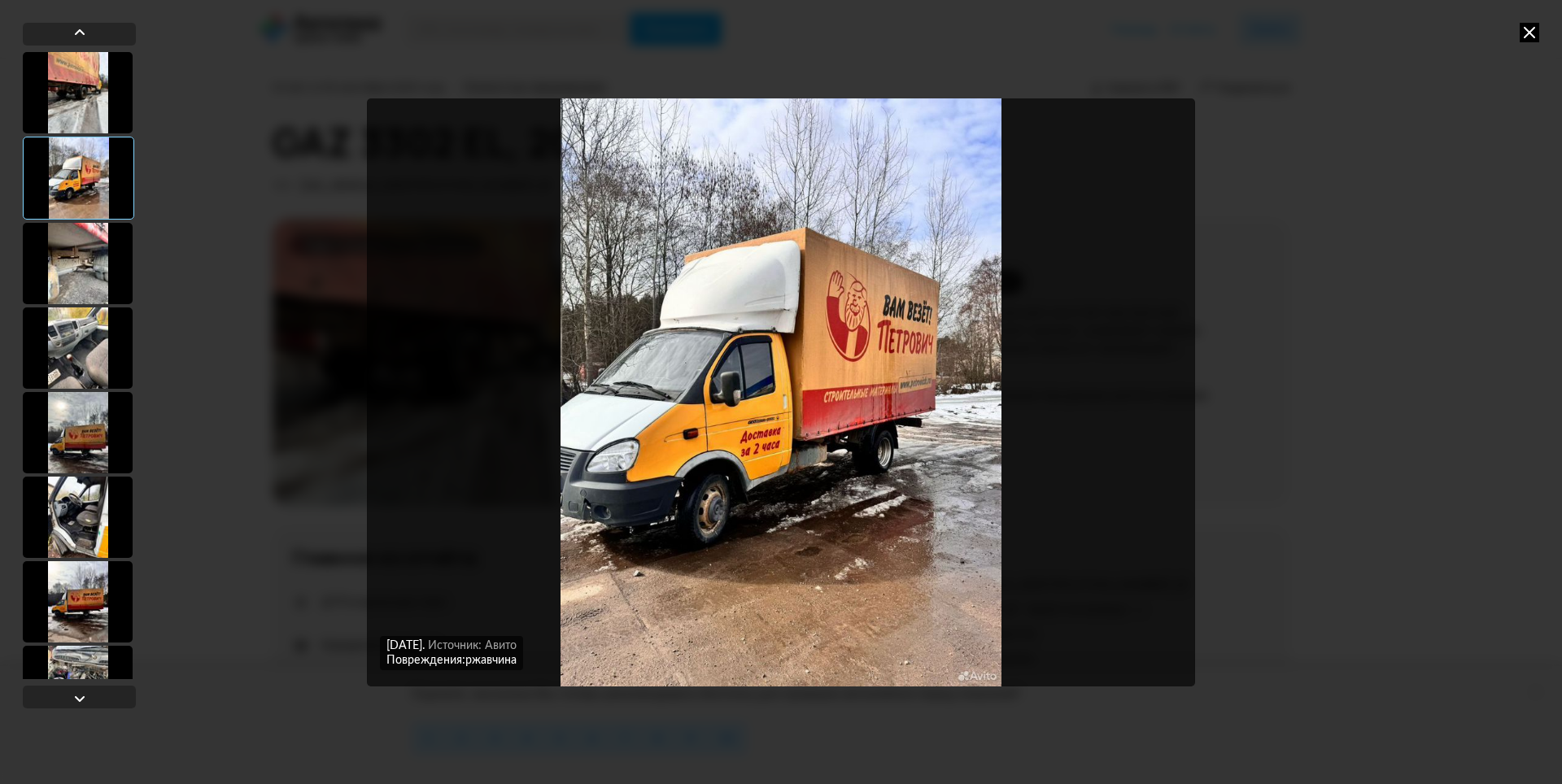
drag, startPoint x: 1522, startPoint y: 38, endPoint x: 941, endPoint y: 358, distance: 663.3
click at [1032, 332] on div "1 мая 2025 года Источник: Авито 1 мая 2025 года Источник: Авито Повреждения: рж…" at bounding box center [781, 392] width 833 height 784
click at [1186, 422] on img "Go to Slide 2" at bounding box center [781, 392] width 828 height 588
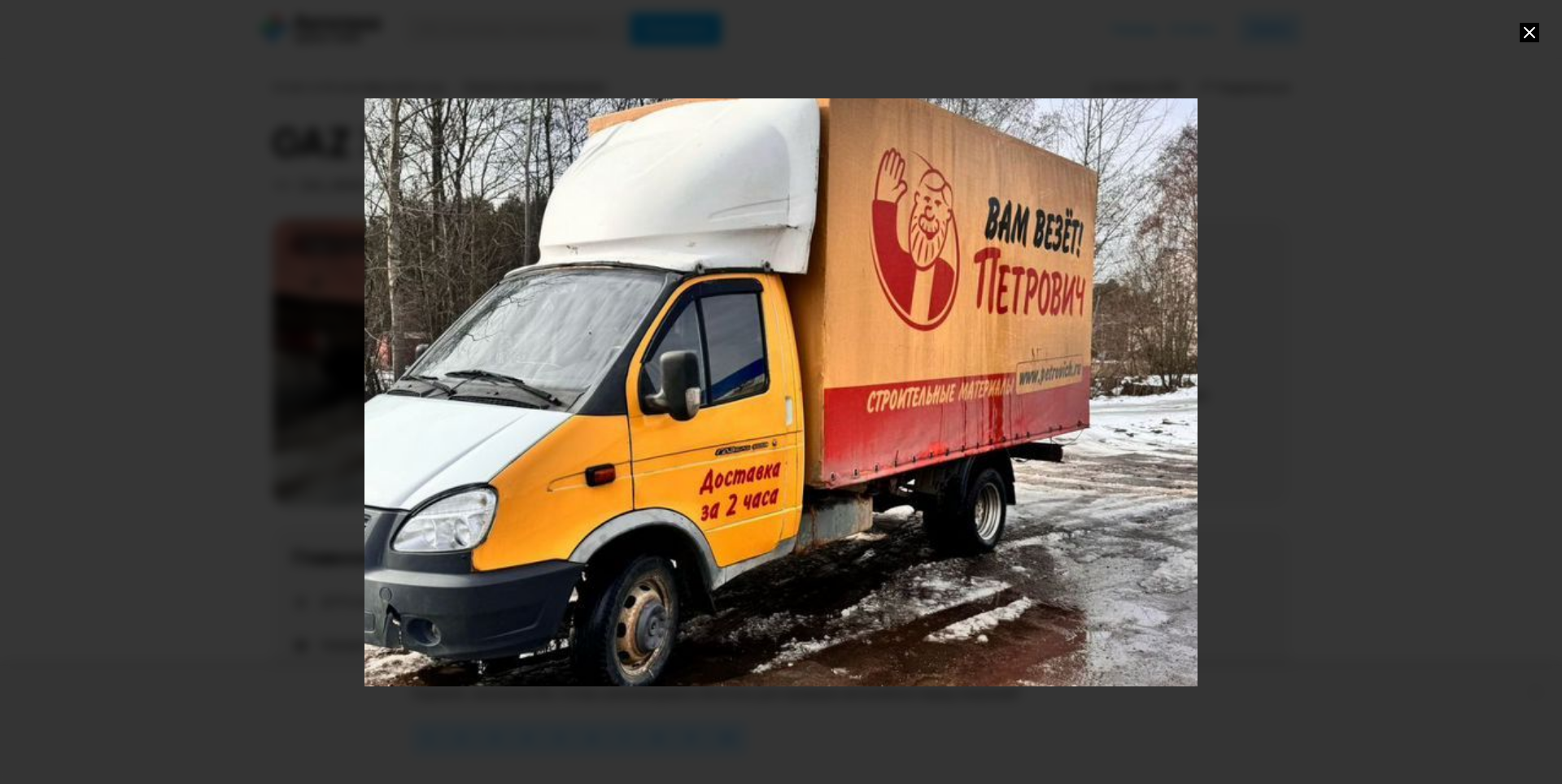
click at [1186, 420] on div "Go to Slide 2" at bounding box center [781, 392] width 1666 height 1176
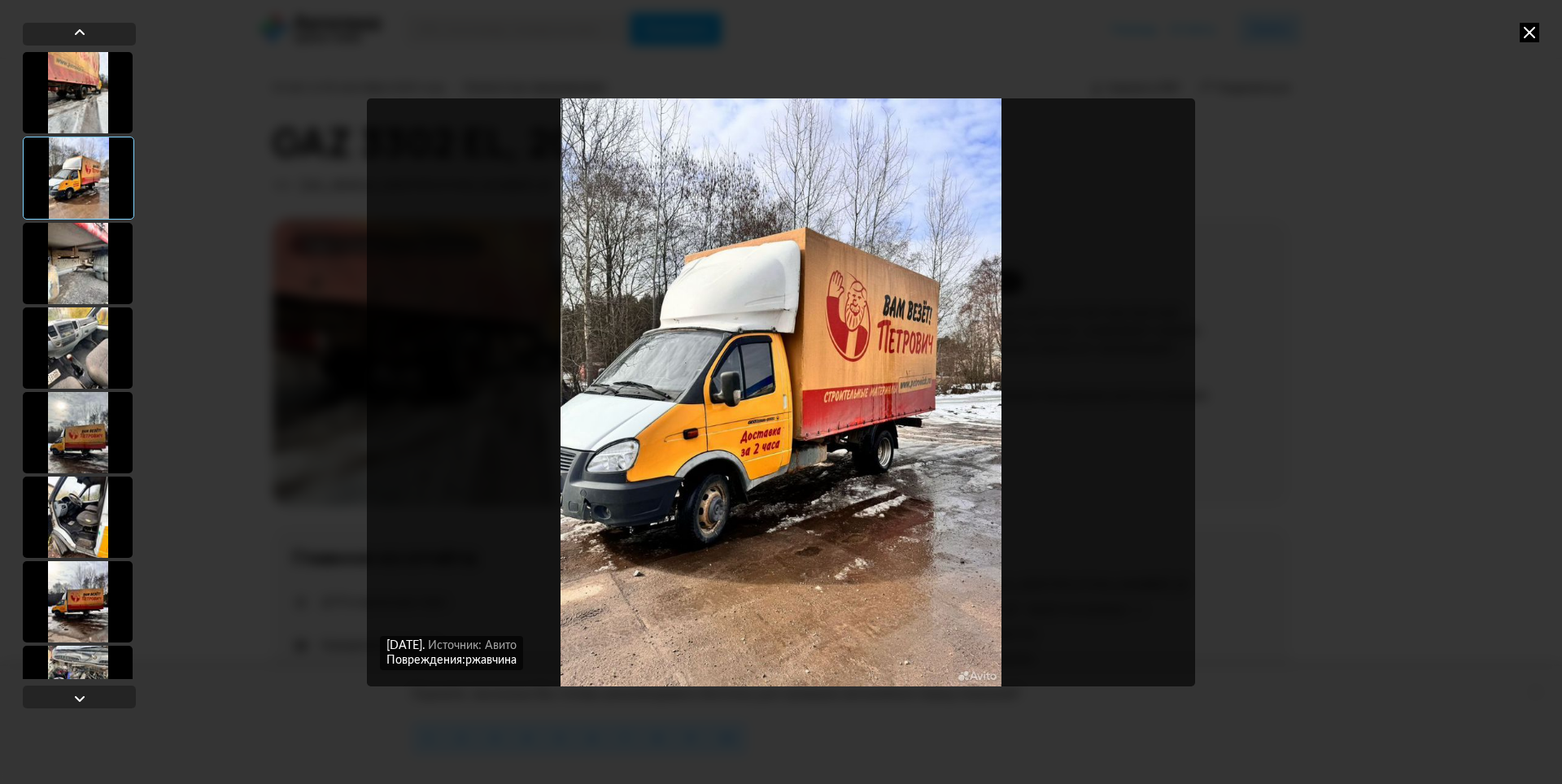
click at [1186, 420] on img "Go to Slide 2" at bounding box center [781, 392] width 828 height 588
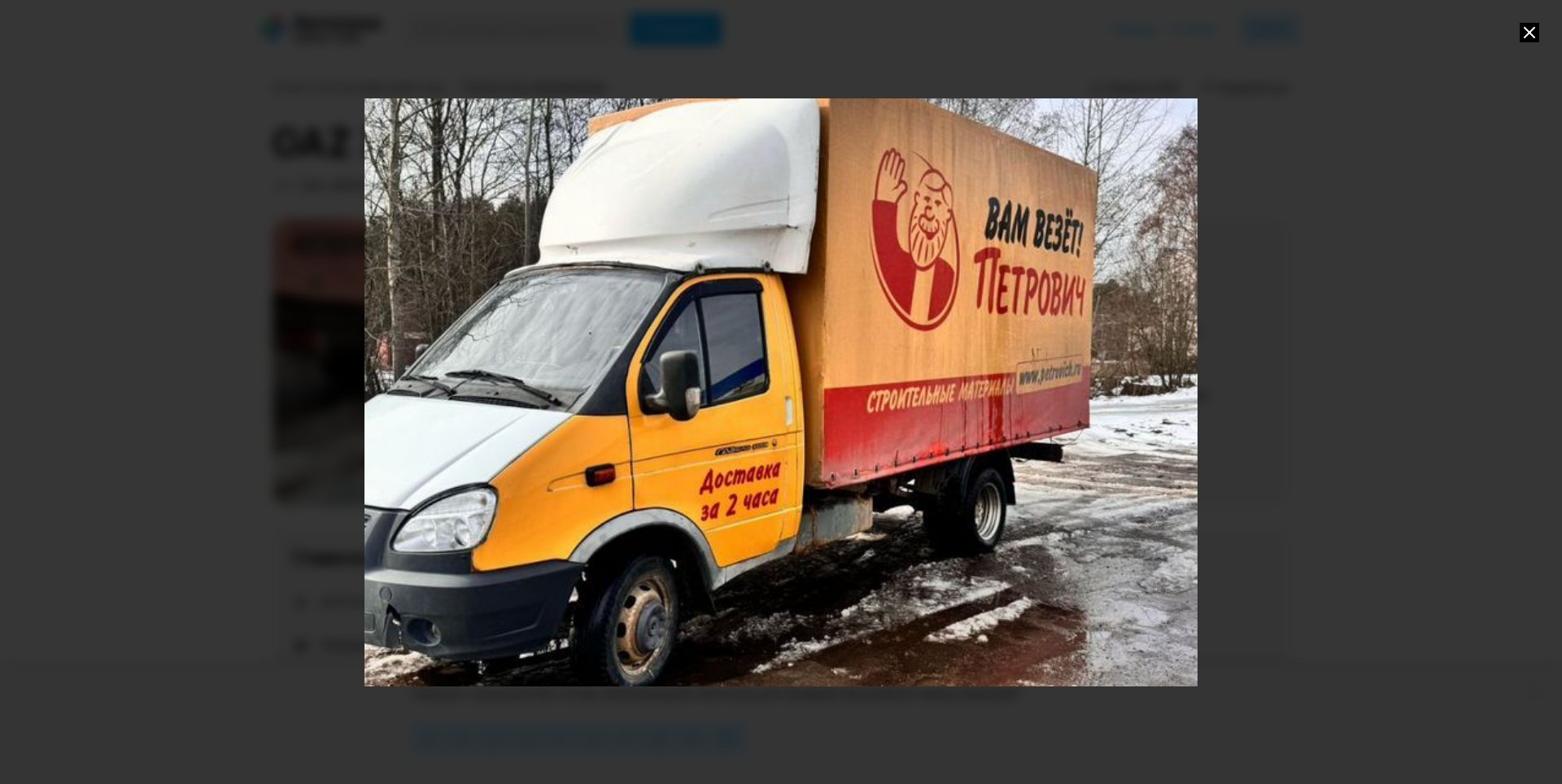
click at [1085, 420] on div "Go to Slide 2" at bounding box center [781, 392] width 1666 height 1176
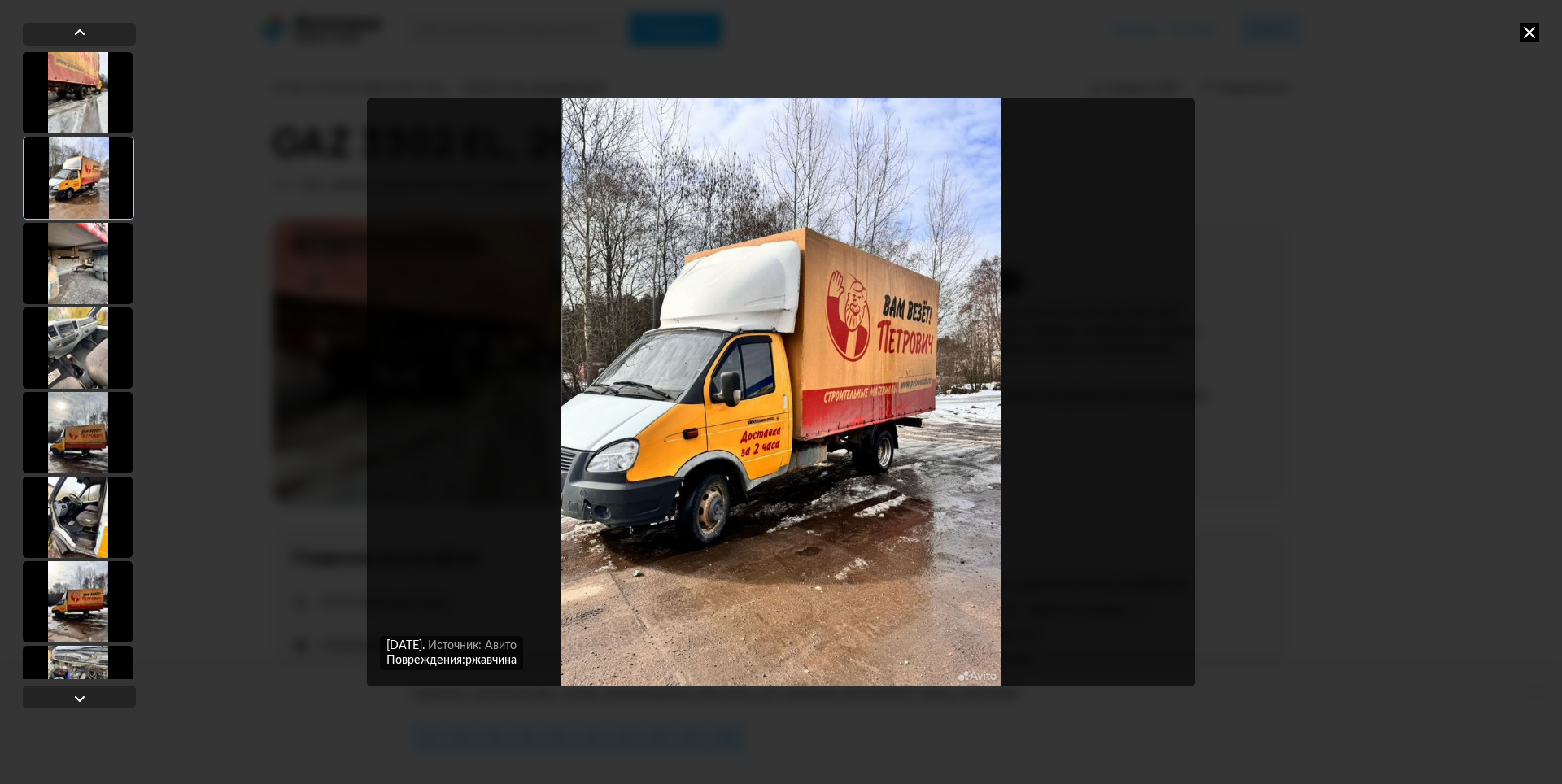
click at [119, 316] on div at bounding box center [77, 348] width 110 height 81
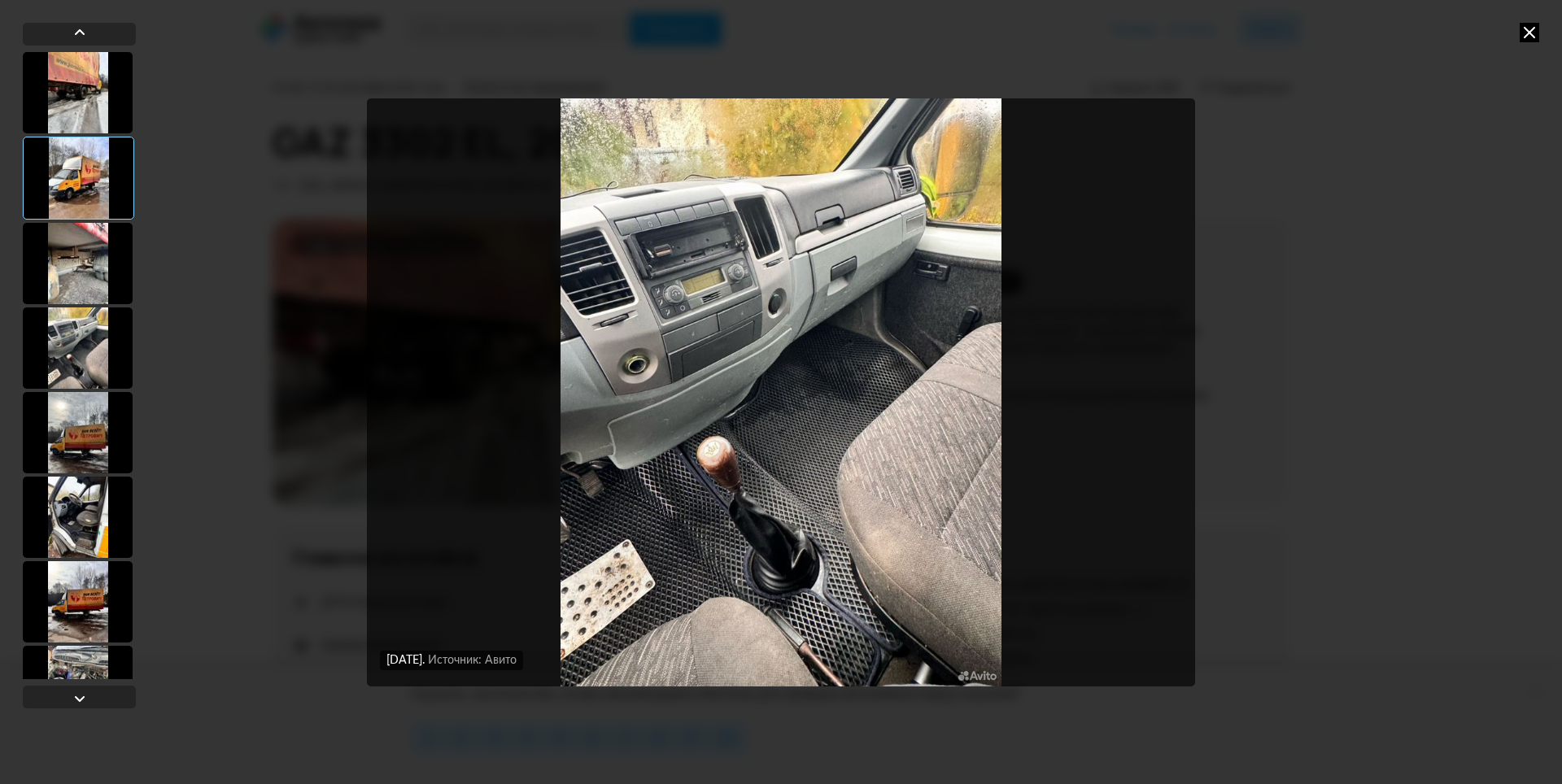
click at [104, 423] on div at bounding box center [77, 432] width 110 height 81
click at [126, 483] on div at bounding box center [77, 517] width 110 height 81
click at [107, 526] on div at bounding box center [77, 517] width 110 height 81
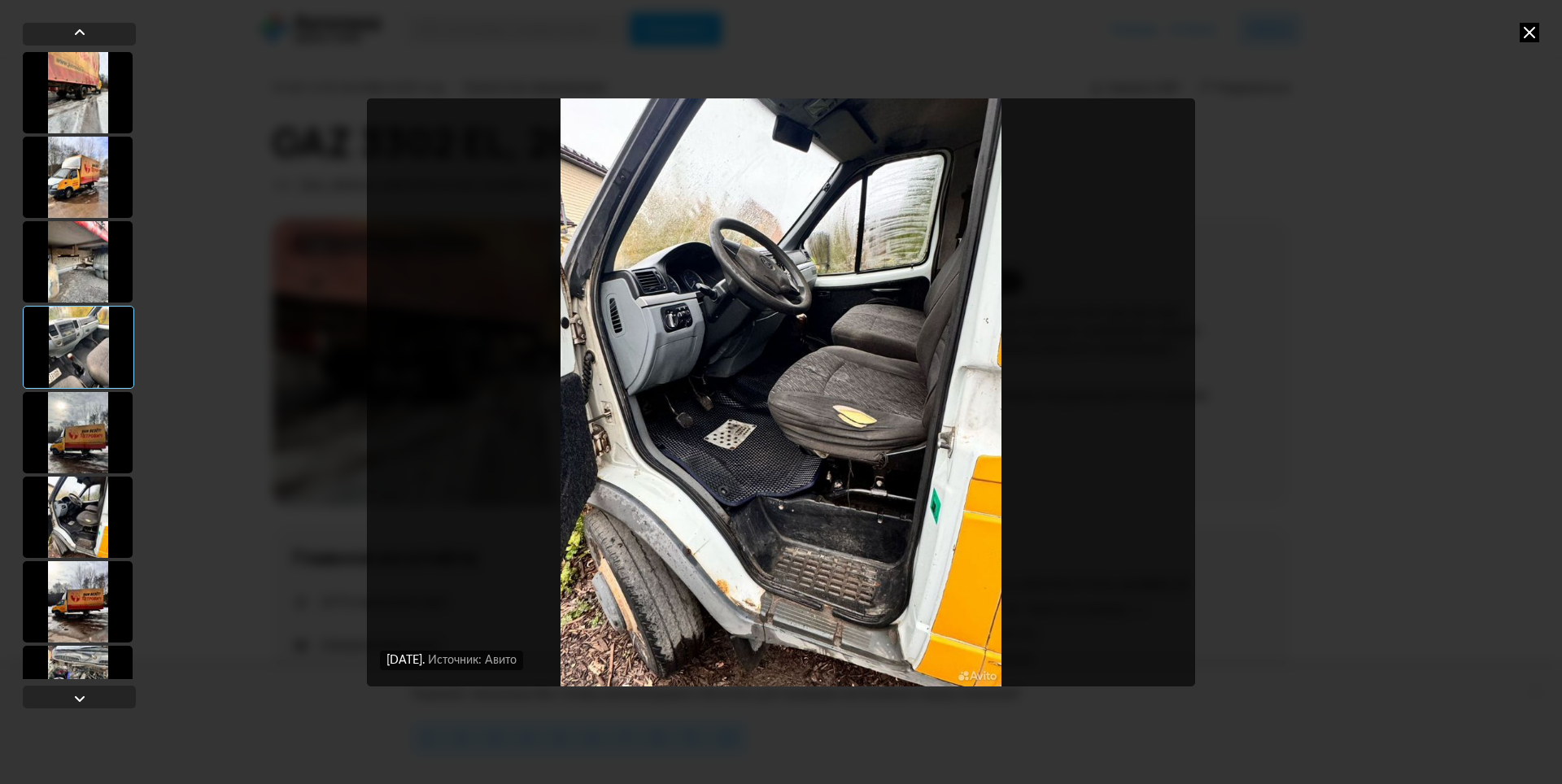
click at [91, 583] on div at bounding box center [77, 601] width 110 height 81
click at [92, 608] on div at bounding box center [77, 601] width 110 height 81
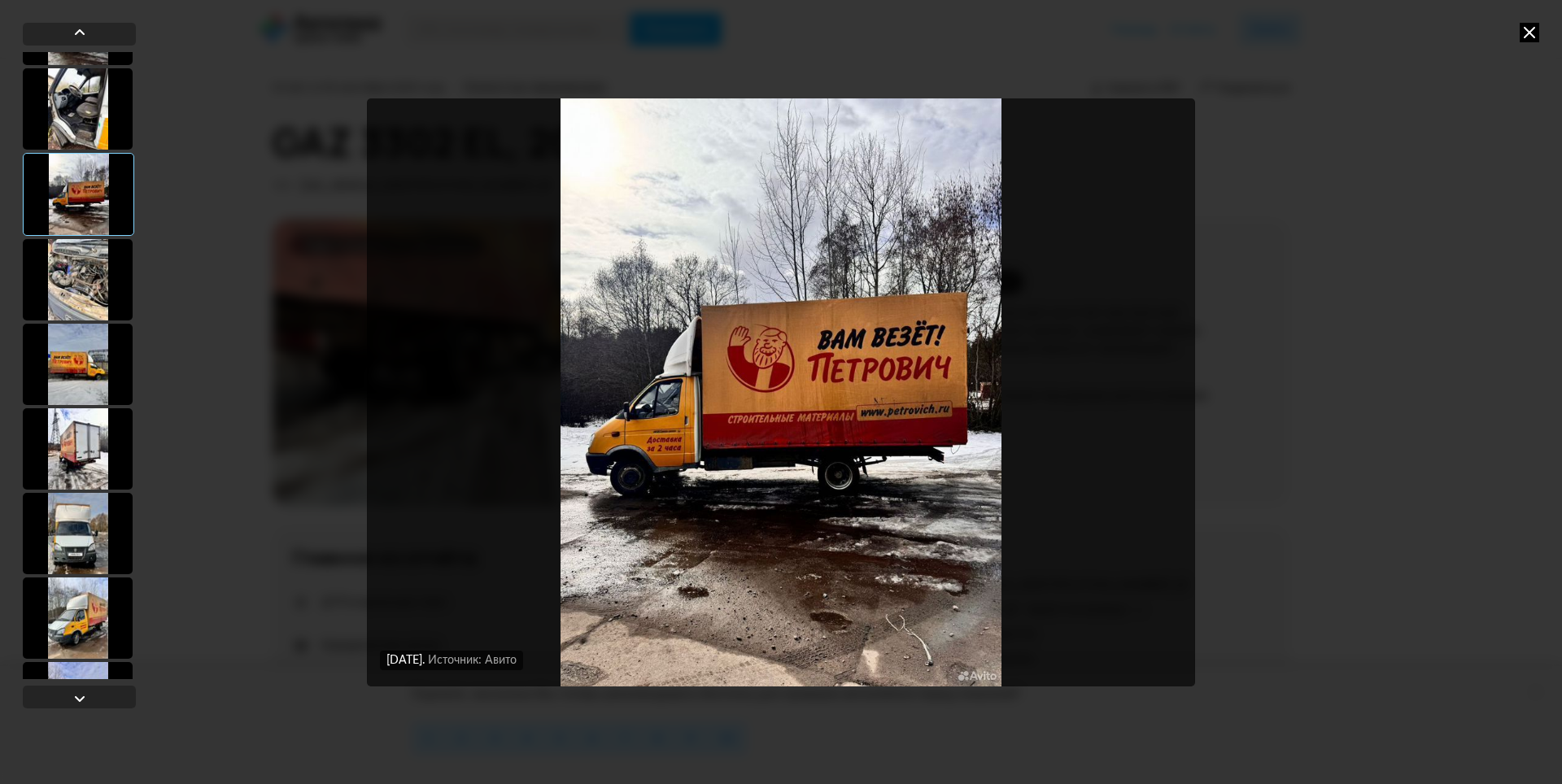
click at [94, 619] on div at bounding box center [77, 618] width 110 height 81
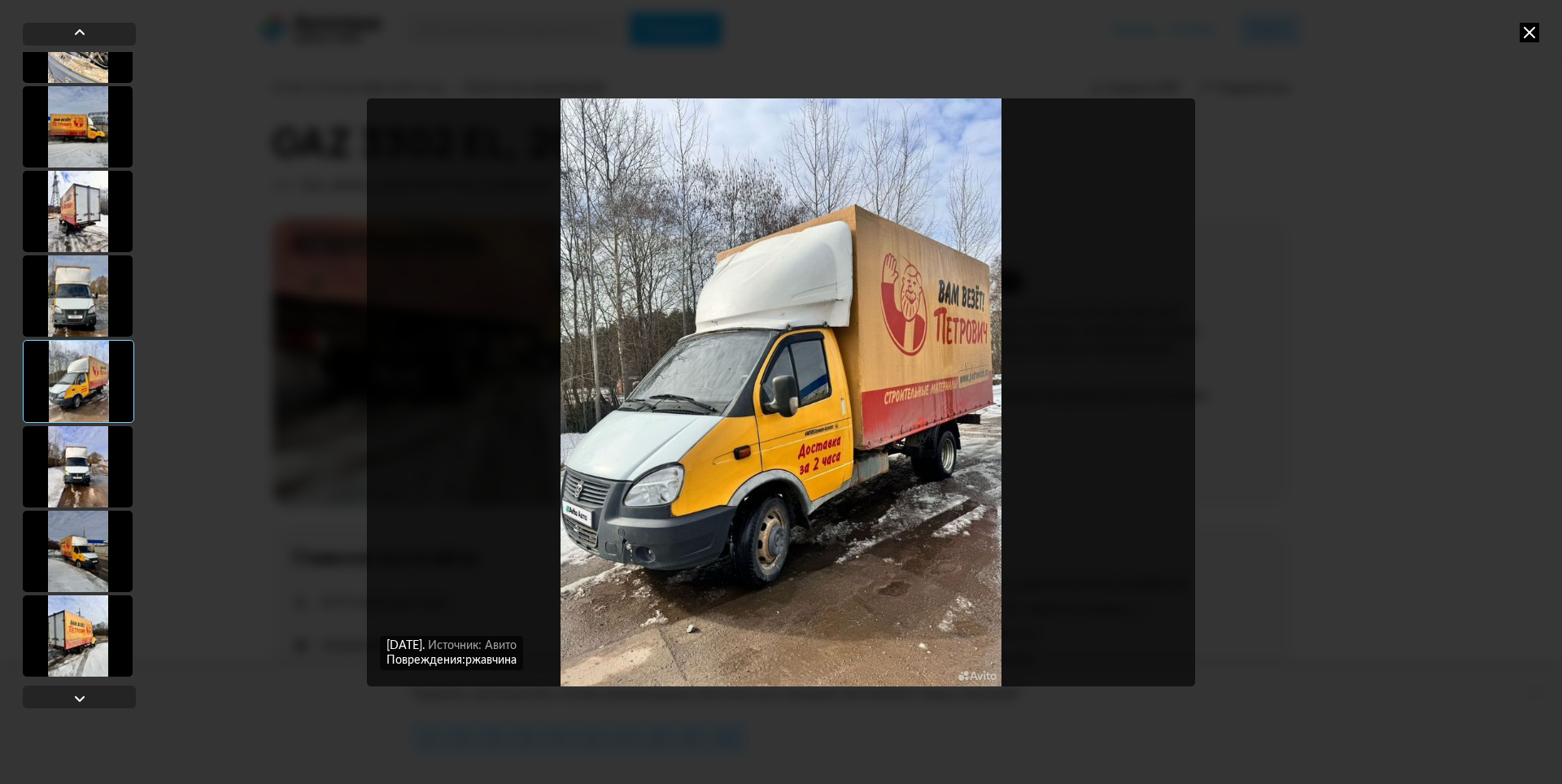
scroll to position [651, 0]
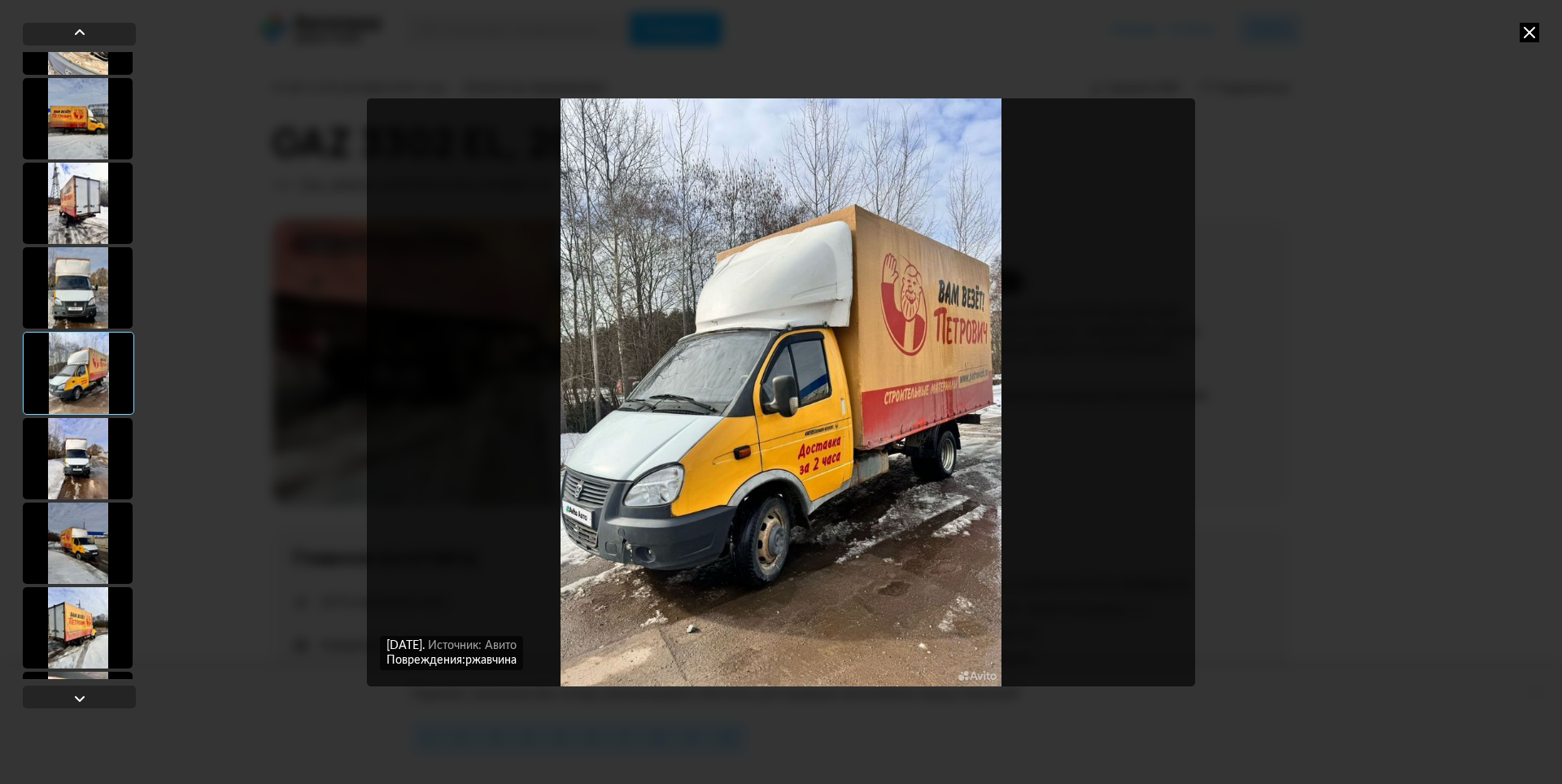
click at [94, 619] on div at bounding box center [77, 627] width 110 height 81
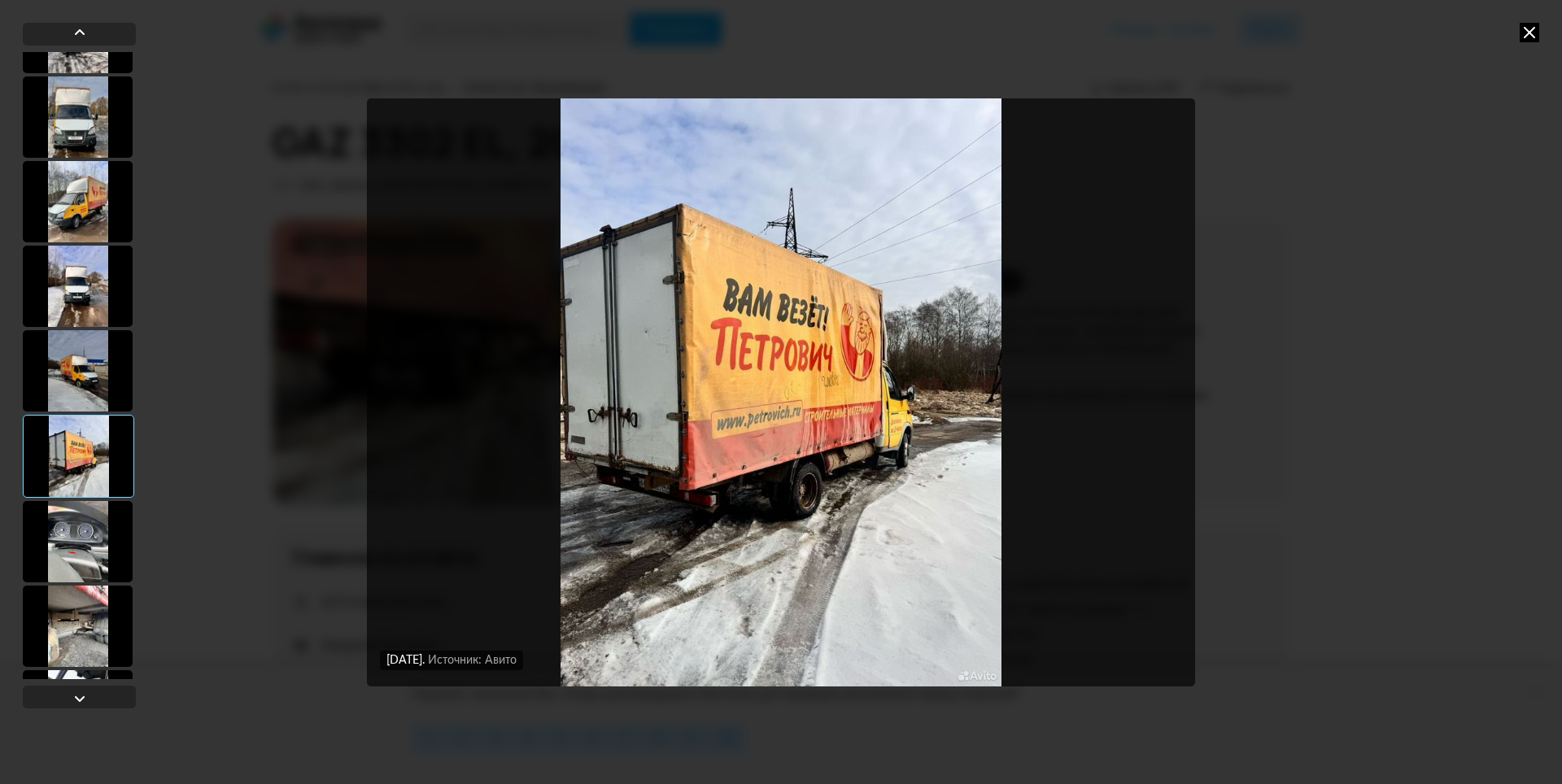
scroll to position [894, 0]
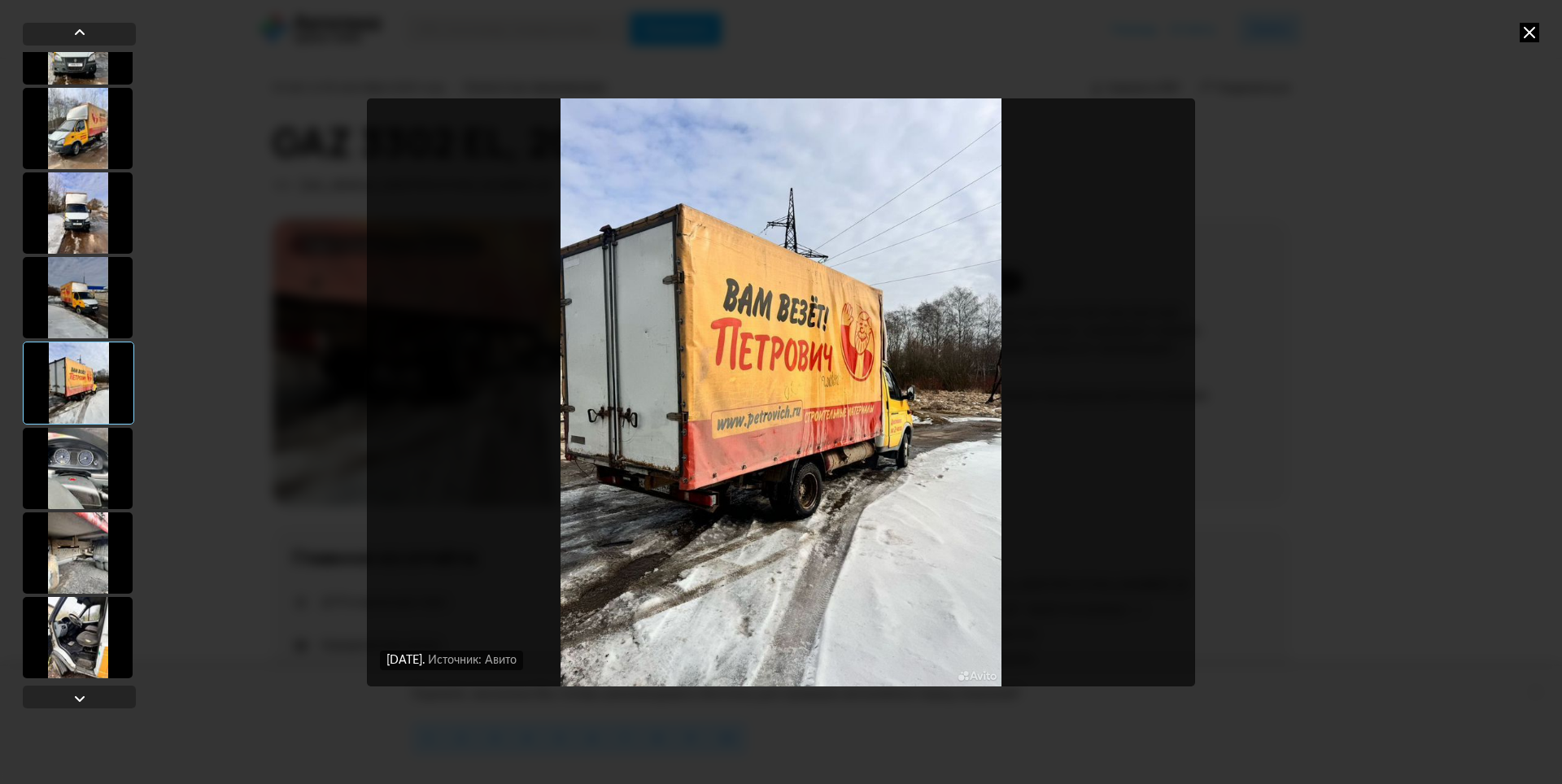
click at [86, 576] on div at bounding box center [77, 552] width 110 height 81
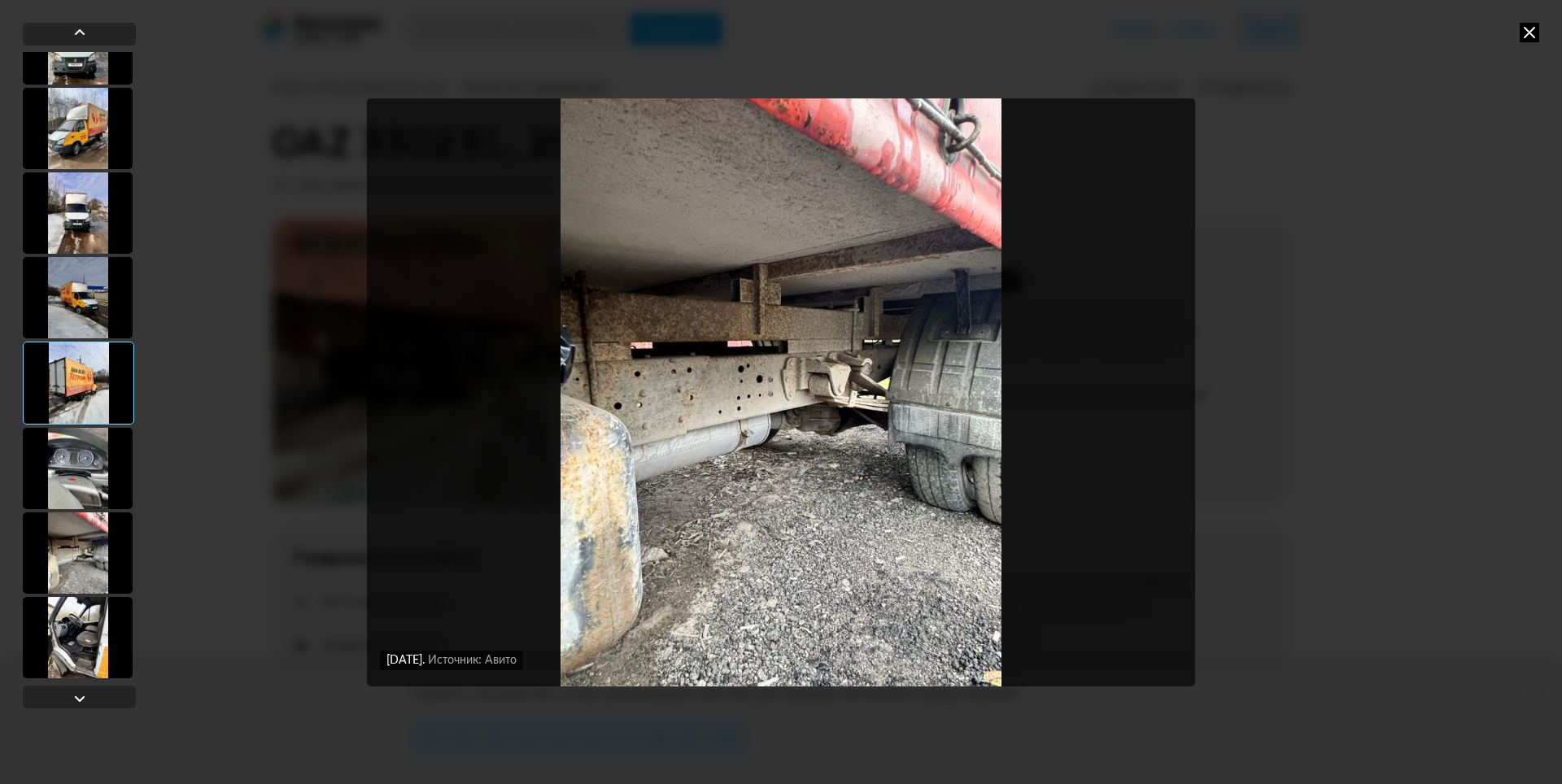
click at [95, 632] on div at bounding box center [77, 637] width 110 height 81
click at [97, 627] on div at bounding box center [77, 637] width 110 height 81
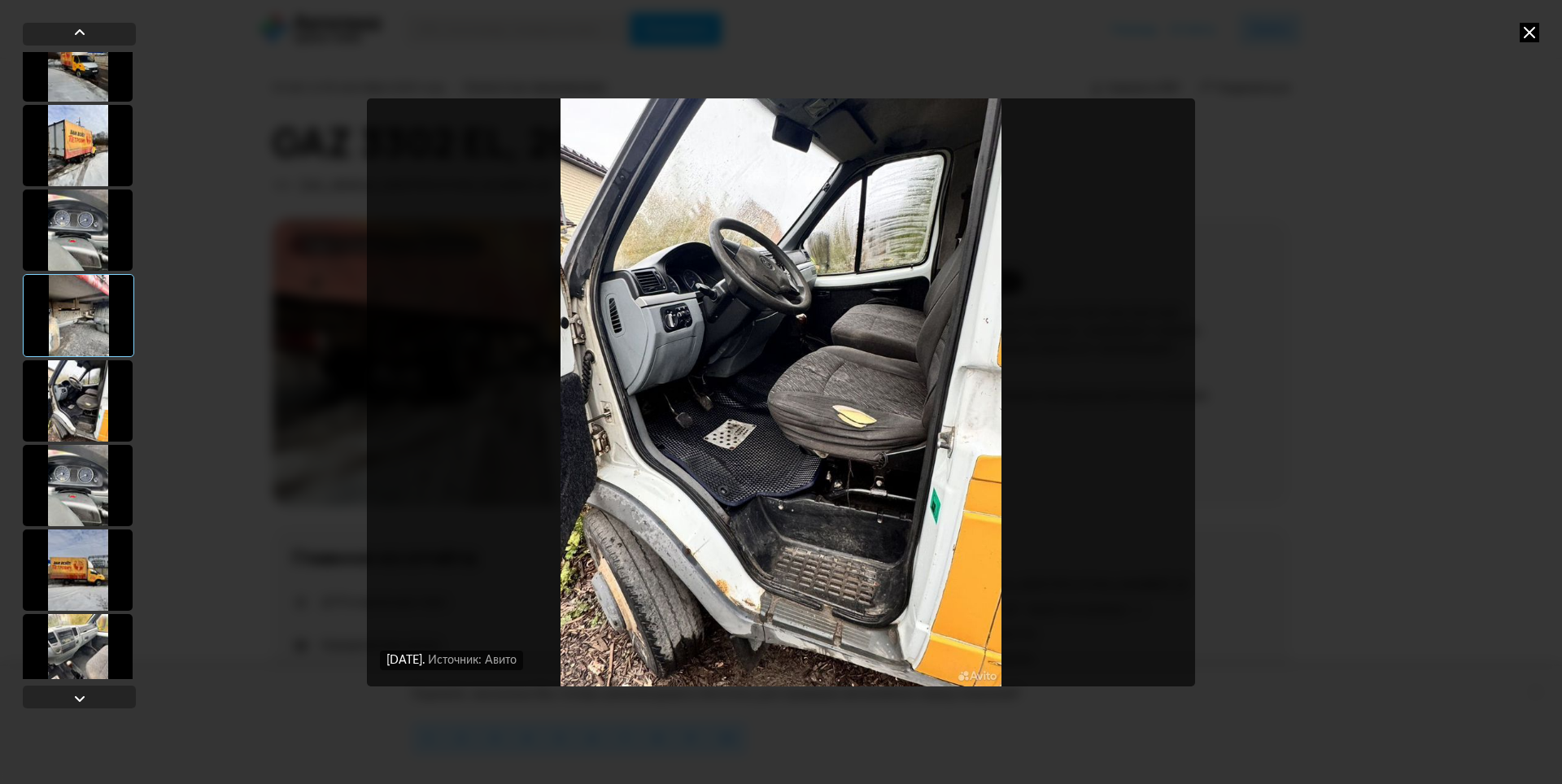
scroll to position [1301, 0]
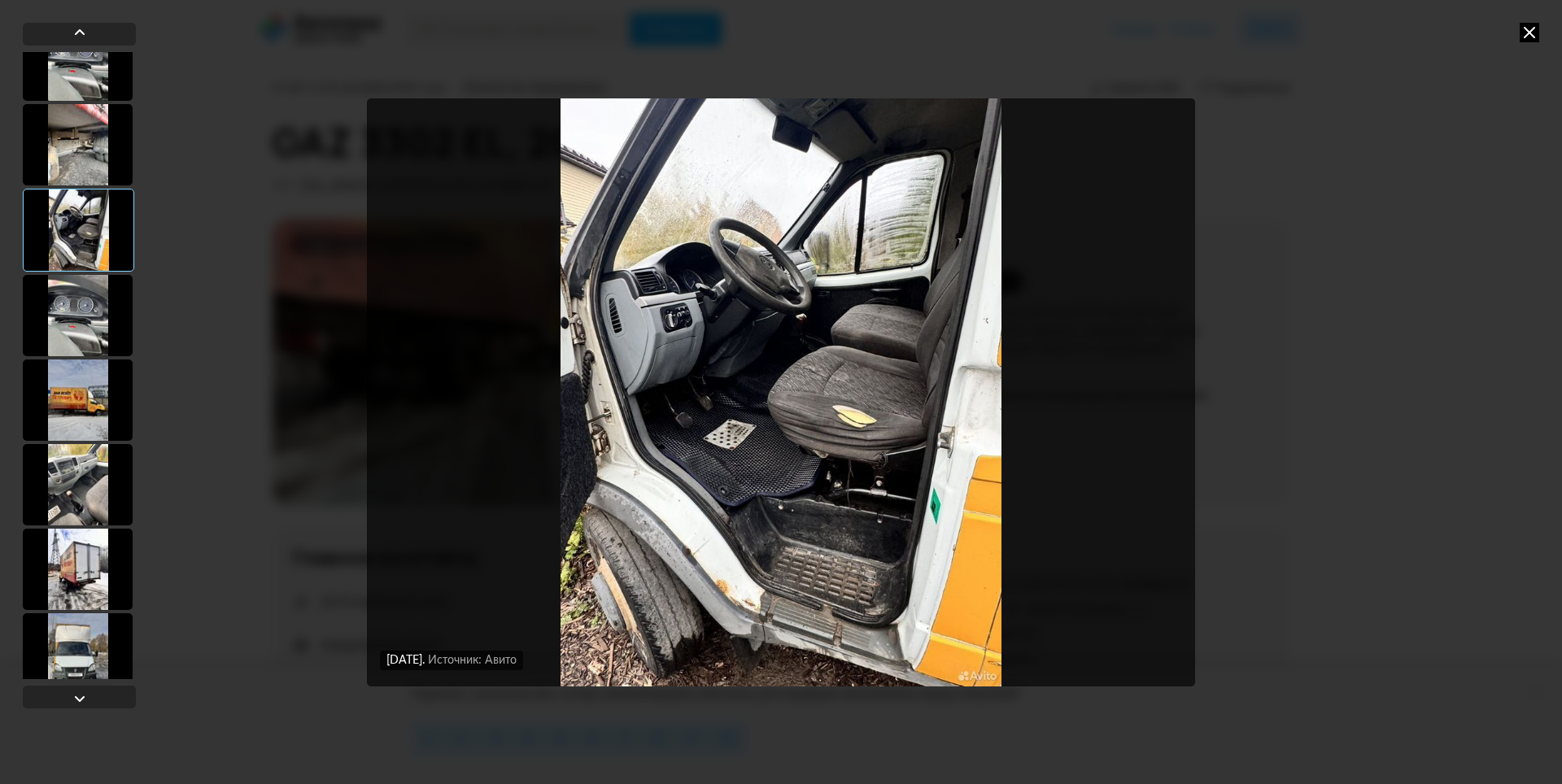
click at [99, 625] on div at bounding box center [77, 653] width 110 height 81
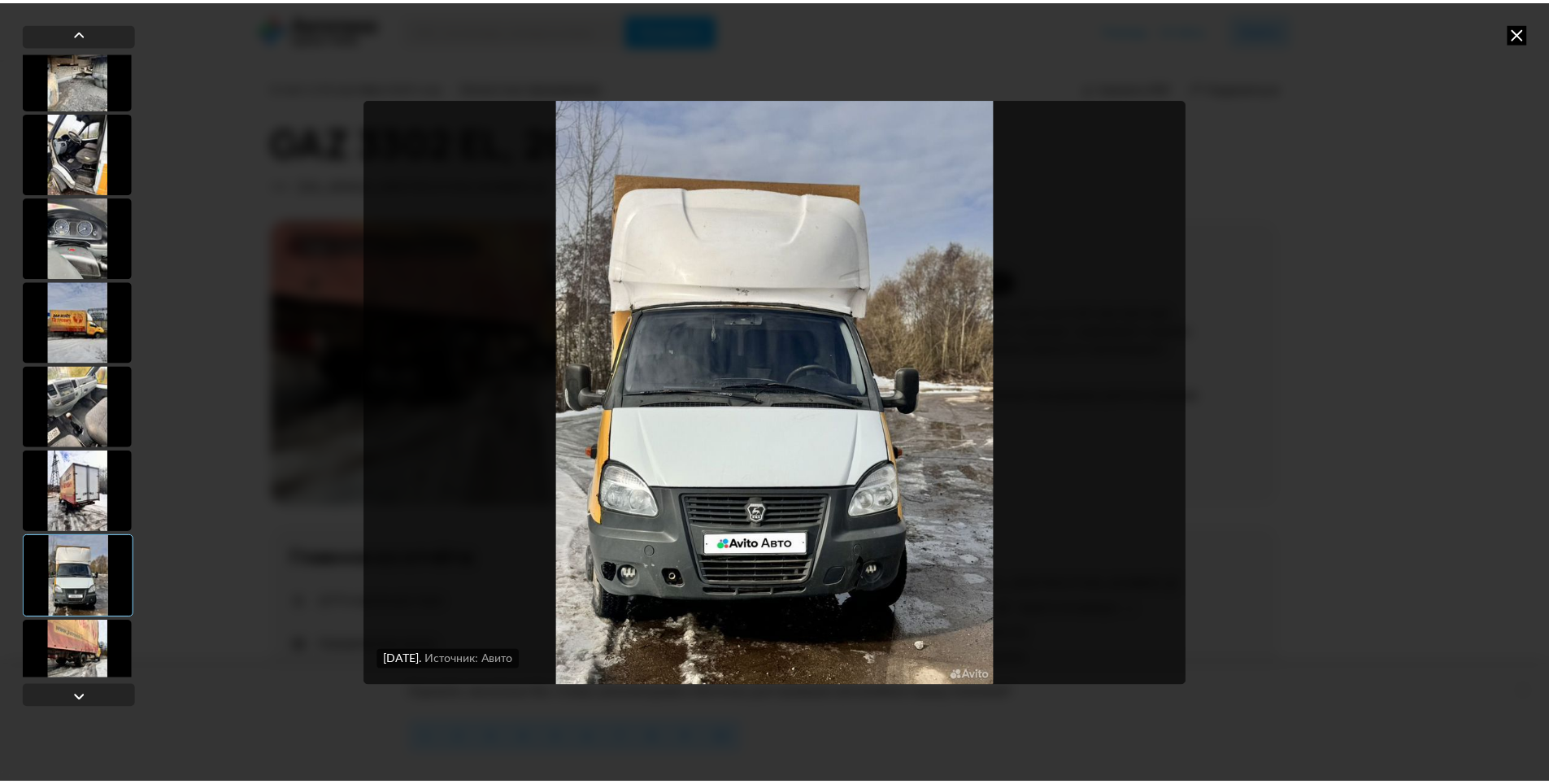
scroll to position [1382, 0]
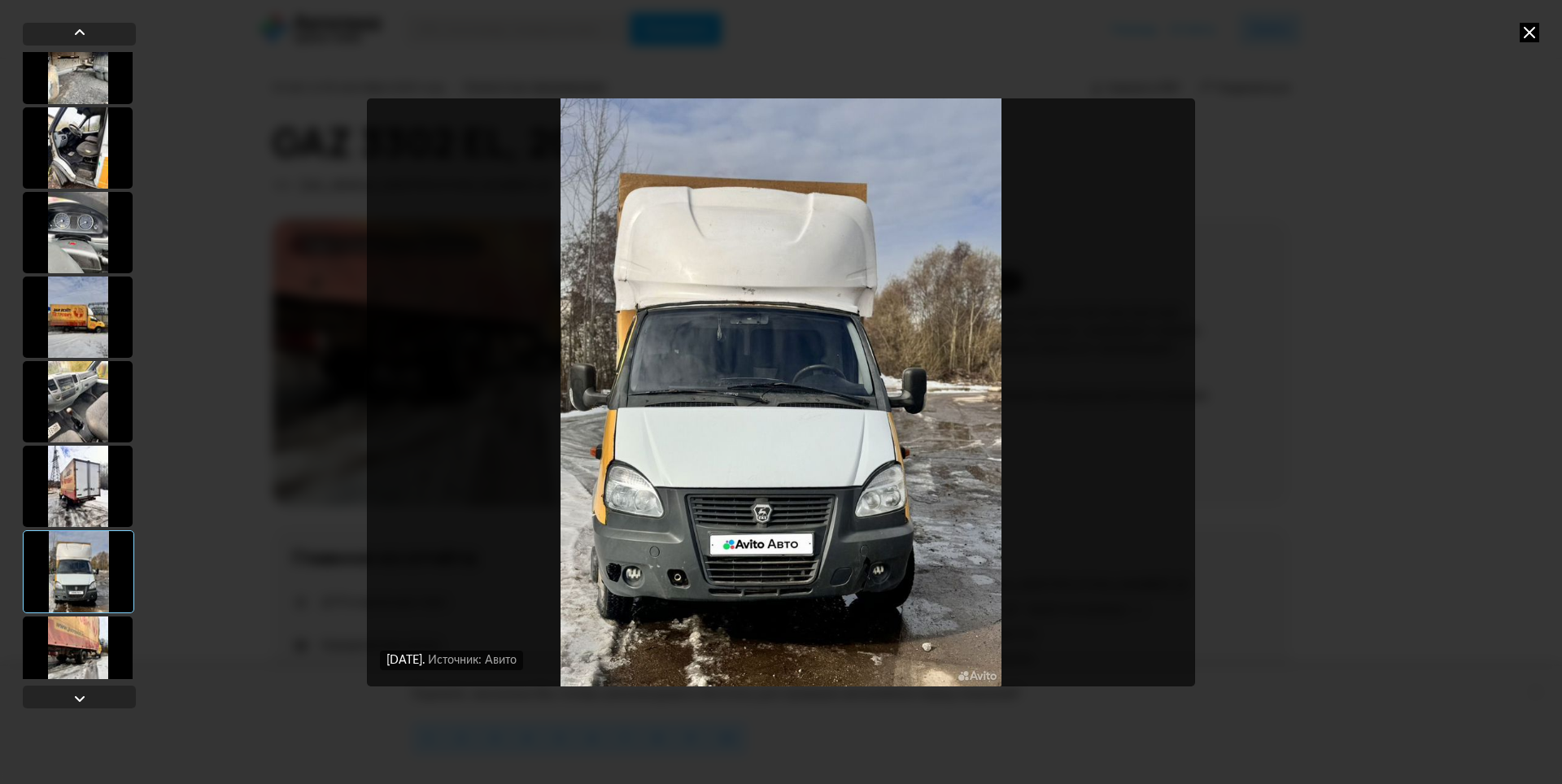
click at [1528, 28] on icon at bounding box center [1528, 32] width 19 height 19
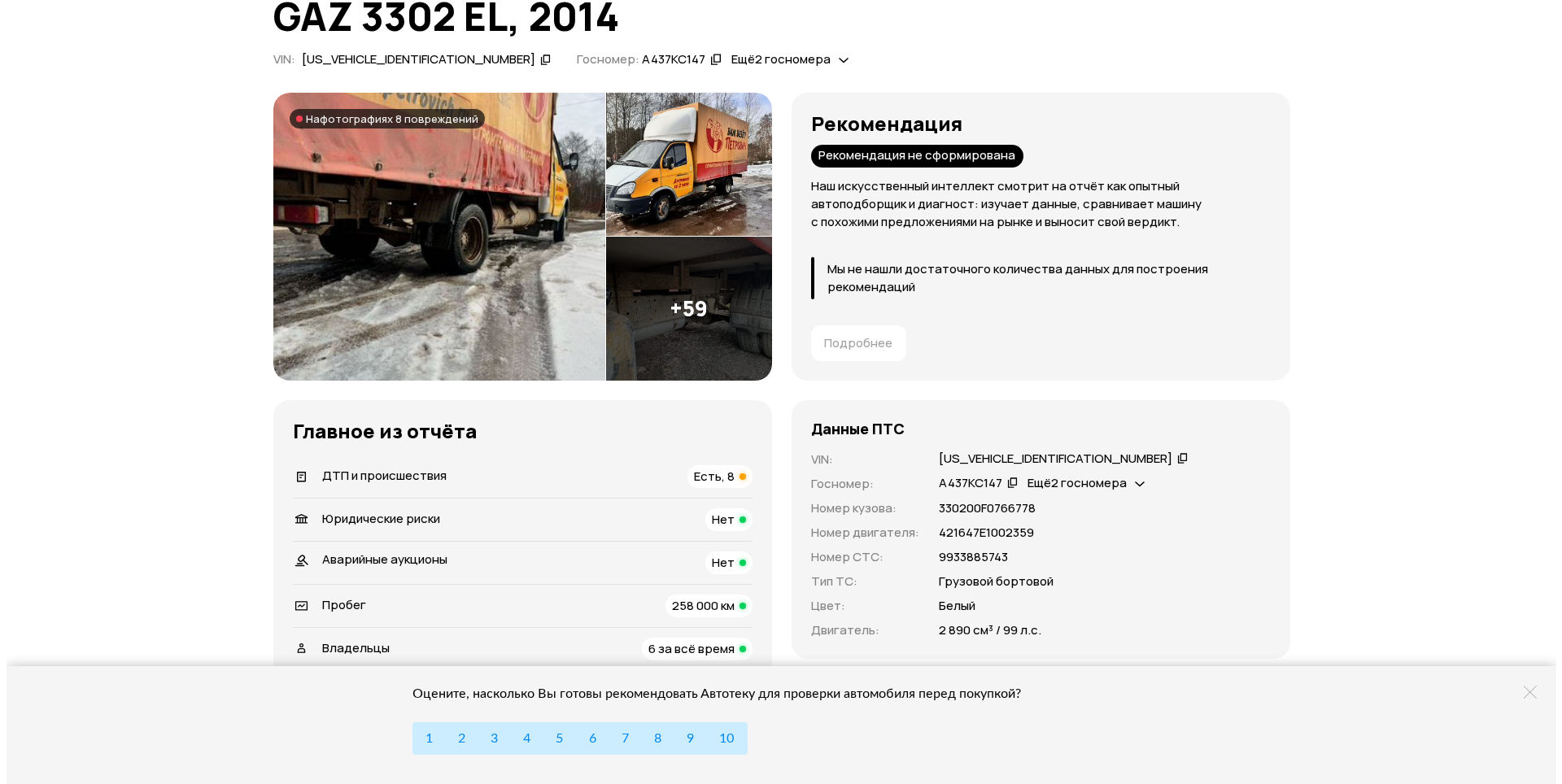
scroll to position [163, 0]
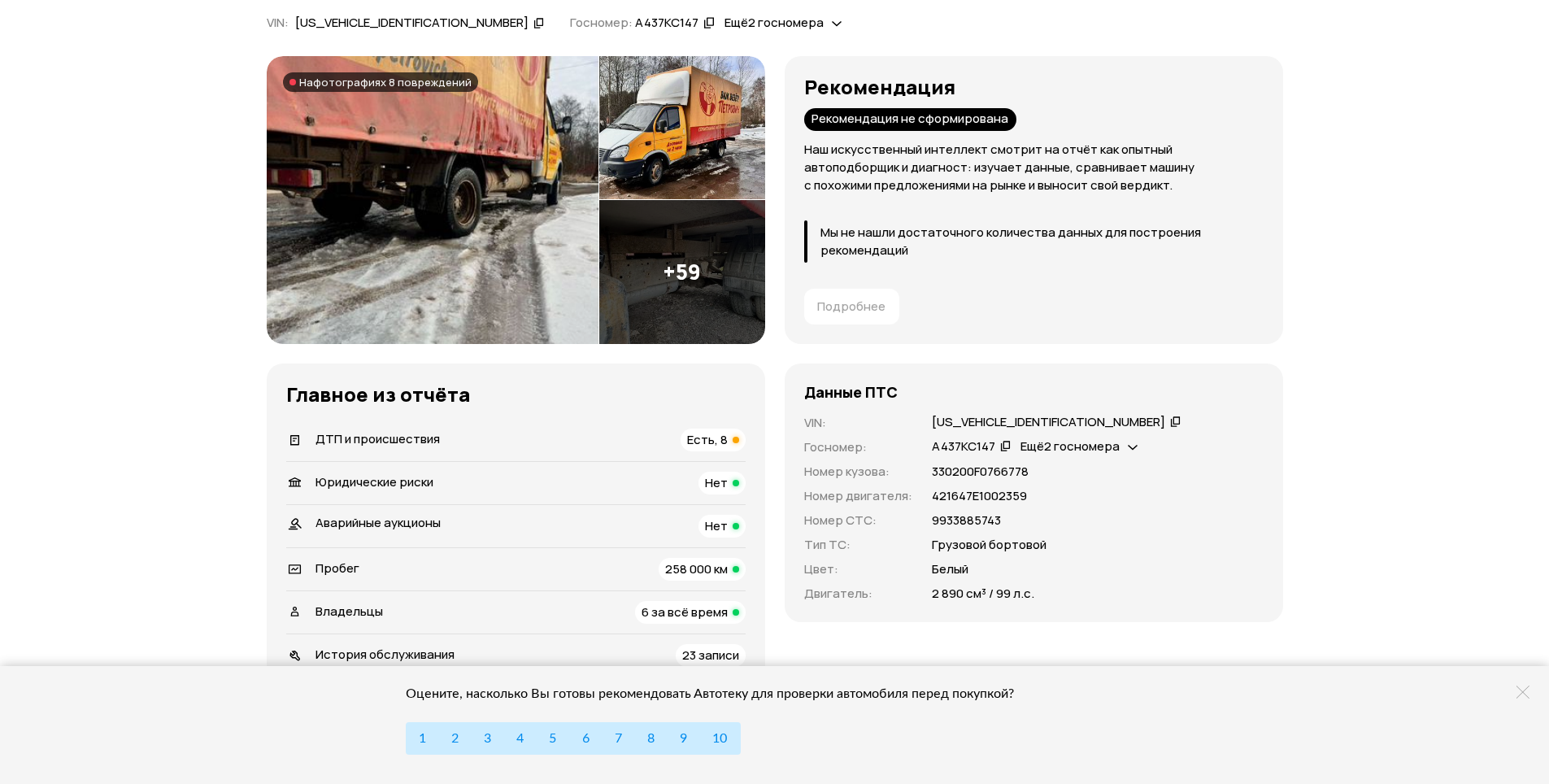
click at [516, 264] on img at bounding box center [432, 200] width 332 height 288
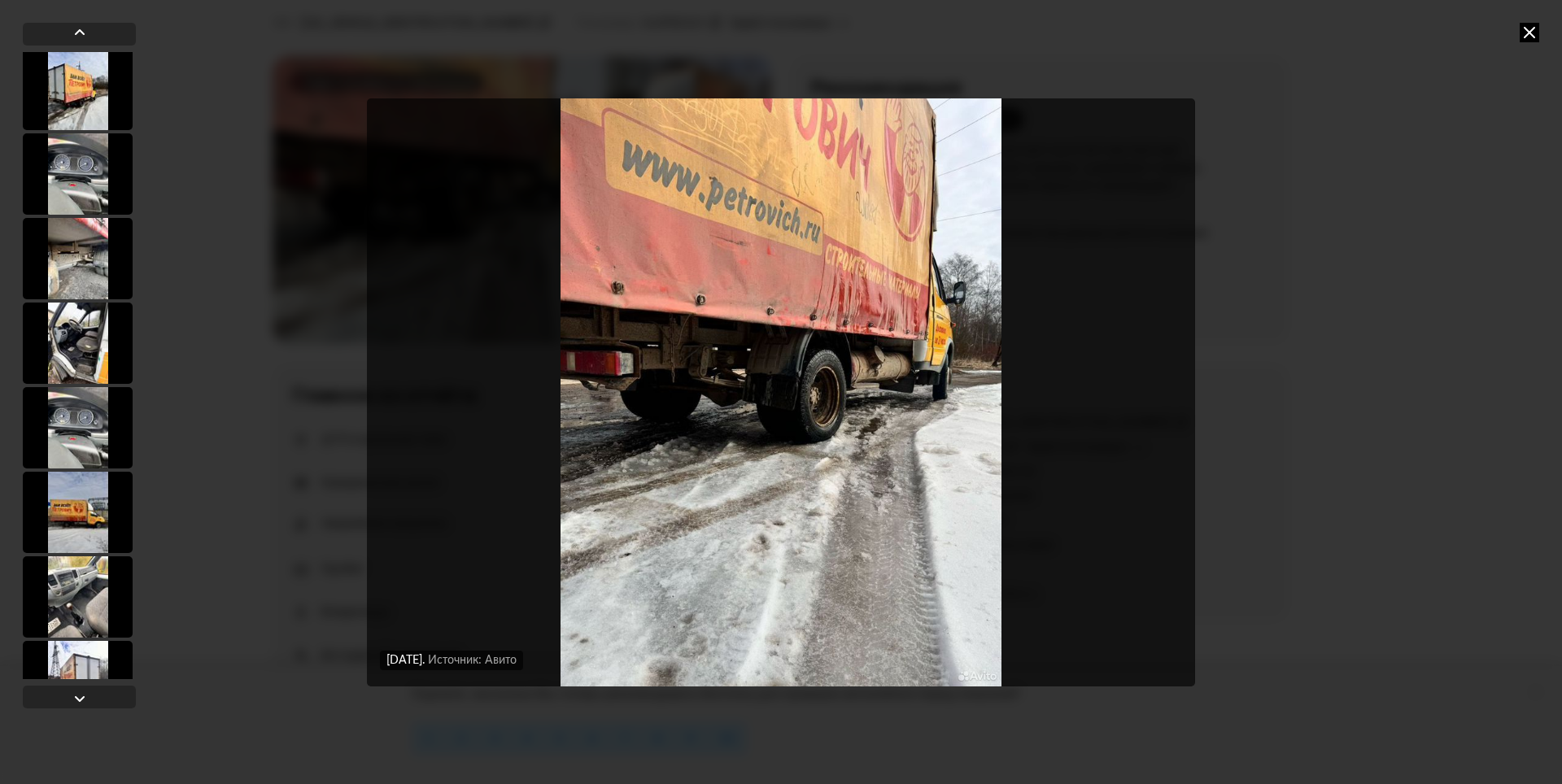
scroll to position [1220, 0]
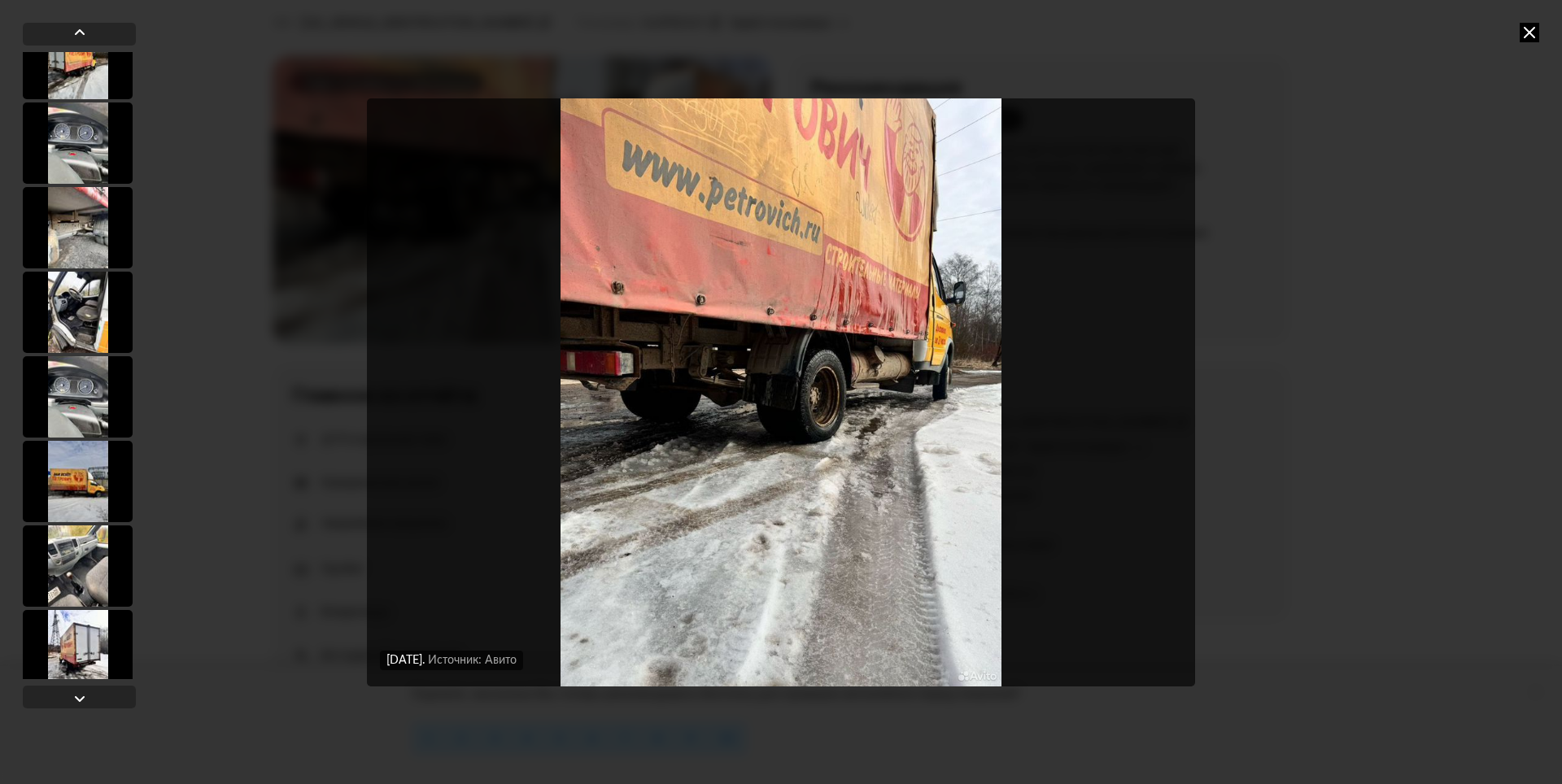
click at [100, 381] on div at bounding box center [77, 396] width 110 height 81
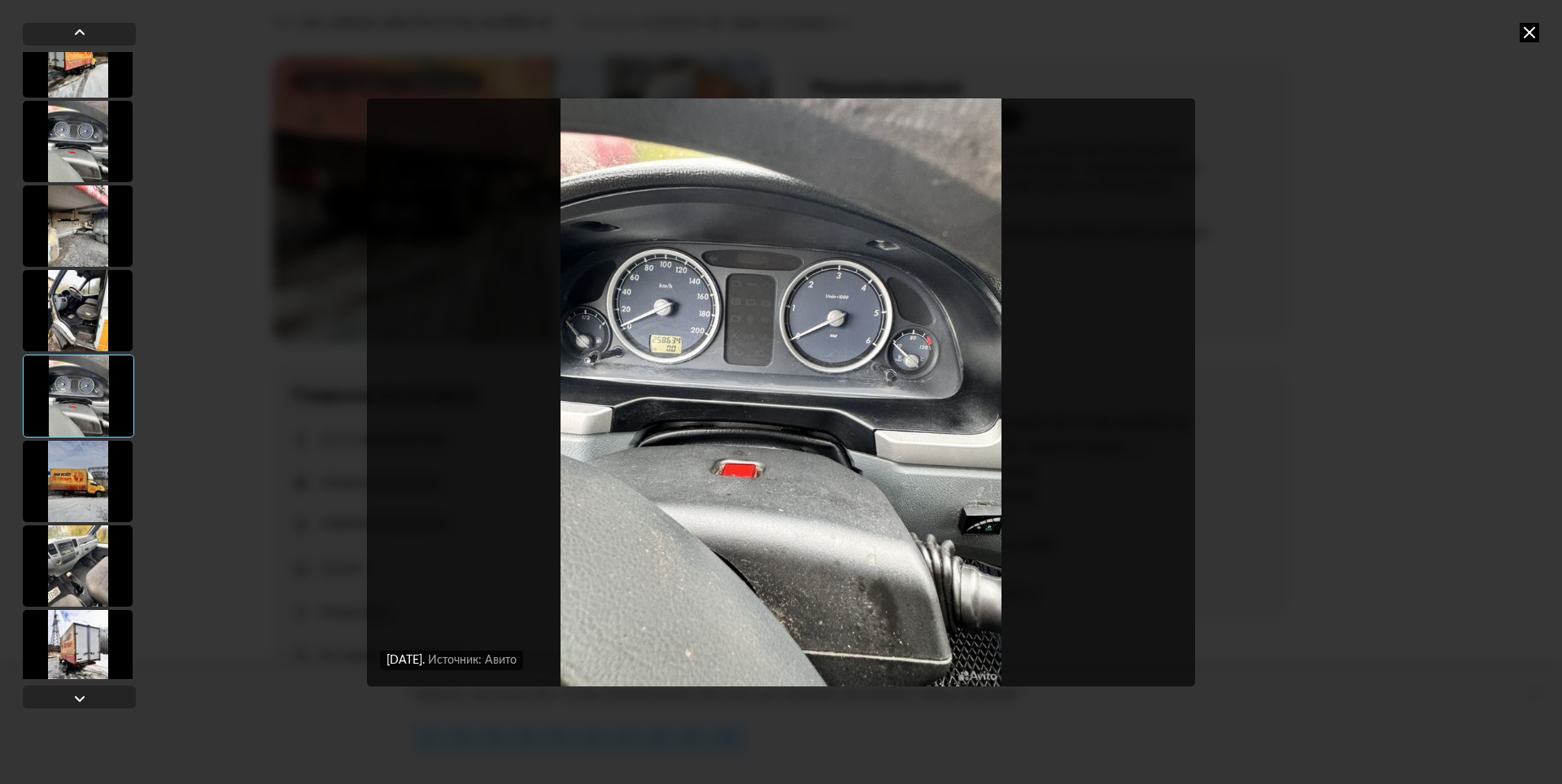
scroll to position [1218, 0]
click at [1308, 342] on div "1 мая 2025 года Источник: Авито 1 мая 2025 года Источник: Авито Повреждения: рж…" at bounding box center [781, 392] width 1562 height 784
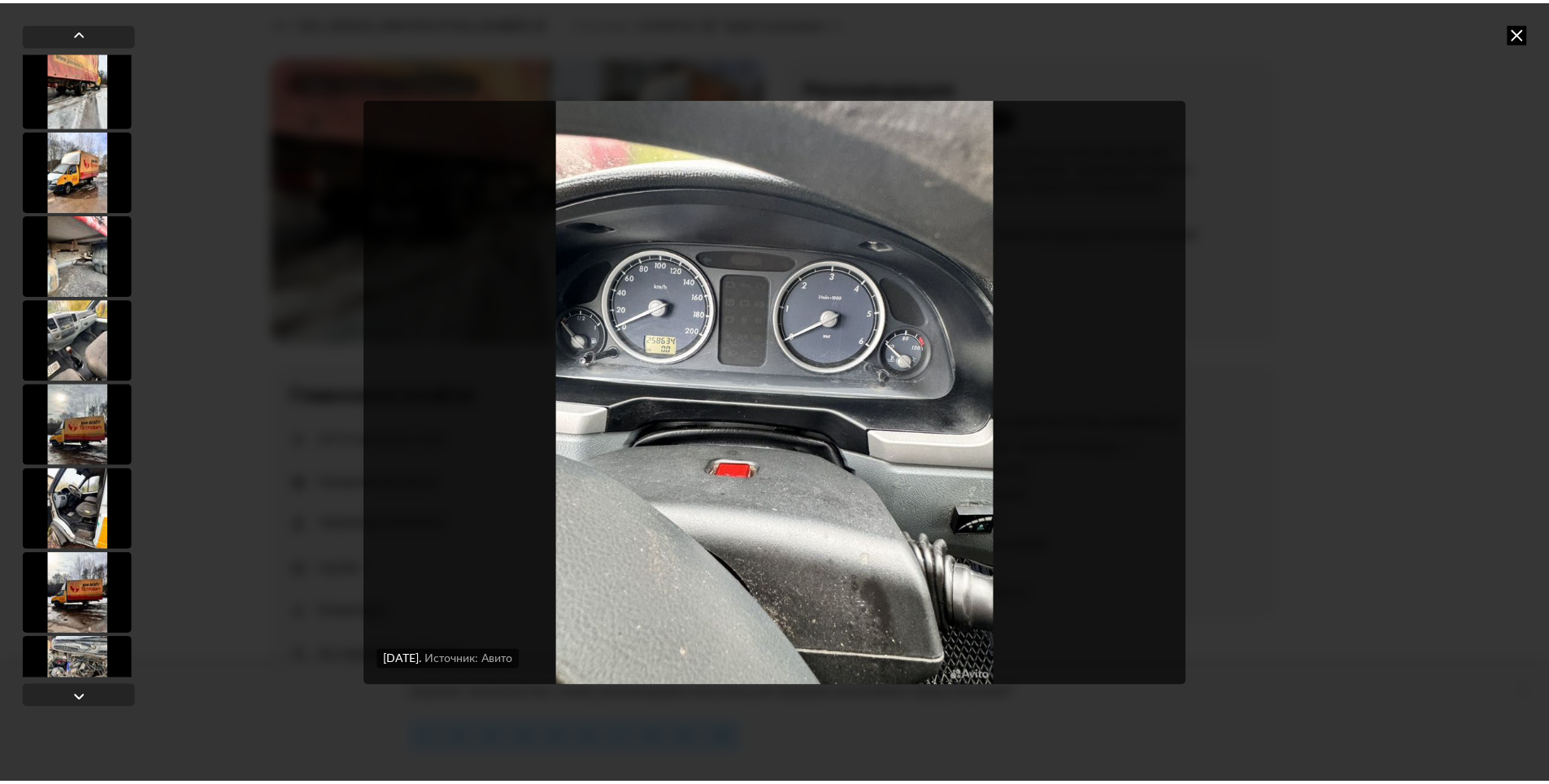
scroll to position [0, 0]
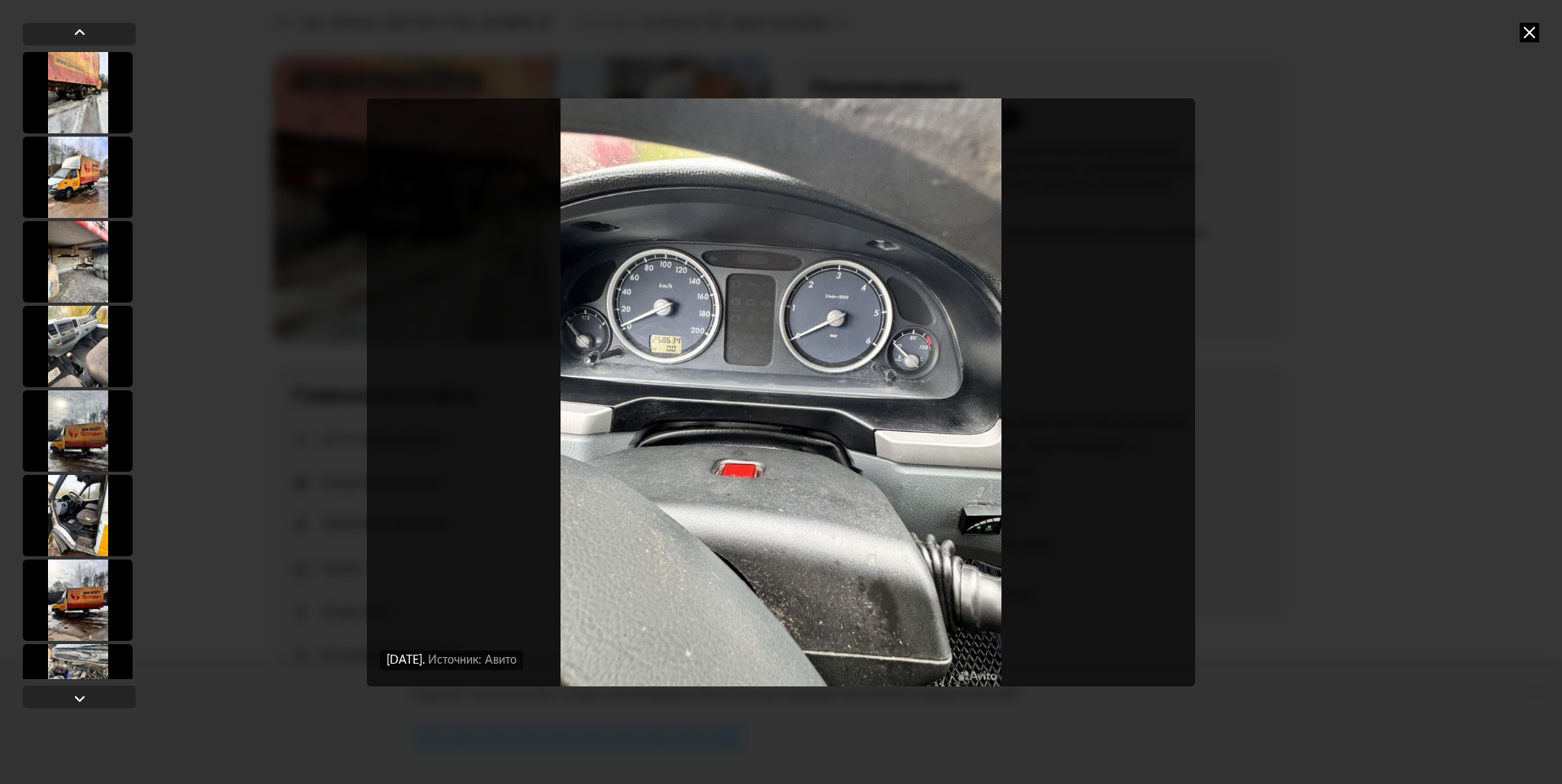
click at [72, 111] on div at bounding box center [77, 92] width 110 height 81
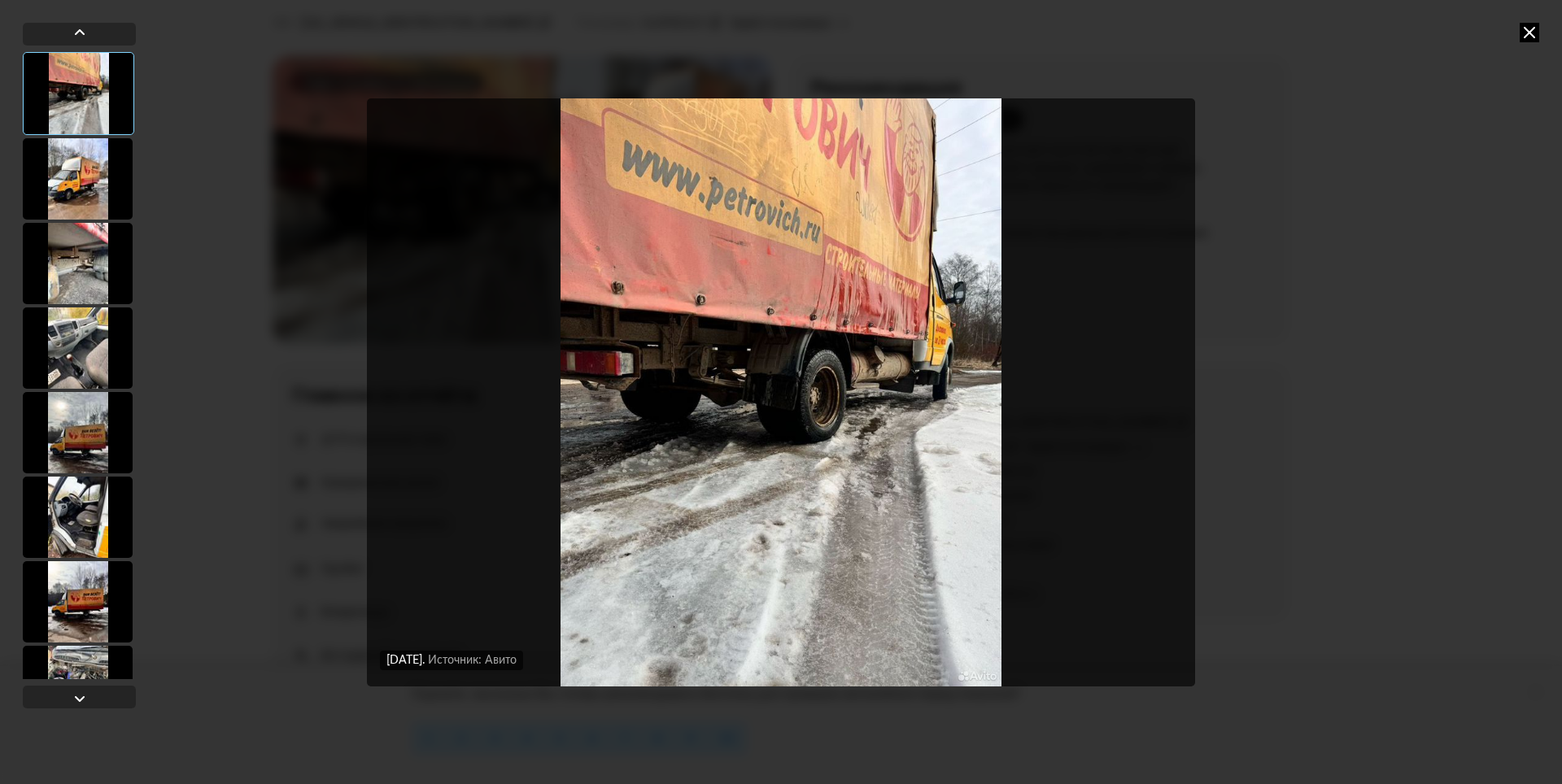
click at [111, 325] on div at bounding box center [77, 348] width 110 height 81
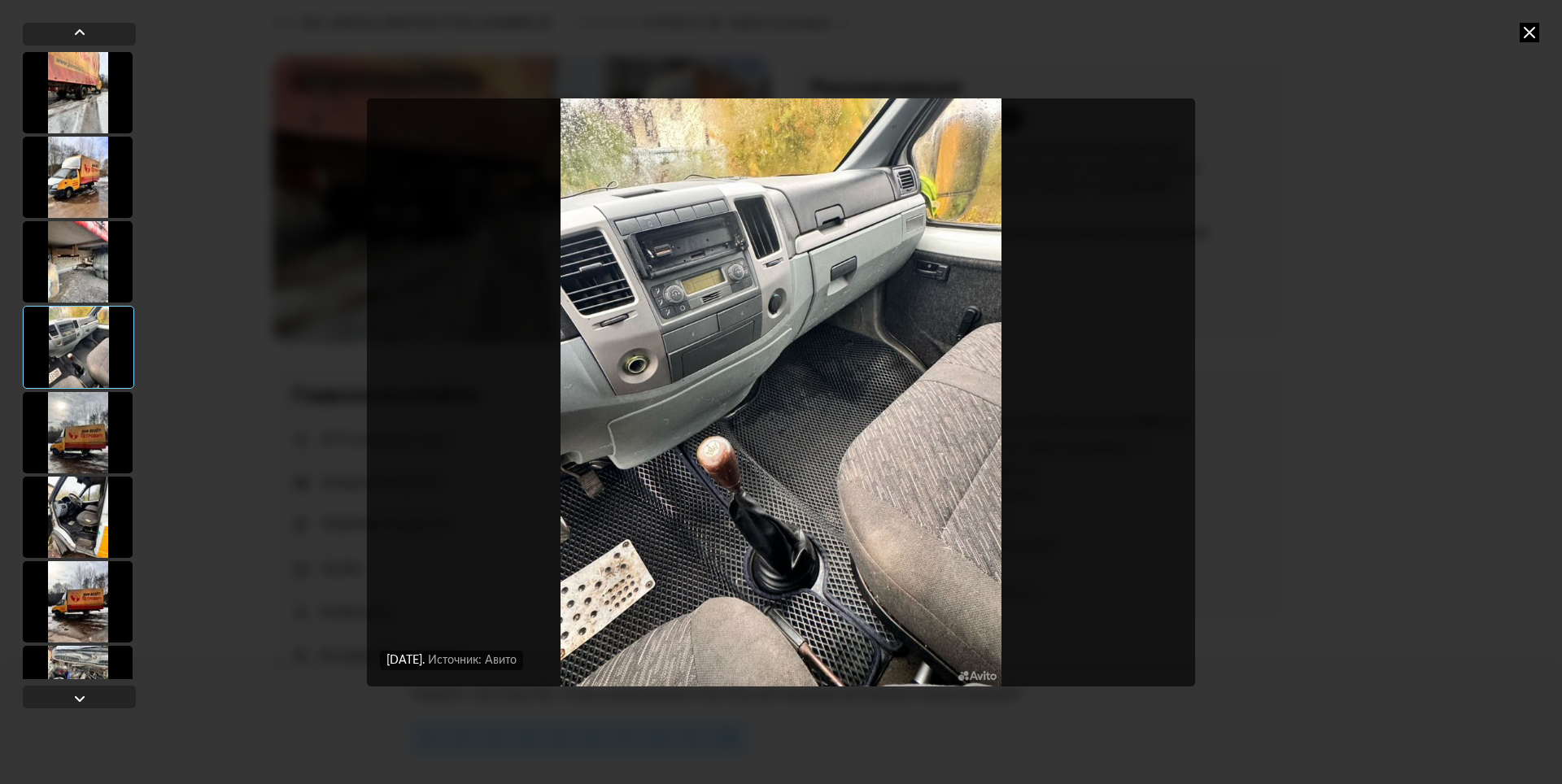
click at [91, 406] on div at bounding box center [77, 432] width 110 height 81
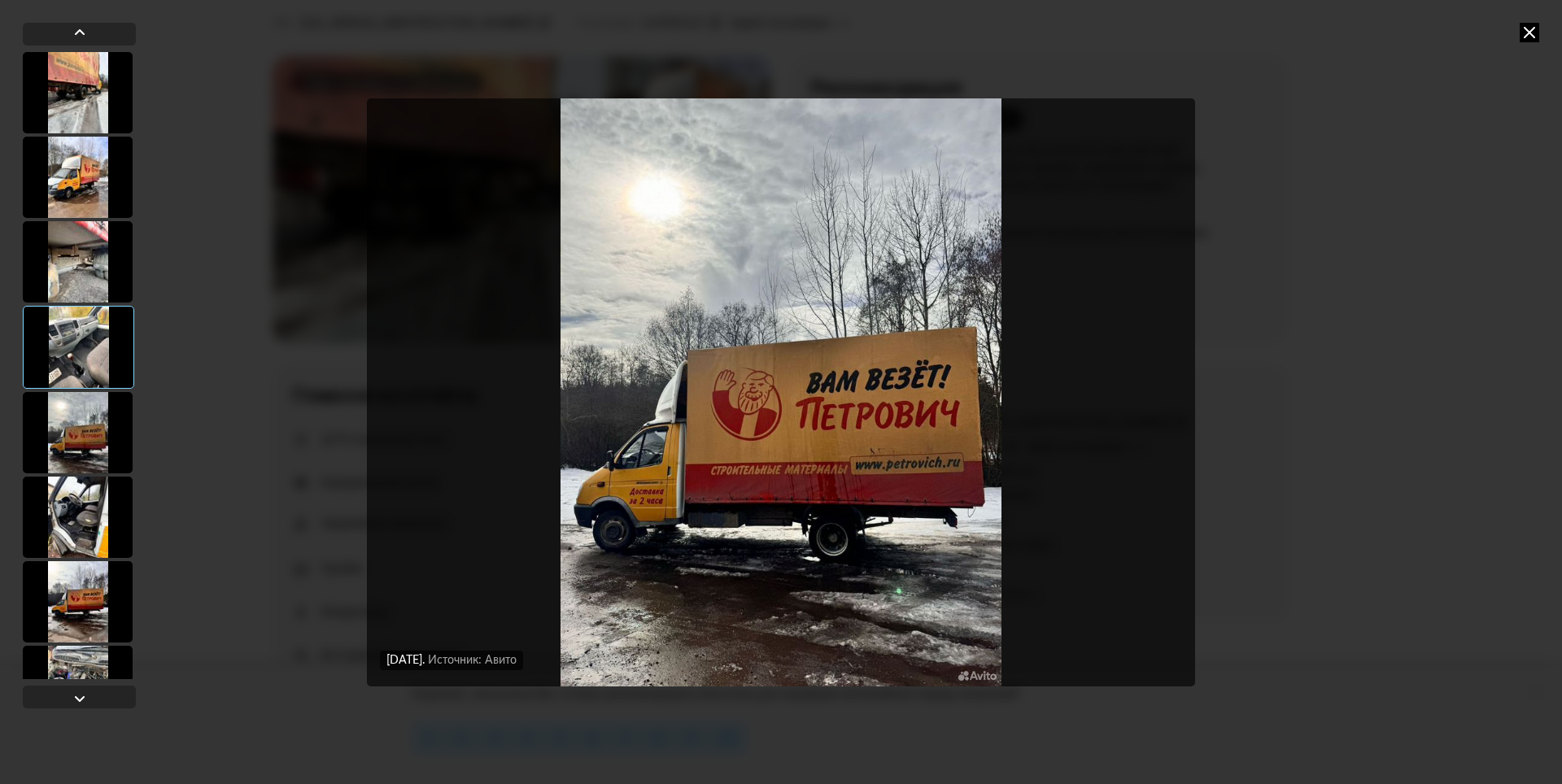
click at [89, 494] on div at bounding box center [77, 517] width 110 height 81
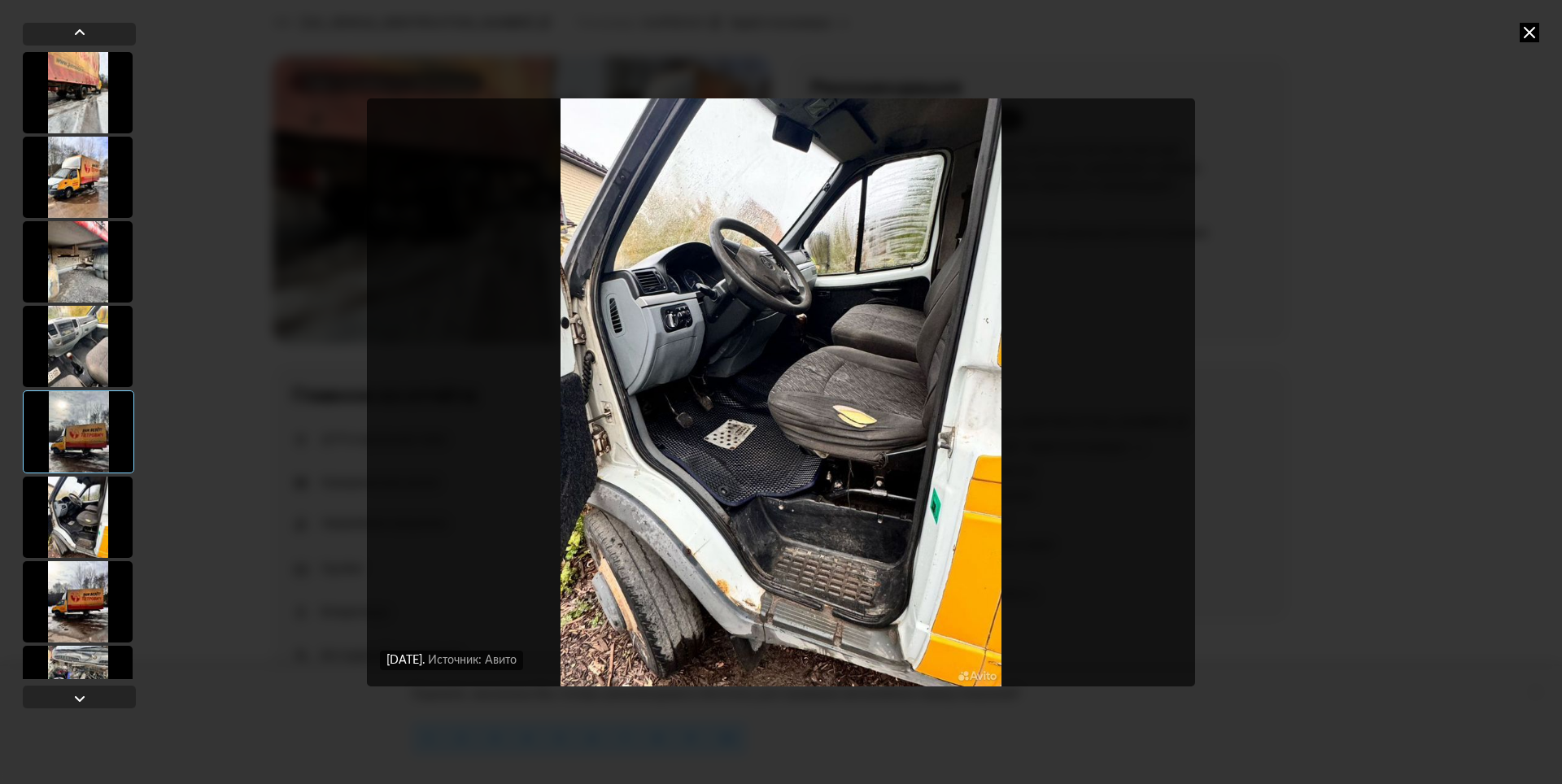
click at [108, 575] on div at bounding box center [77, 601] width 110 height 81
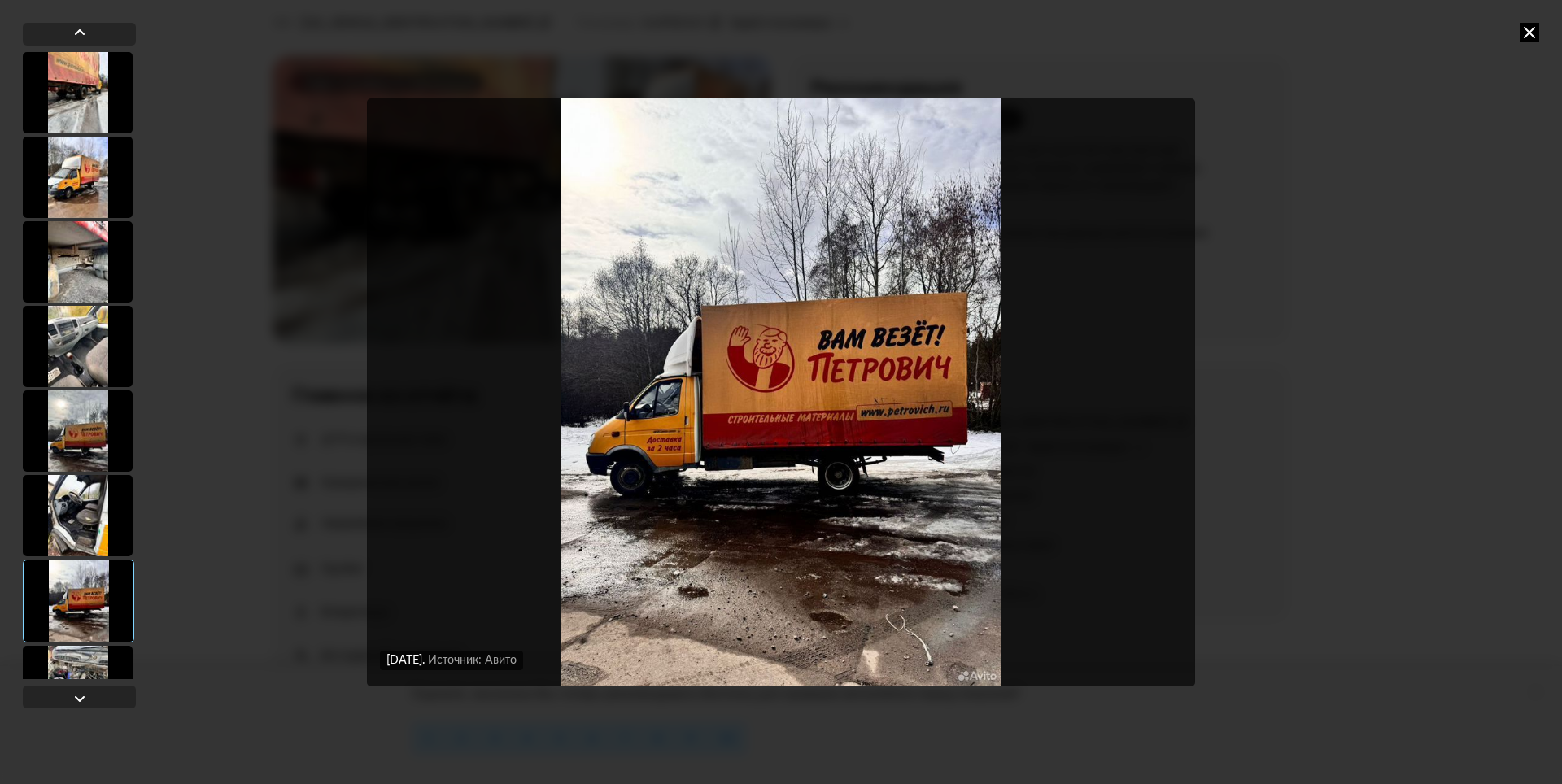
click at [128, 598] on div at bounding box center [78, 600] width 112 height 83
click at [1534, 34] on icon at bounding box center [1528, 32] width 19 height 19
